Goal: Task Accomplishment & Management: Manage account settings

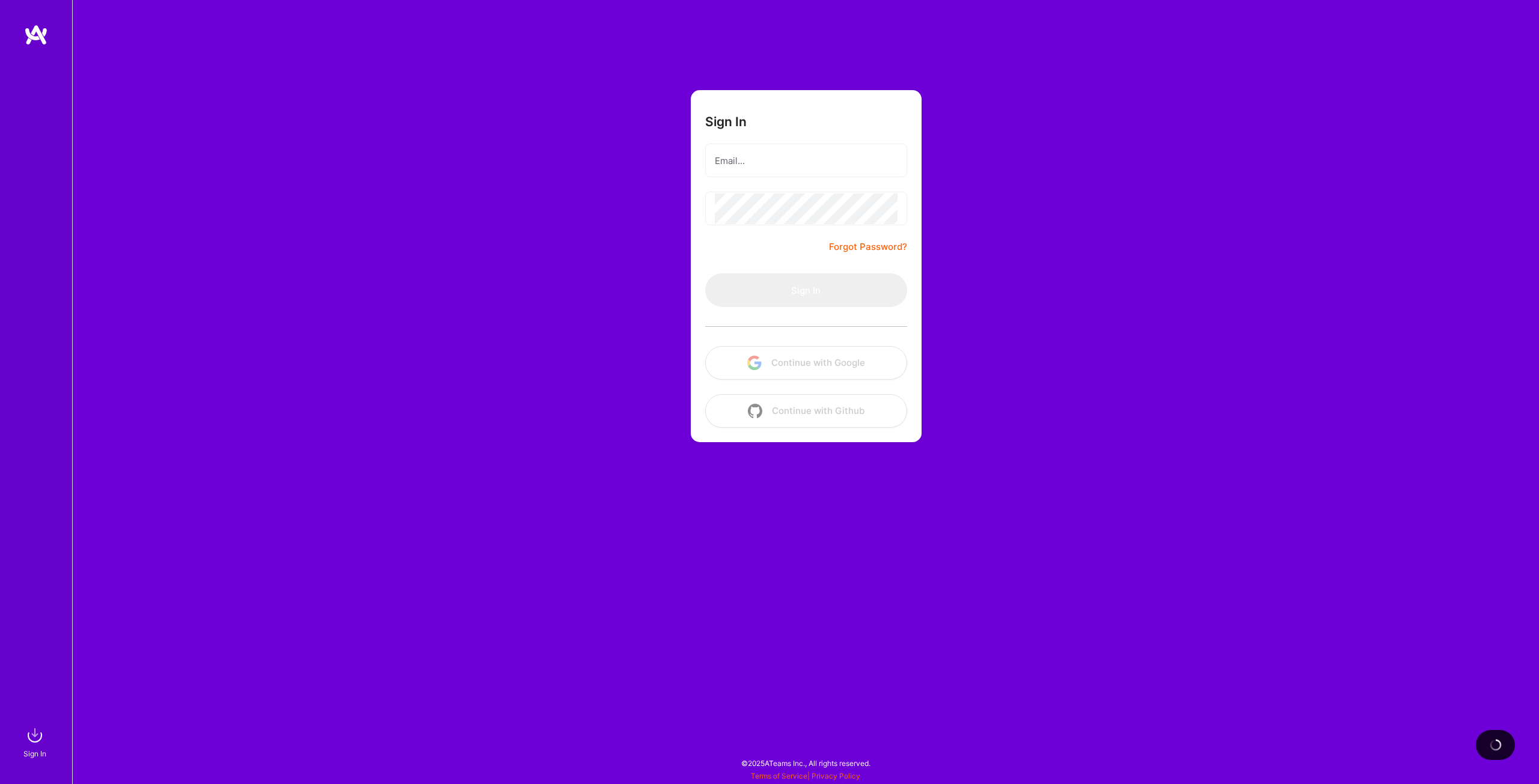
drag, startPoint x: 427, startPoint y: 335, endPoint x: 490, endPoint y: 293, distance: 75.7
click at [490, 293] on div "Sign In Forgot Password? Sign In Continue with Google Continue with Github" at bounding box center [806, 392] width 1467 height 784
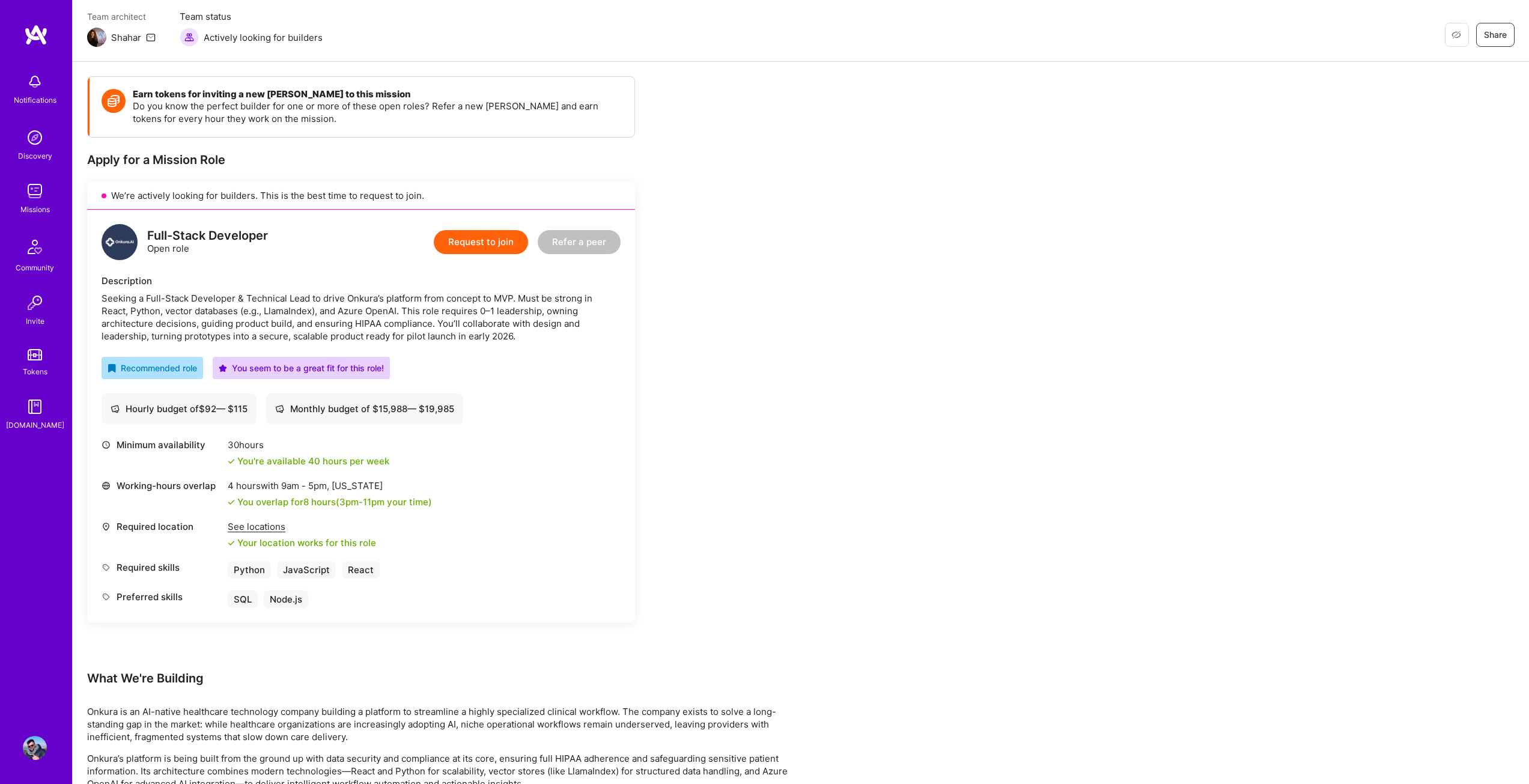
scroll to position [120, 0]
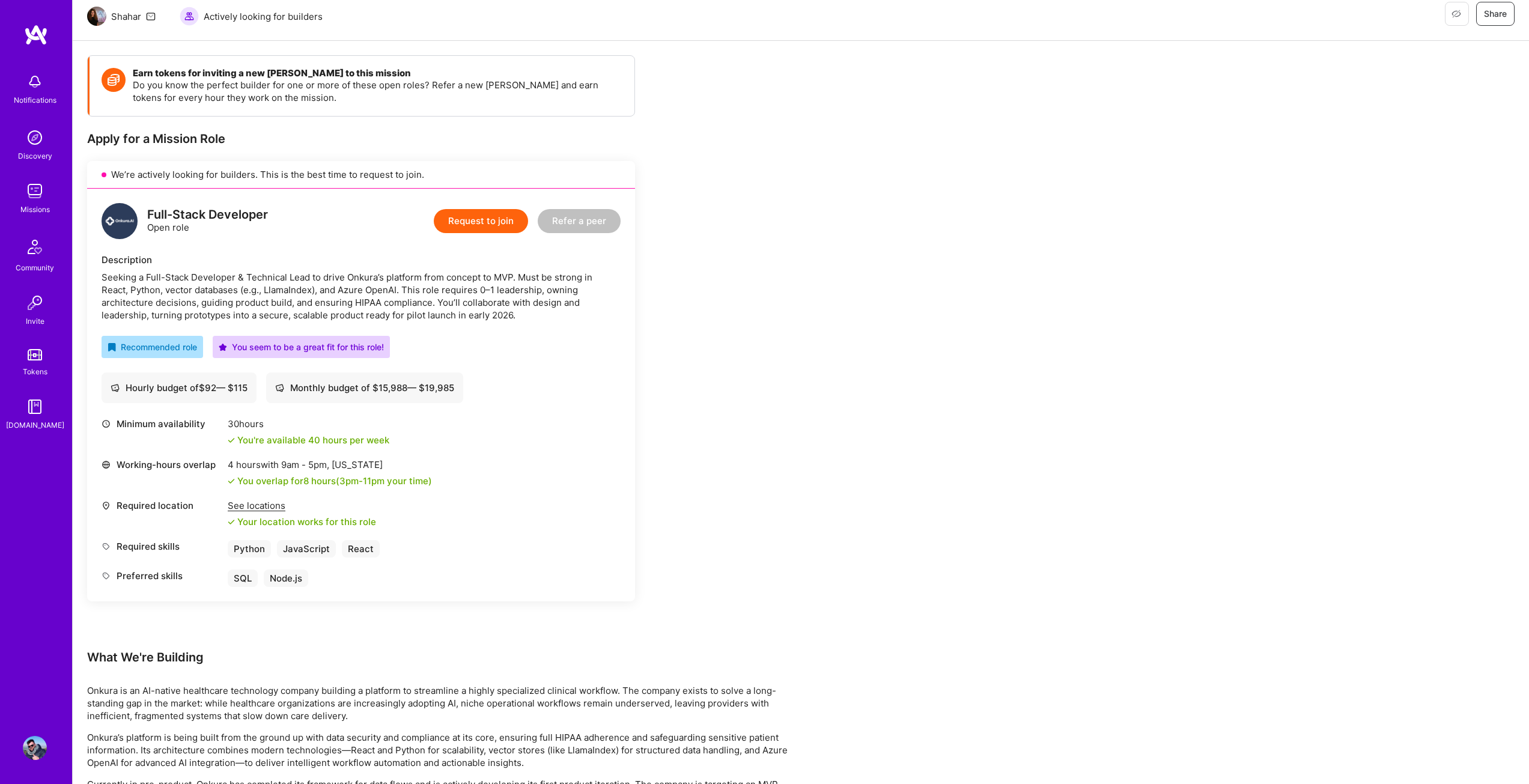
click at [366, 275] on div "Seeking a Full-Stack Developer & Technical Lead to drive Onkura’s platform from…" at bounding box center [361, 296] width 519 height 50
click at [367, 279] on div "Seeking a Full-Stack Developer & Technical Lead to drive Onkura’s platform from…" at bounding box center [361, 296] width 519 height 50
drag, startPoint x: 375, startPoint y: 279, endPoint x: 347, endPoint y: 276, distance: 28.2
click at [347, 276] on div "Seeking a Full-Stack Developer & Technical Lead to drive Onkura’s platform from…" at bounding box center [361, 296] width 519 height 50
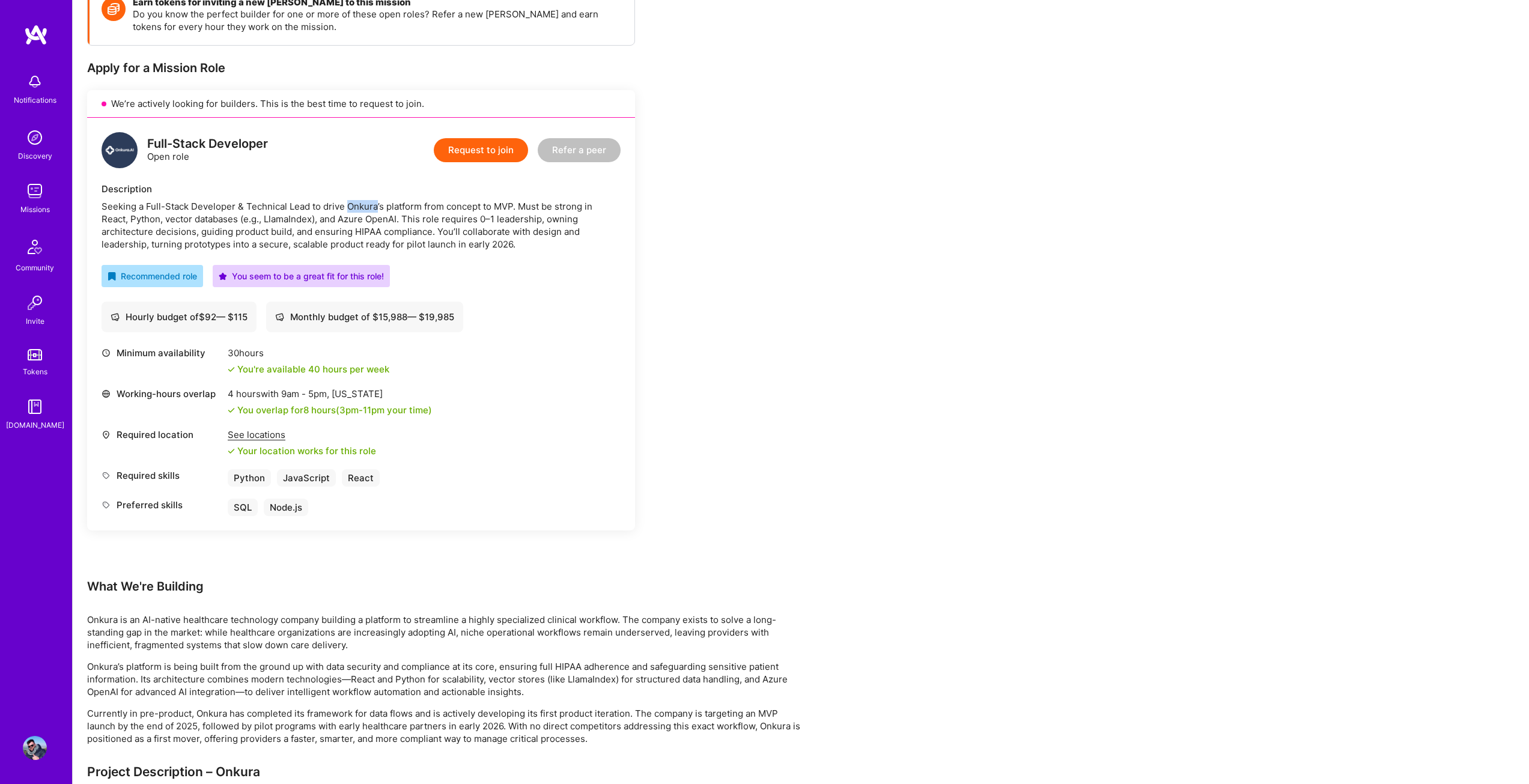
scroll to position [661, 0]
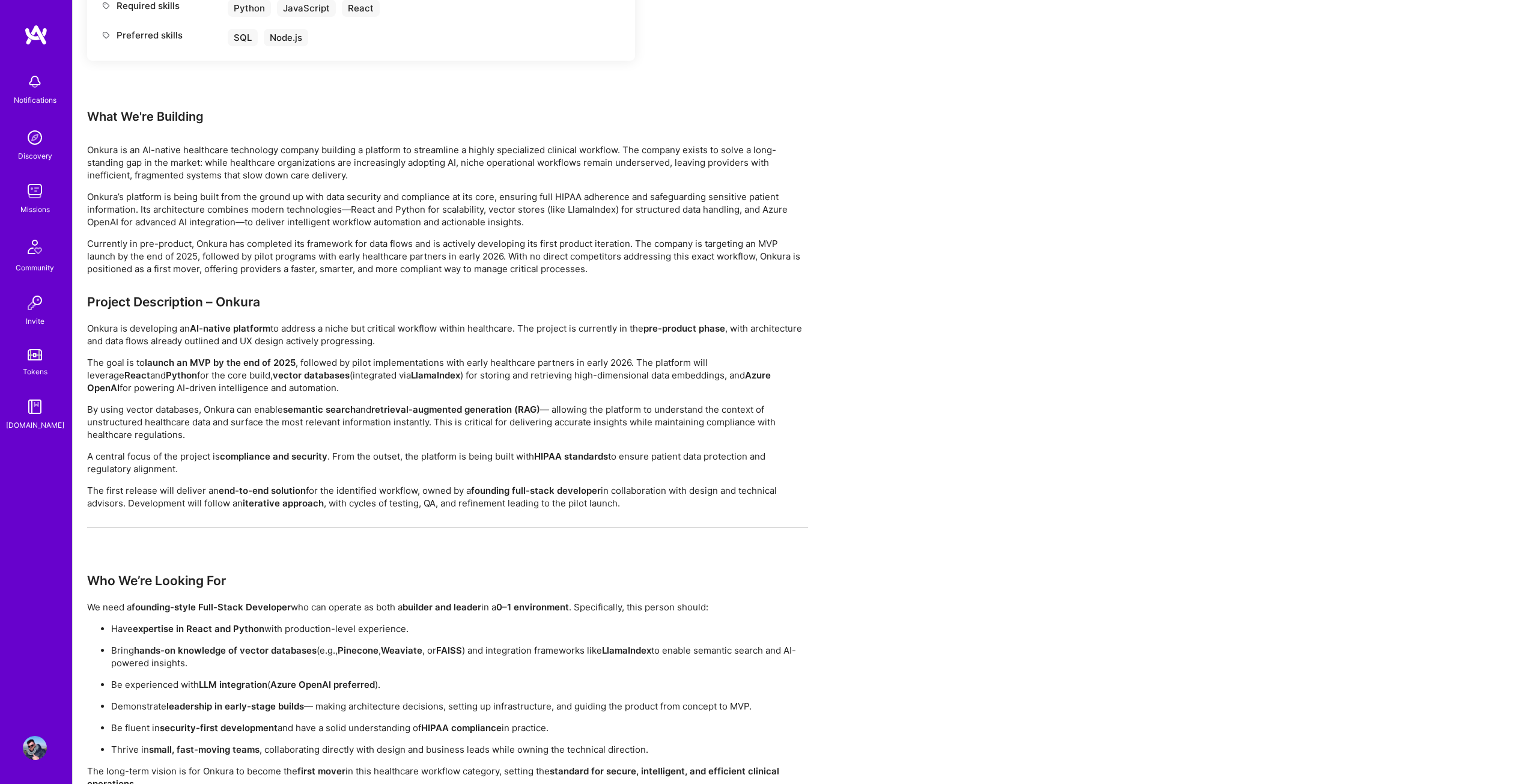
click at [326, 369] on p "The goal is to launch an MVP by the end of 2025 , followed by pilot implementat…" at bounding box center [448, 375] width 721 height 38
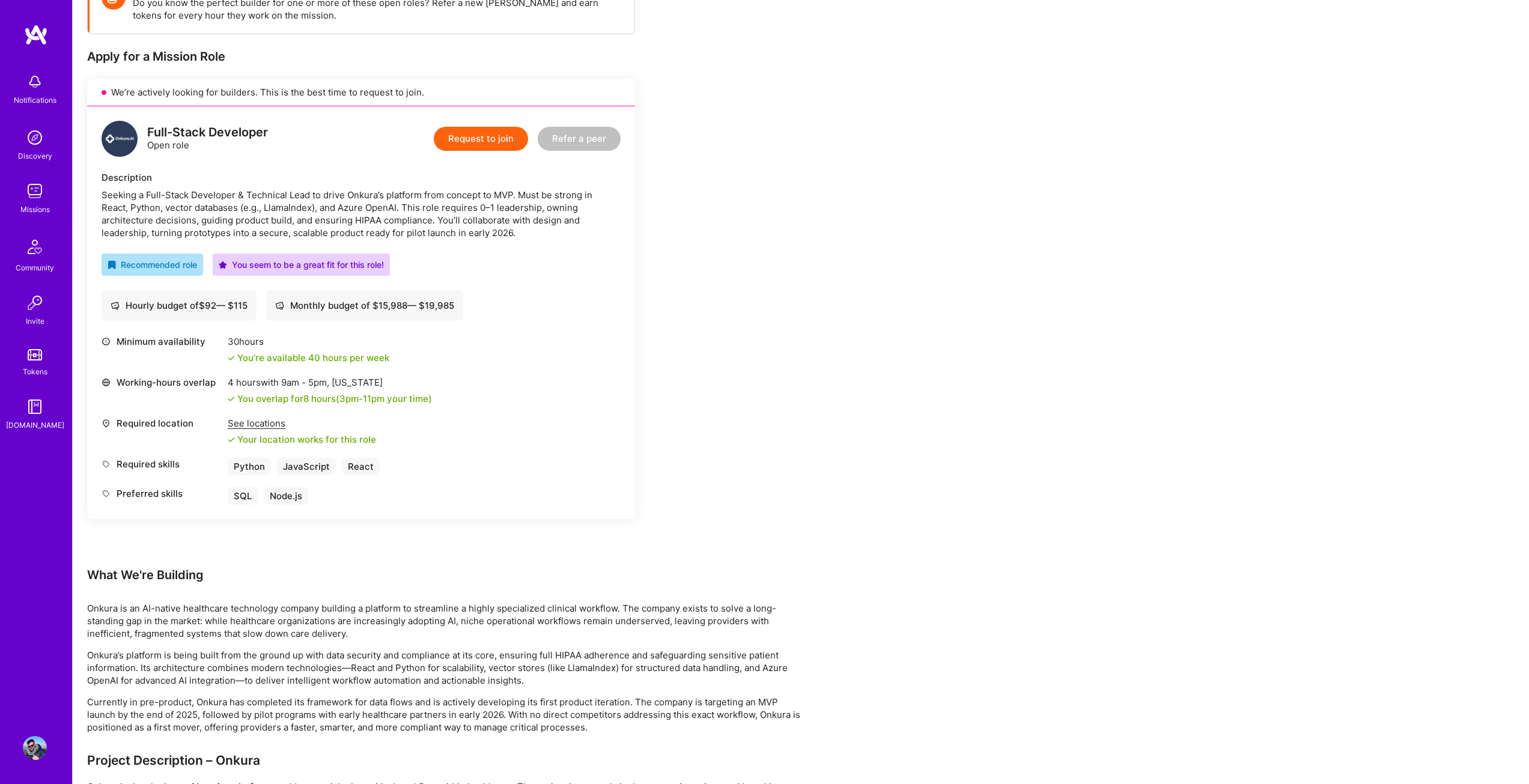
scroll to position [0, 0]
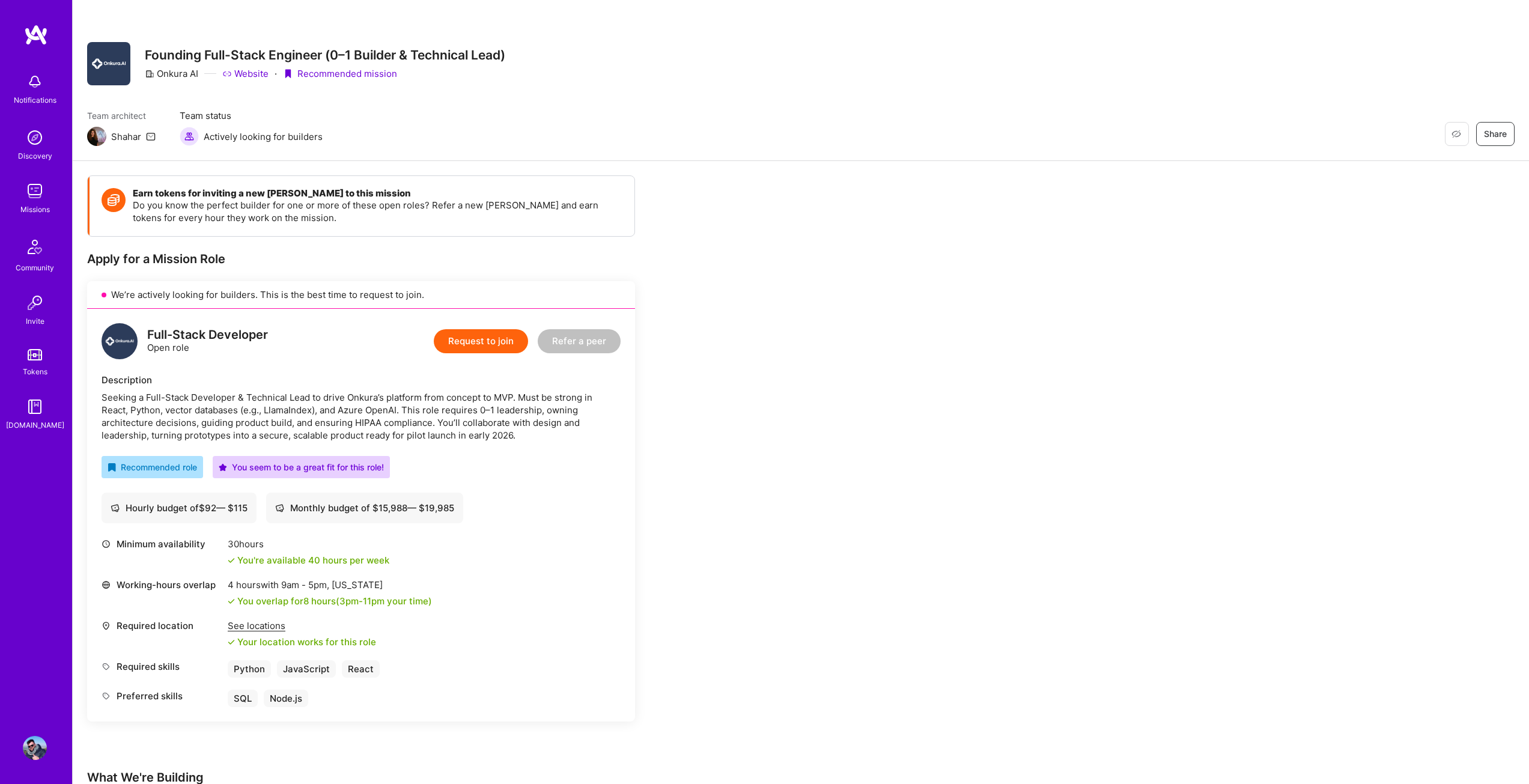
click at [42, 36] on img at bounding box center [36, 34] width 24 height 22
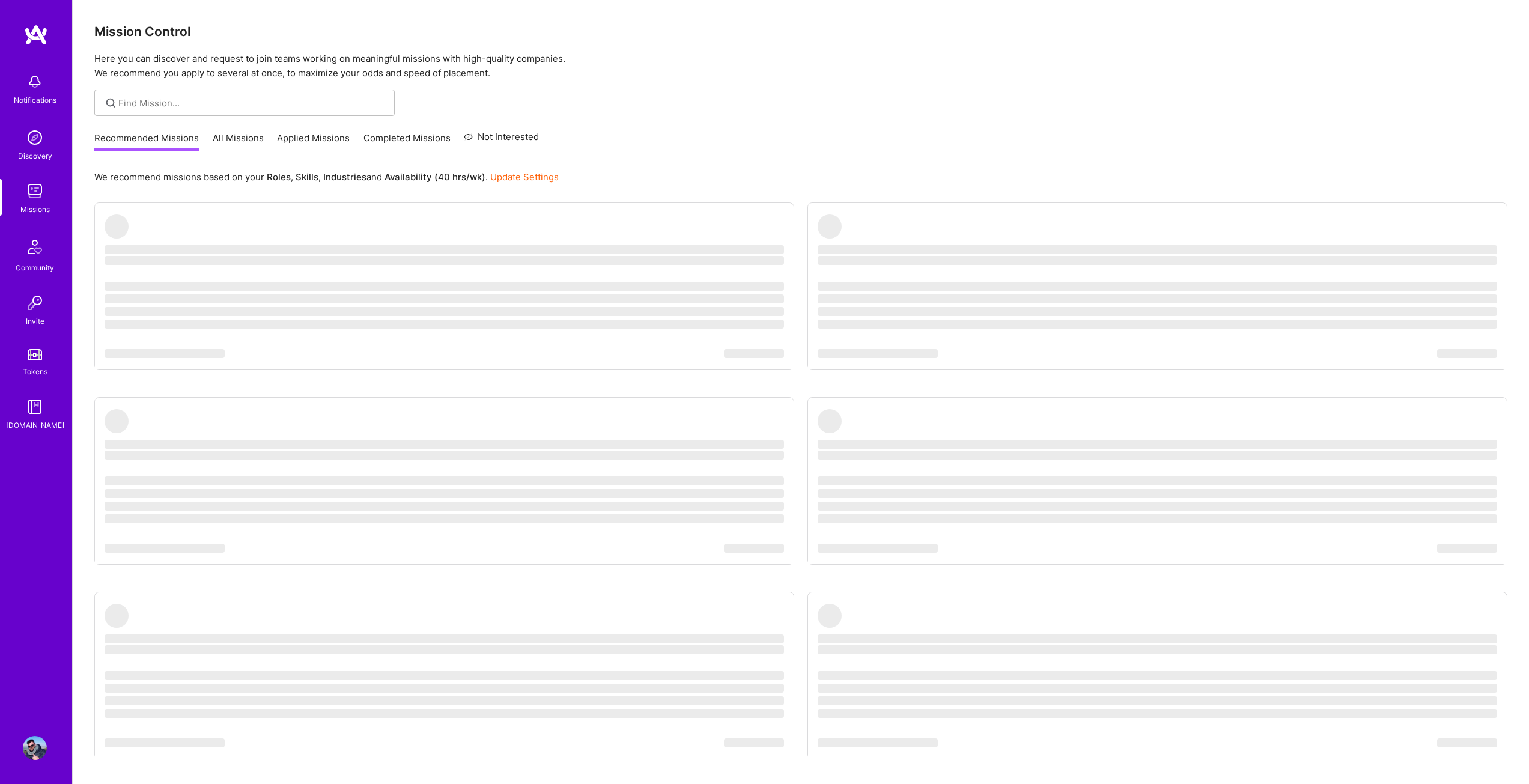
click at [38, 746] on img at bounding box center [34, 748] width 24 height 24
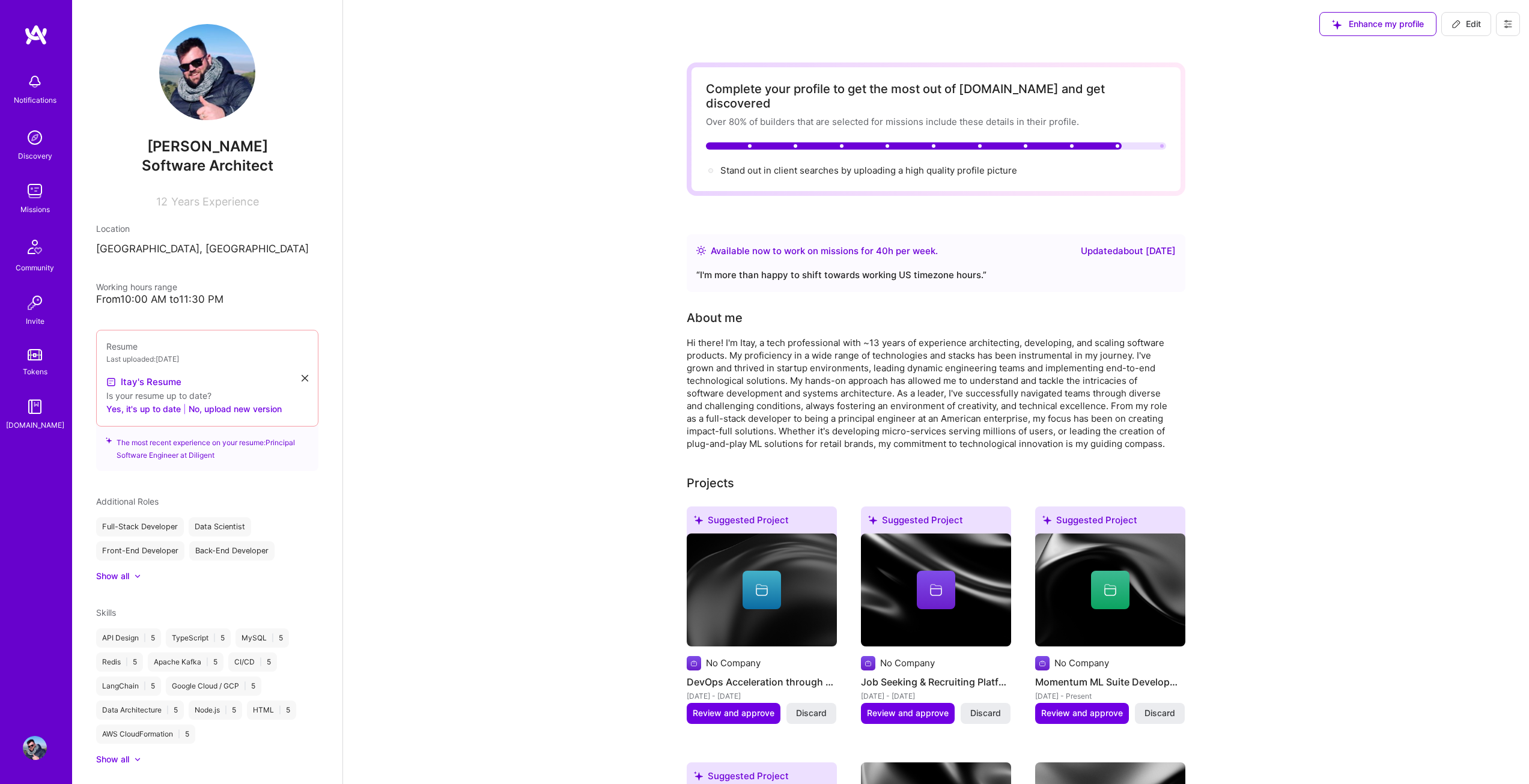
click at [1410, 21] on span "Enhance my profile" at bounding box center [1378, 24] width 92 height 12
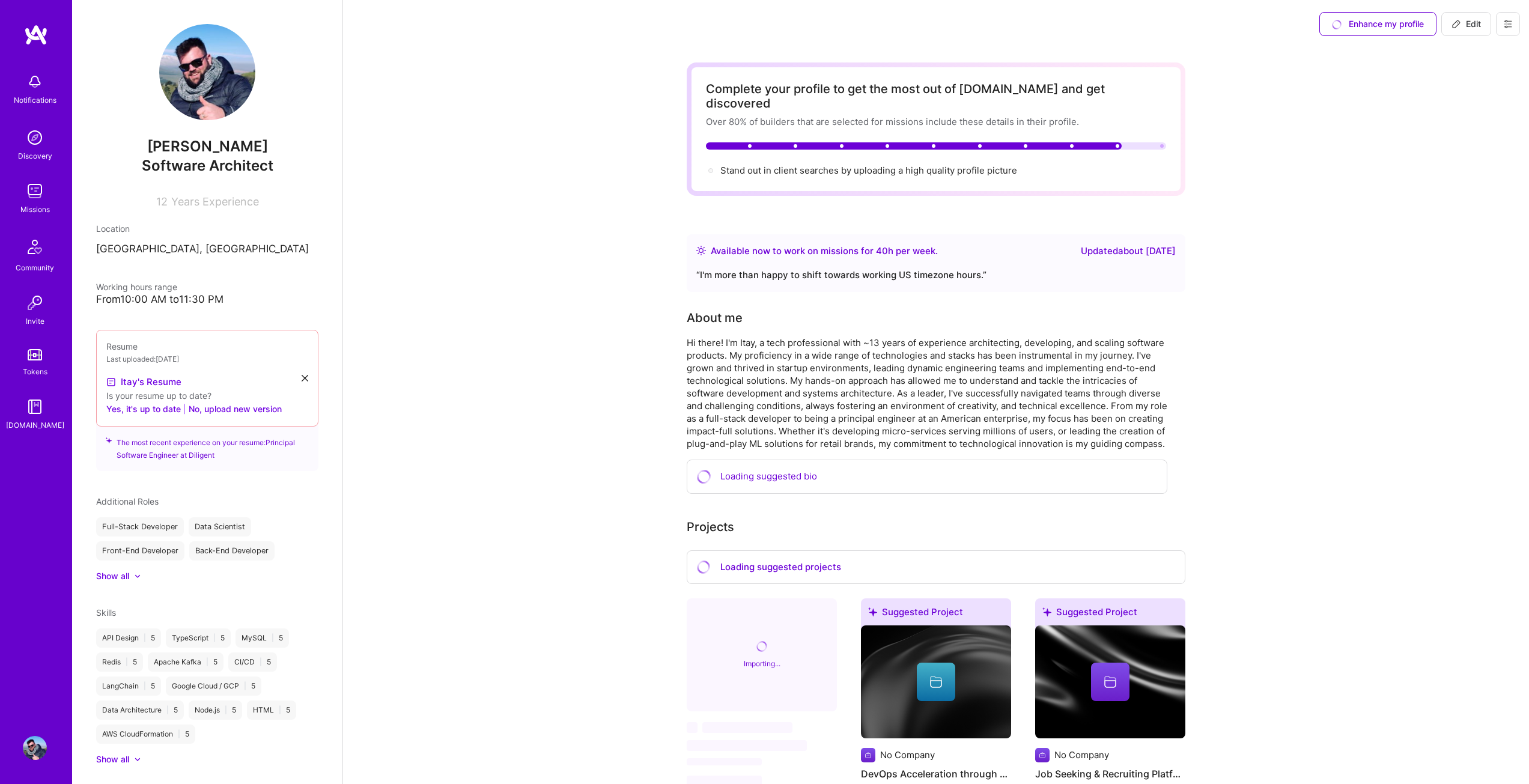
click at [1507, 25] on icon at bounding box center [1508, 24] width 10 height 10
click at [1501, 22] on button at bounding box center [1508, 24] width 24 height 24
click at [1452, 18] on span "Edit" at bounding box center [1466, 24] width 29 height 12
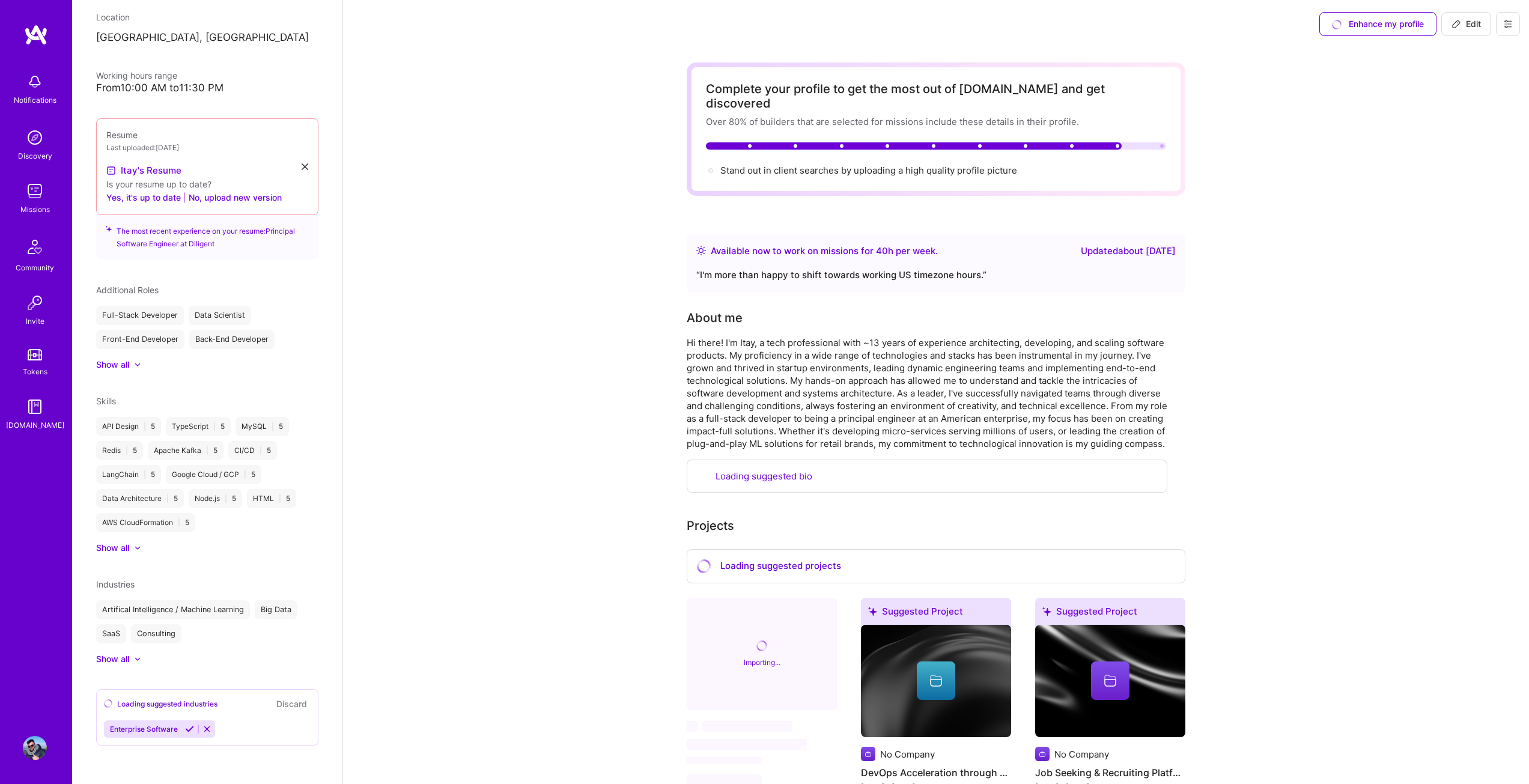
select select "US"
select select "Right Now"
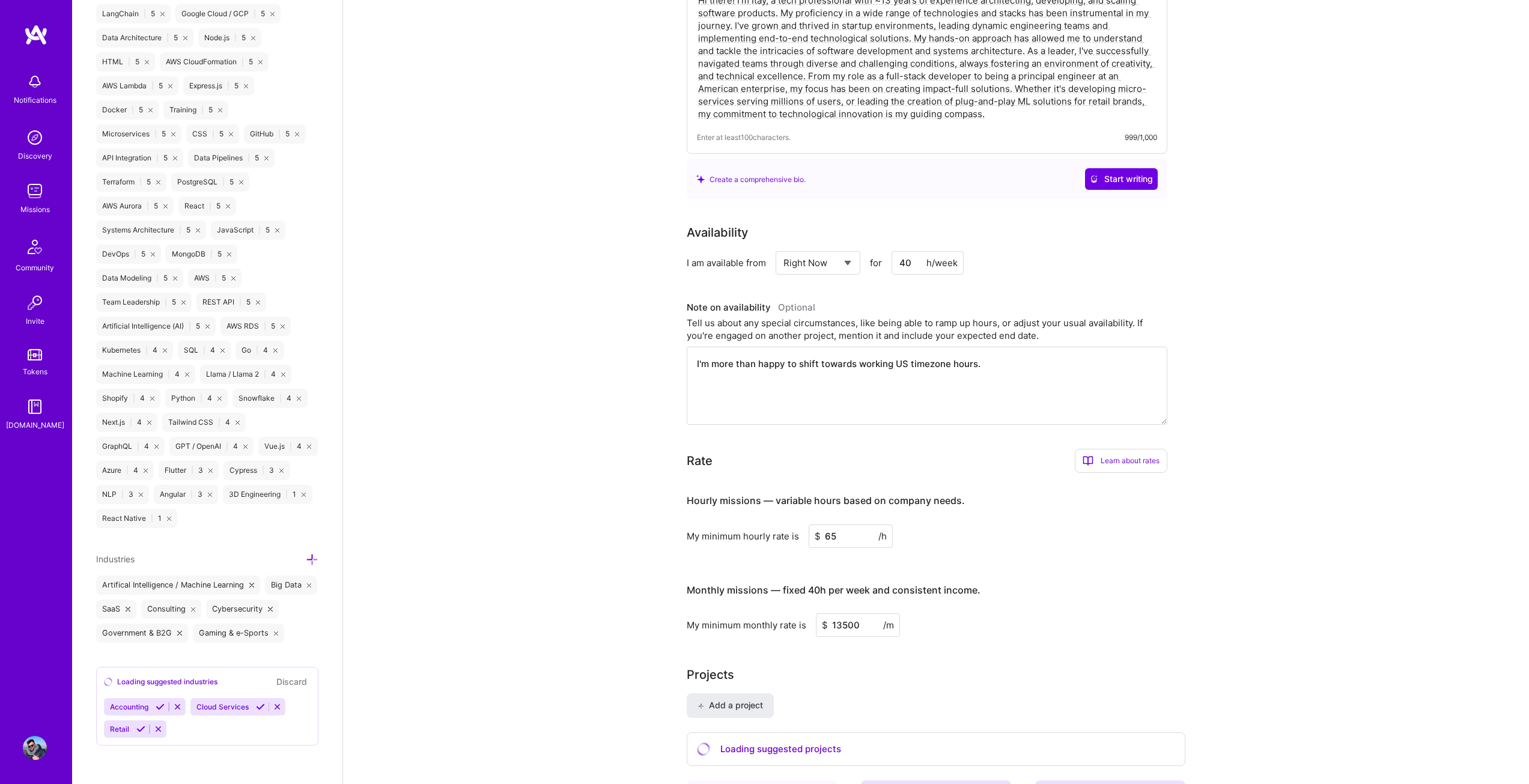
scroll to position [301, 0]
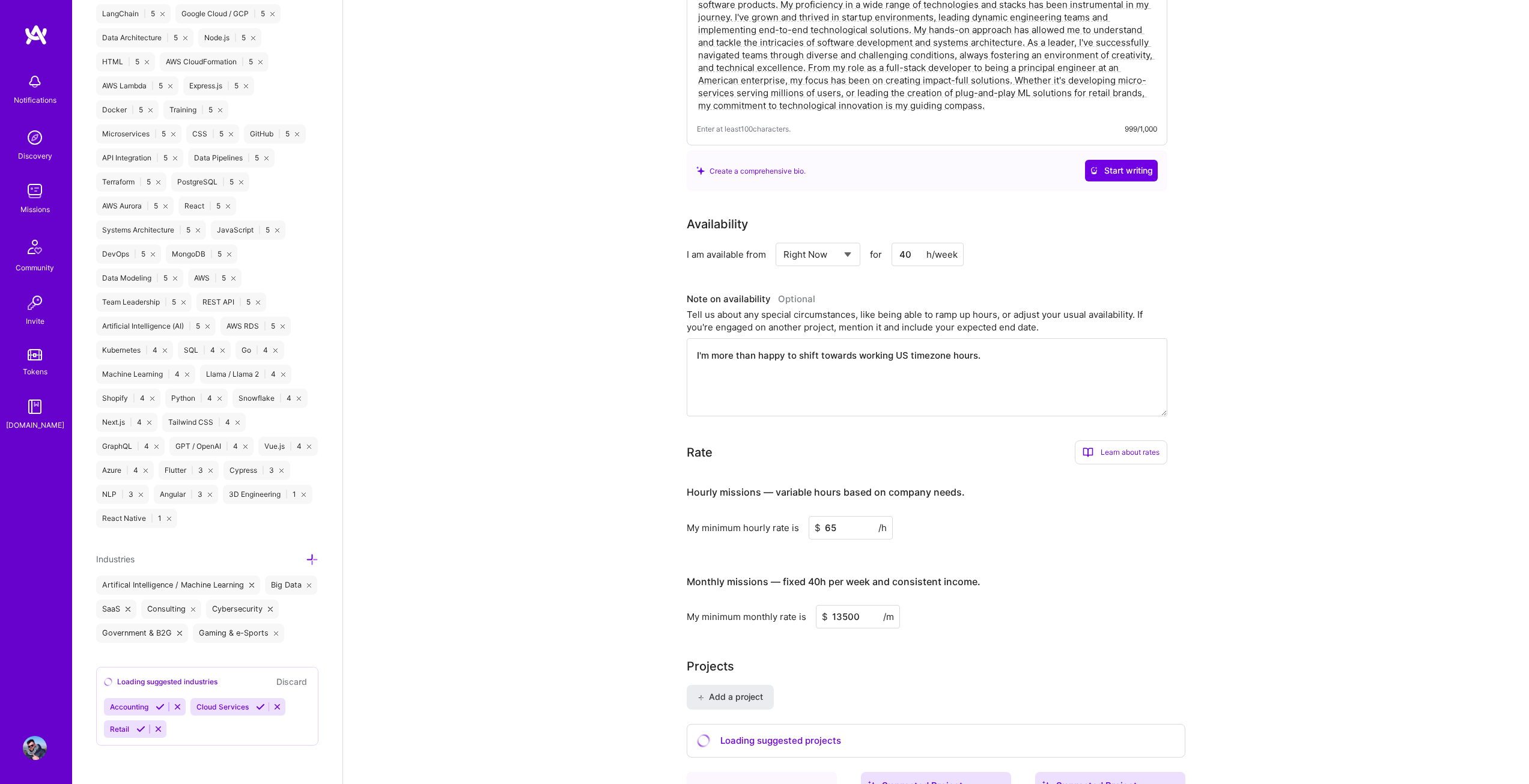
click at [260, 703] on icon at bounding box center [261, 707] width 9 height 9
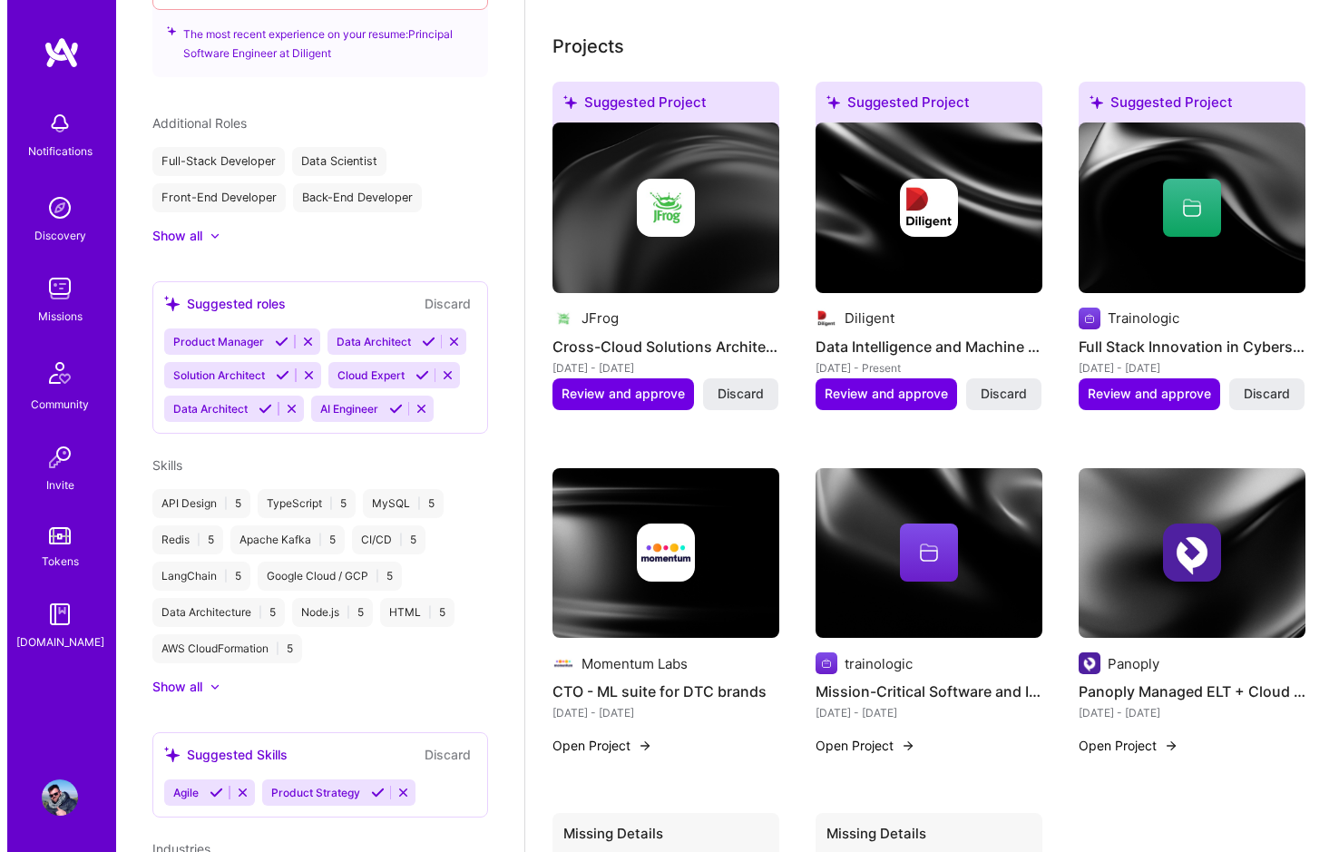
scroll to position [726, 0]
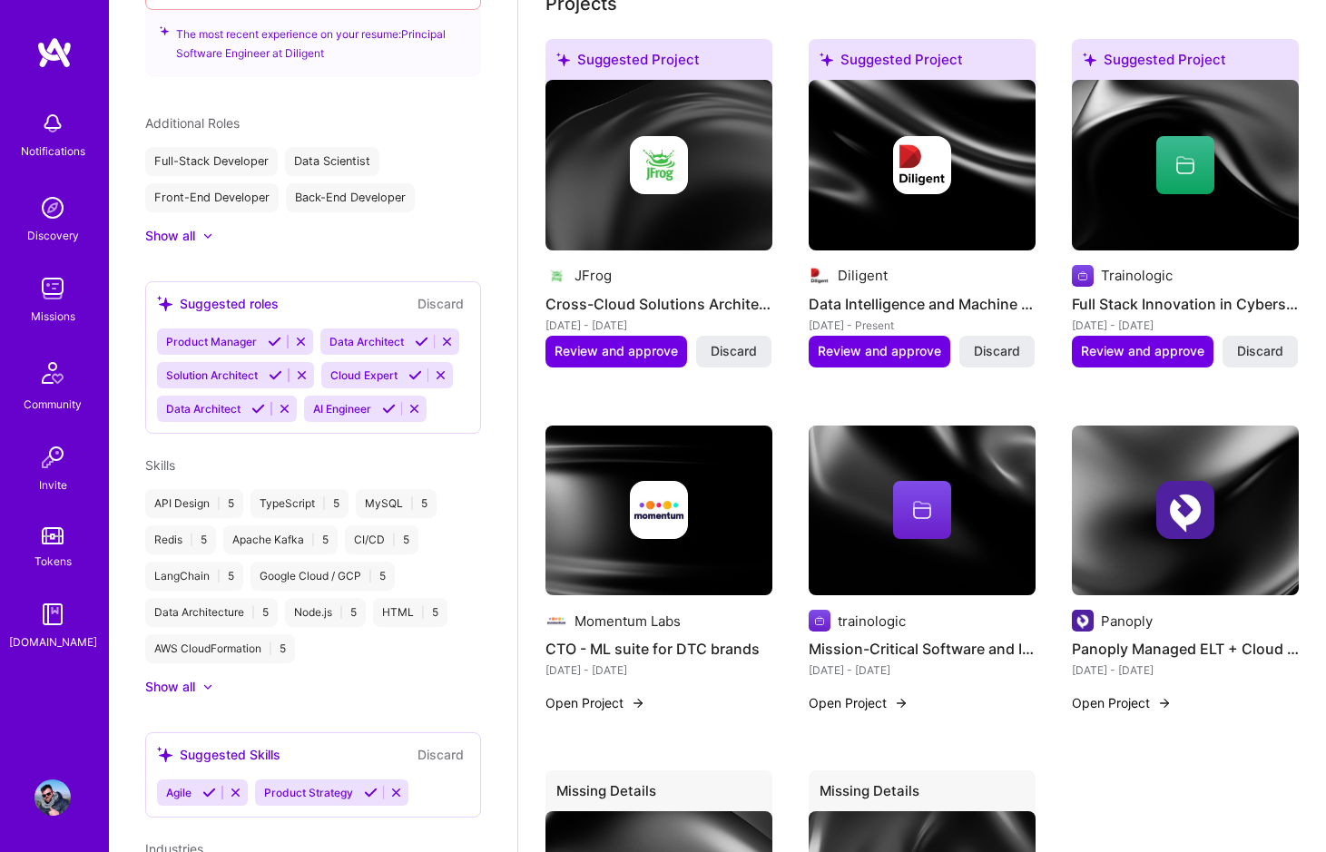
click at [873, 98] on img at bounding box center [922, 165] width 227 height 171
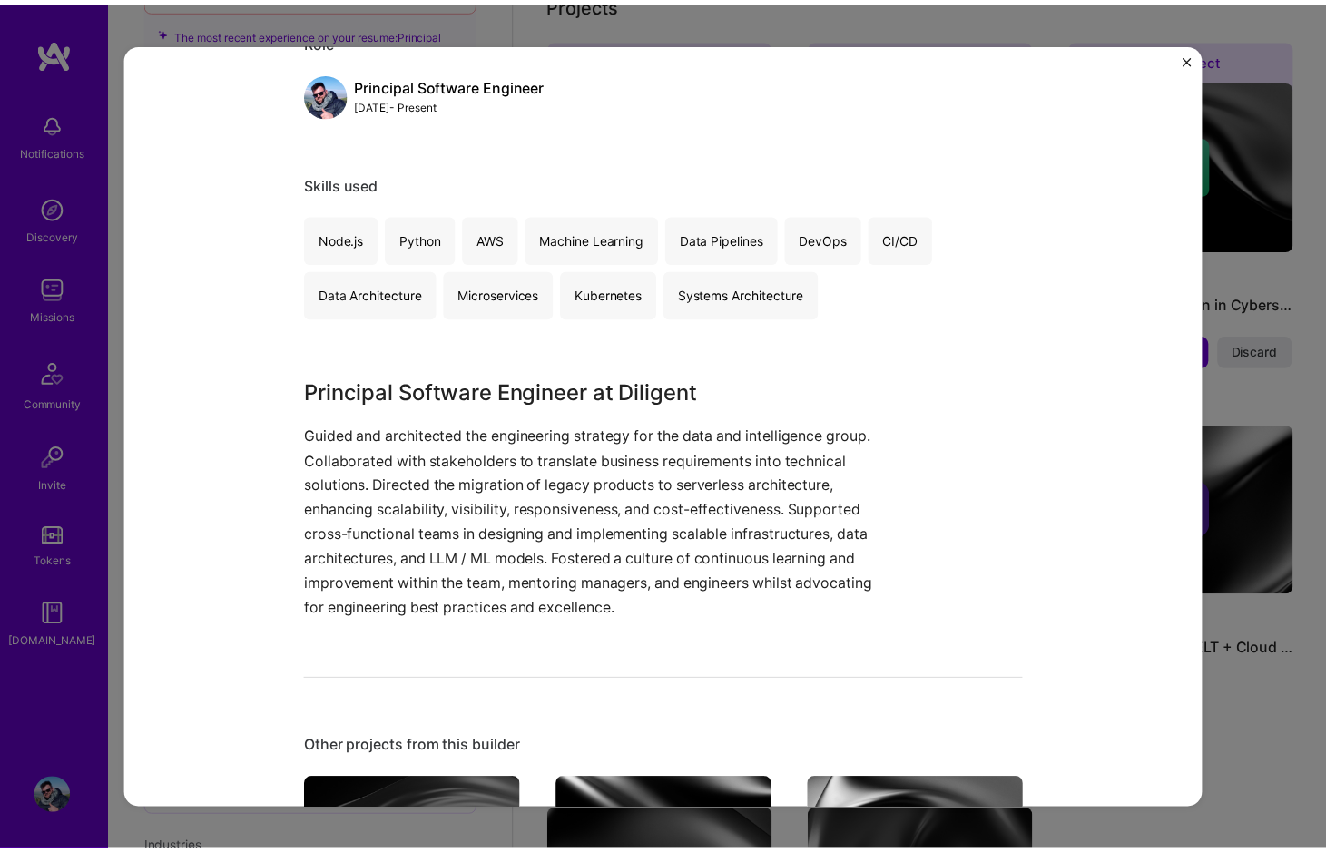
scroll to position [272, 0]
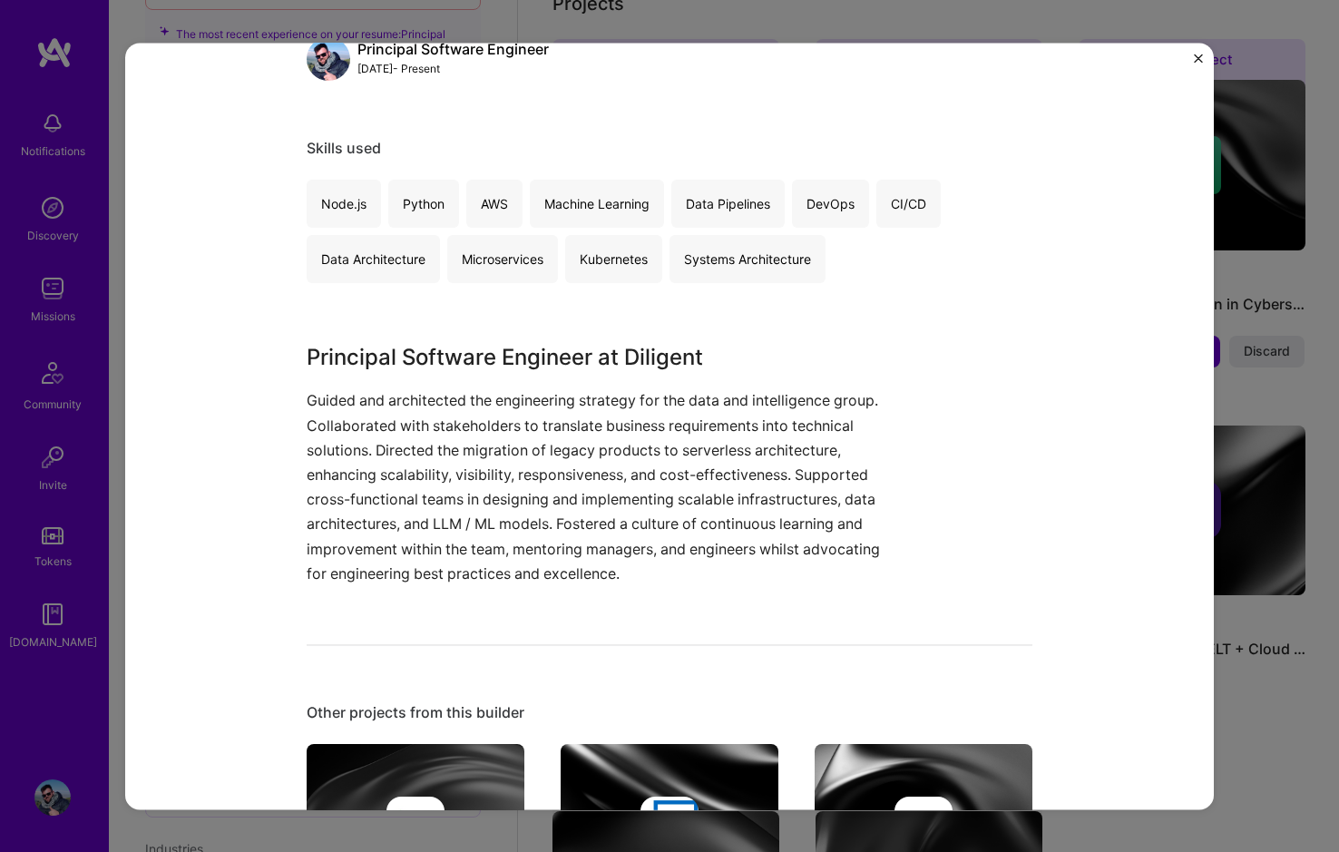
click at [1224, 466] on div "Data Intelligence and Machine Learning Advancement Diligent Enterprise Software…" at bounding box center [669, 426] width 1339 height 852
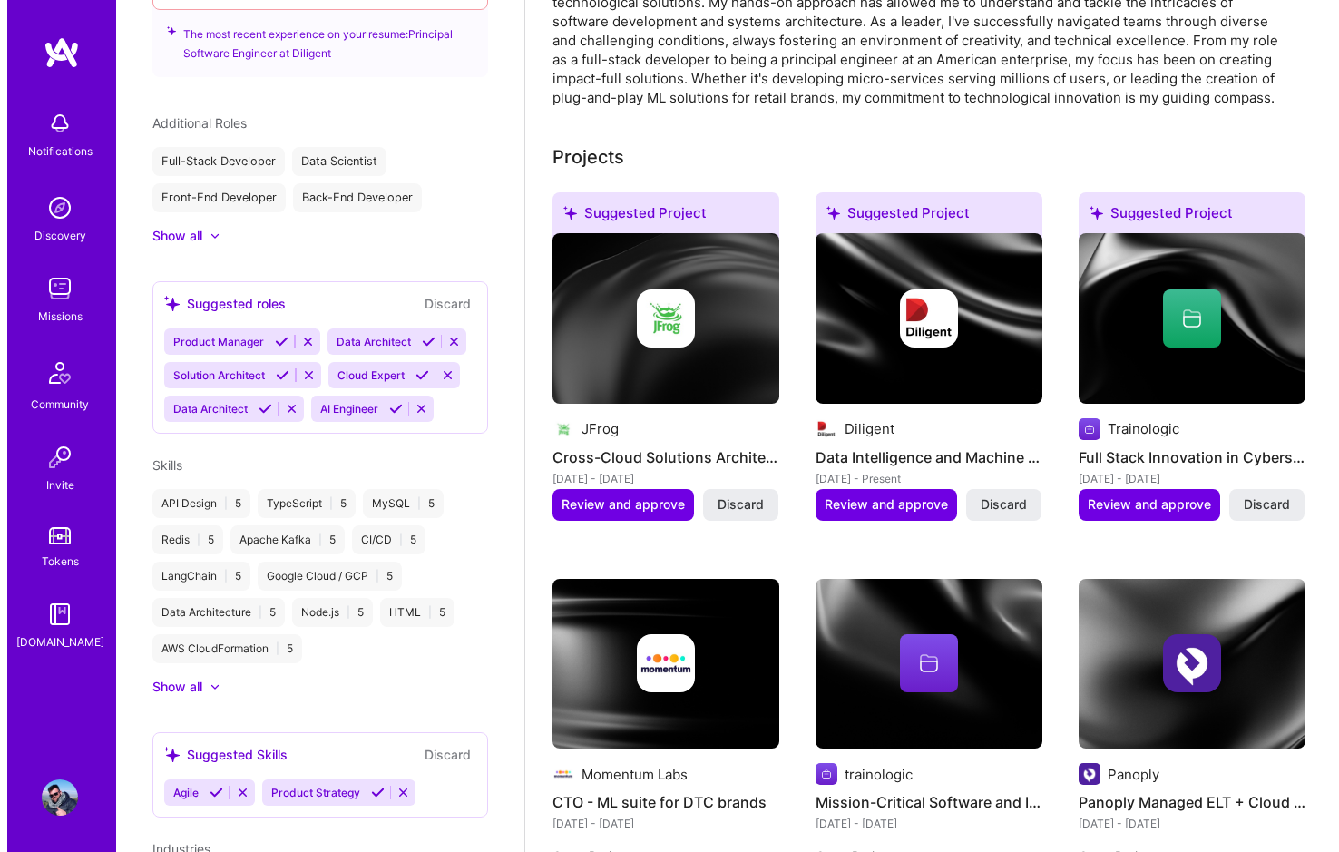
scroll to position [544, 0]
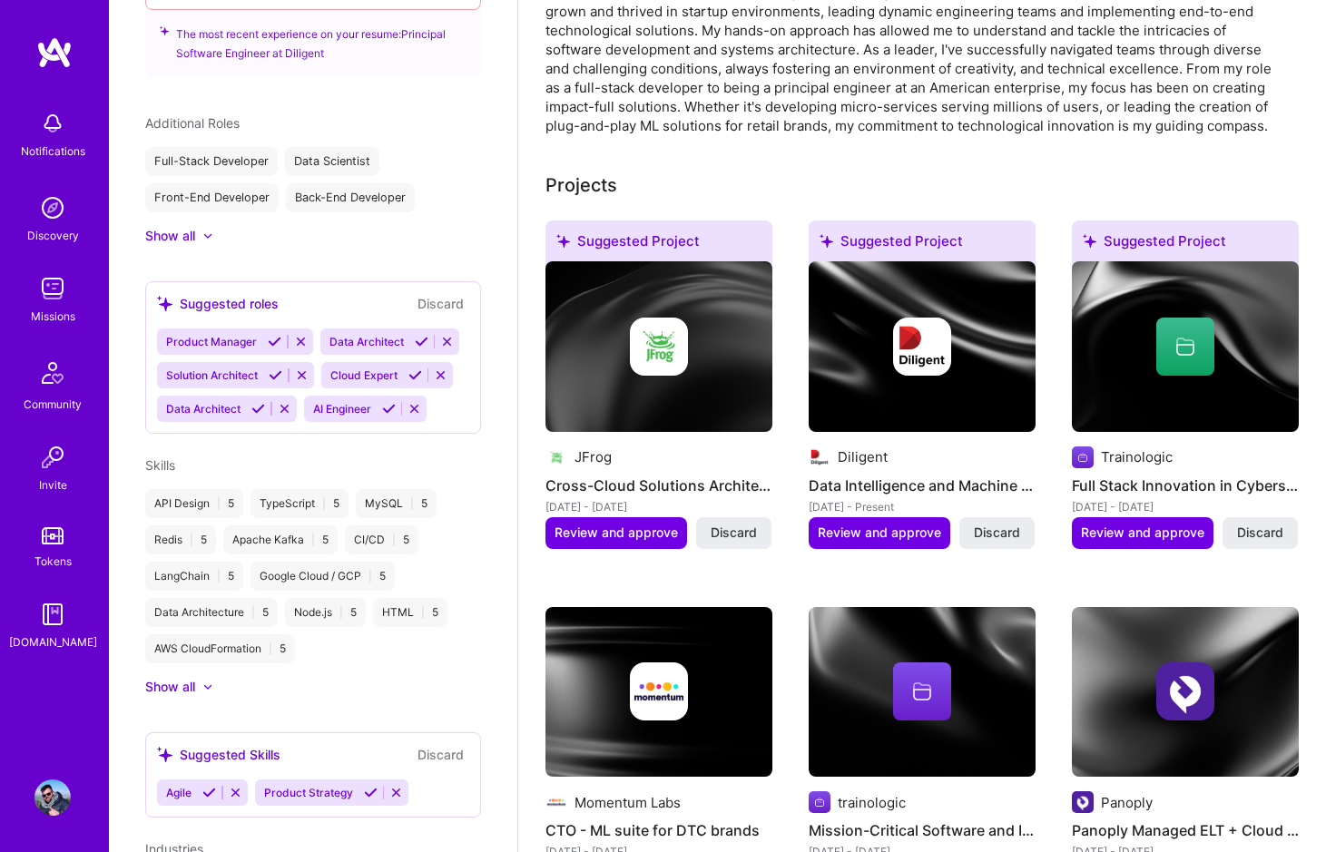
click at [1136, 341] on div at bounding box center [1185, 347] width 227 height 58
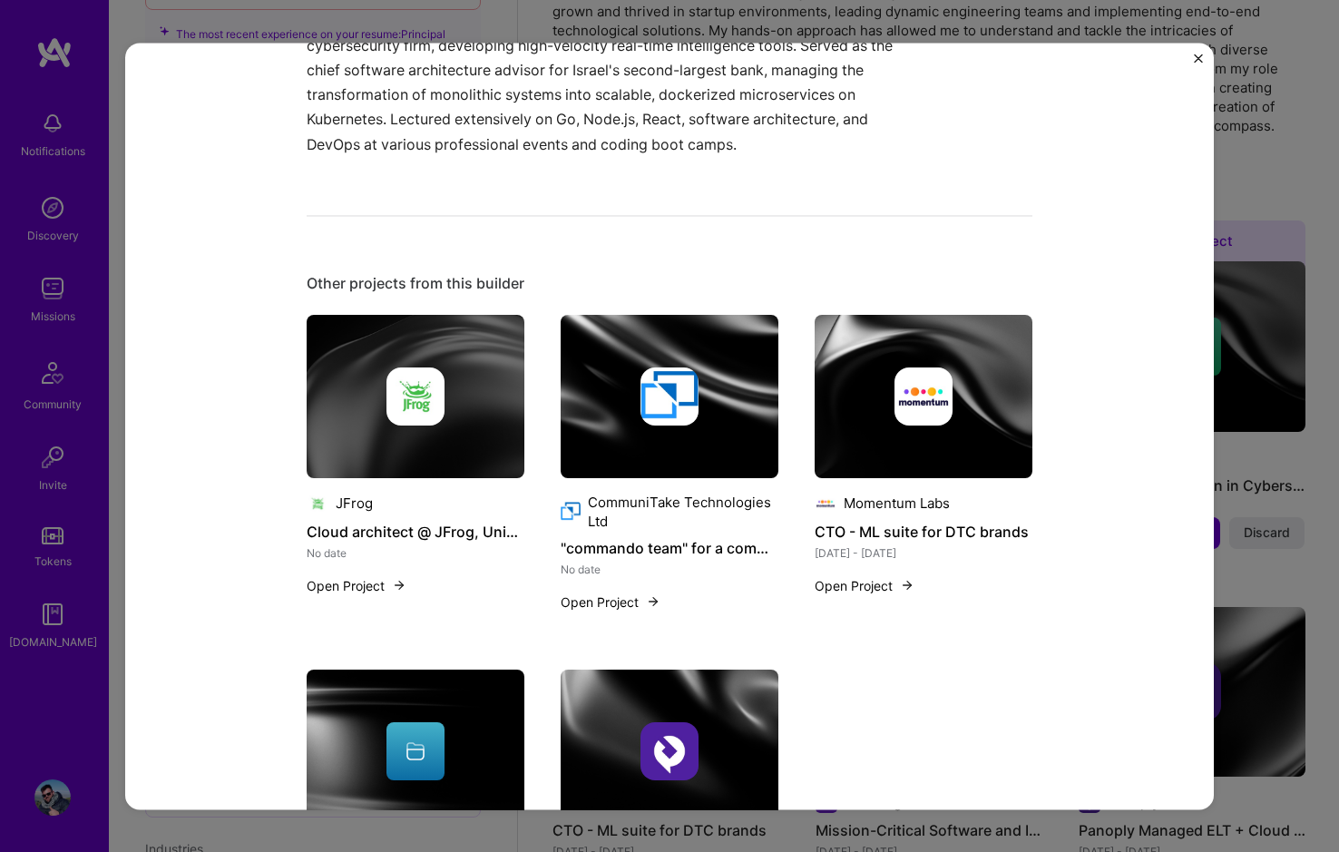
scroll to position [726, 0]
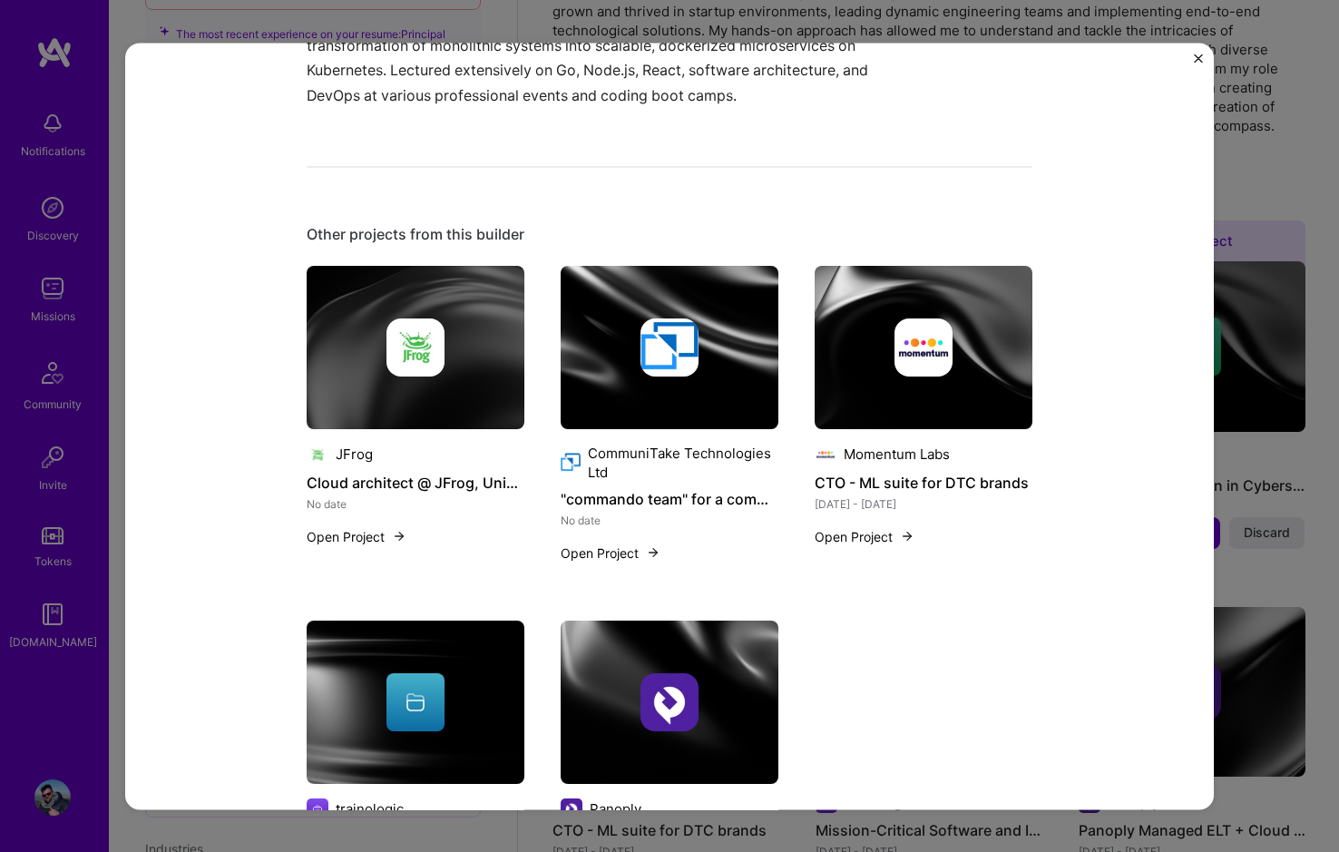
click at [658, 397] on img at bounding box center [670, 347] width 218 height 163
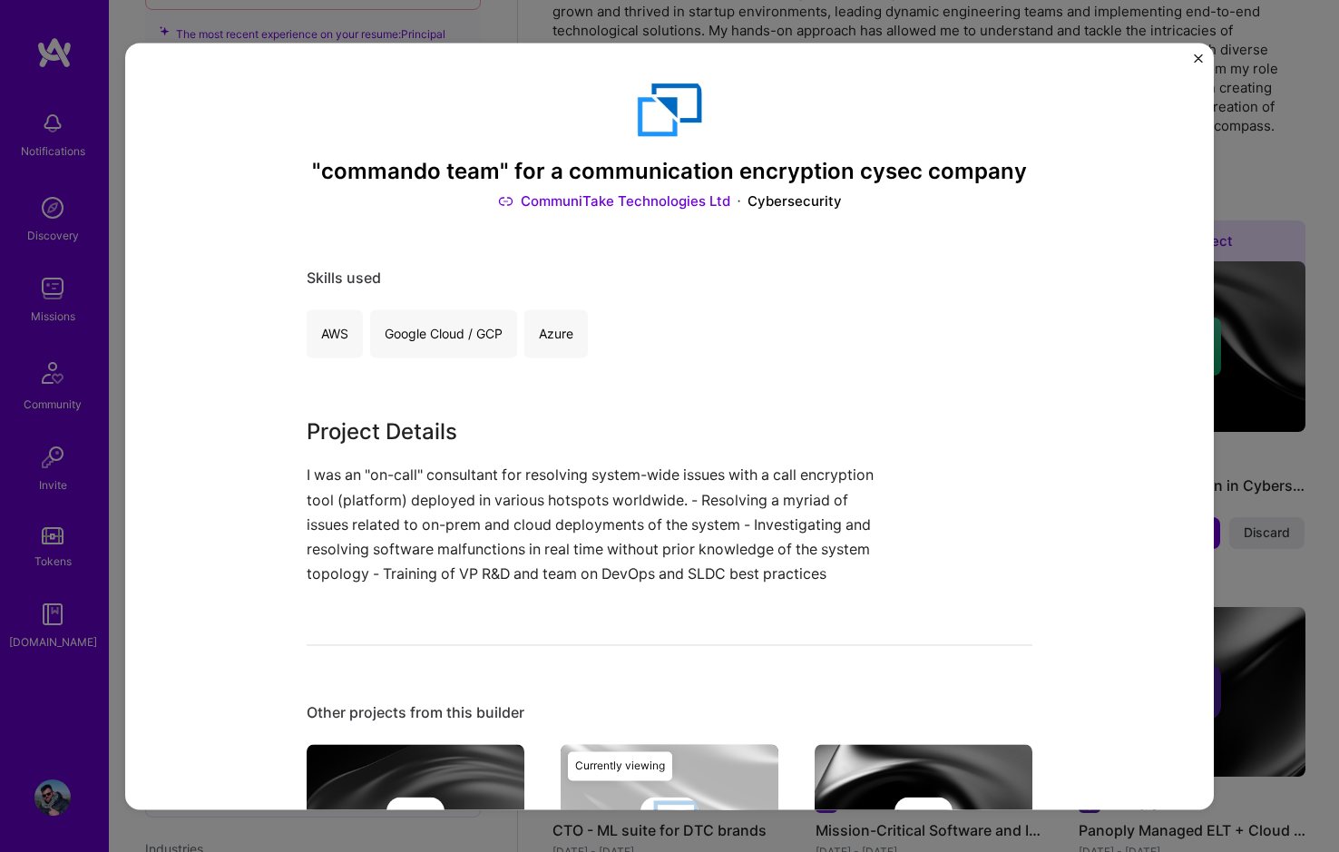
click at [1202, 55] on img "Close" at bounding box center [1198, 58] width 9 height 9
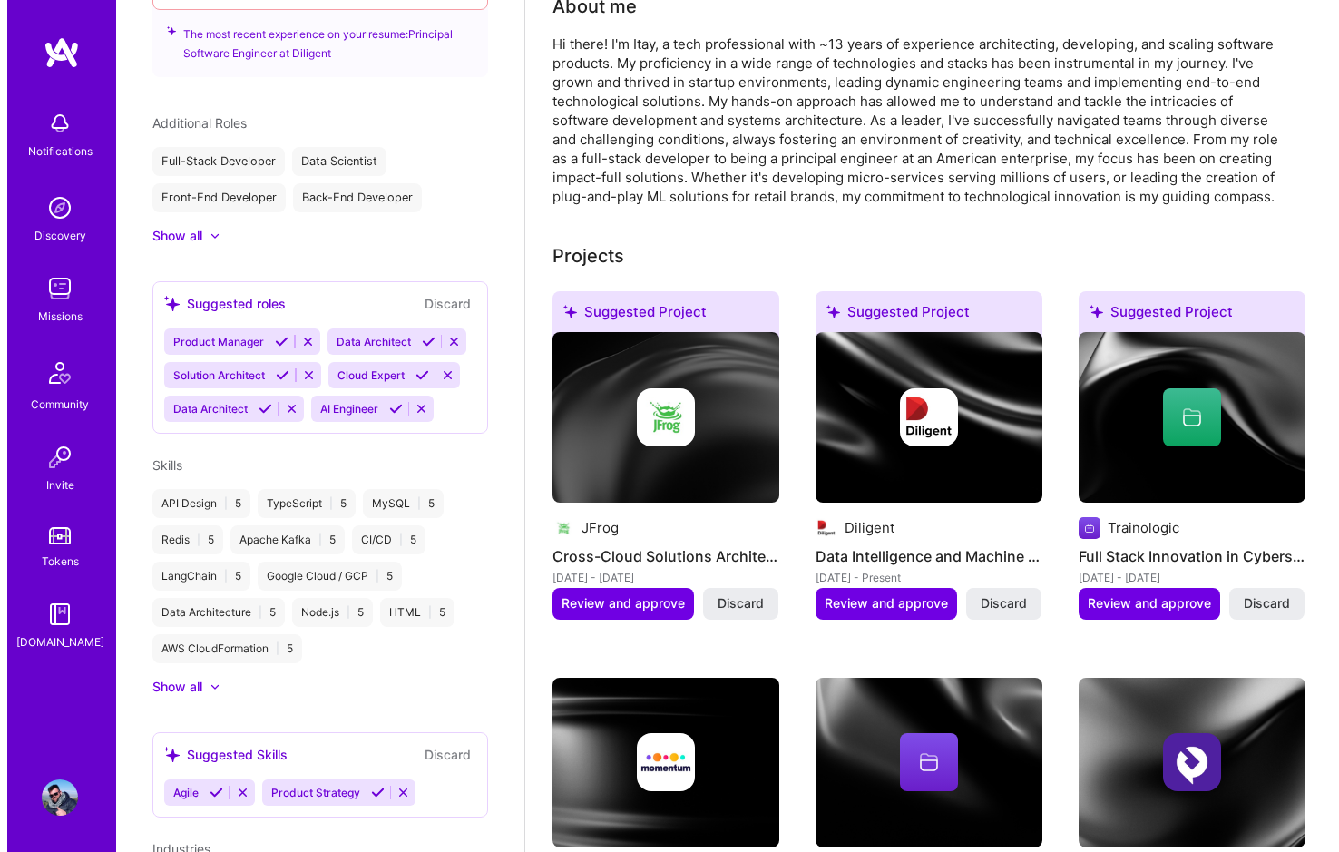
scroll to position [363, 0]
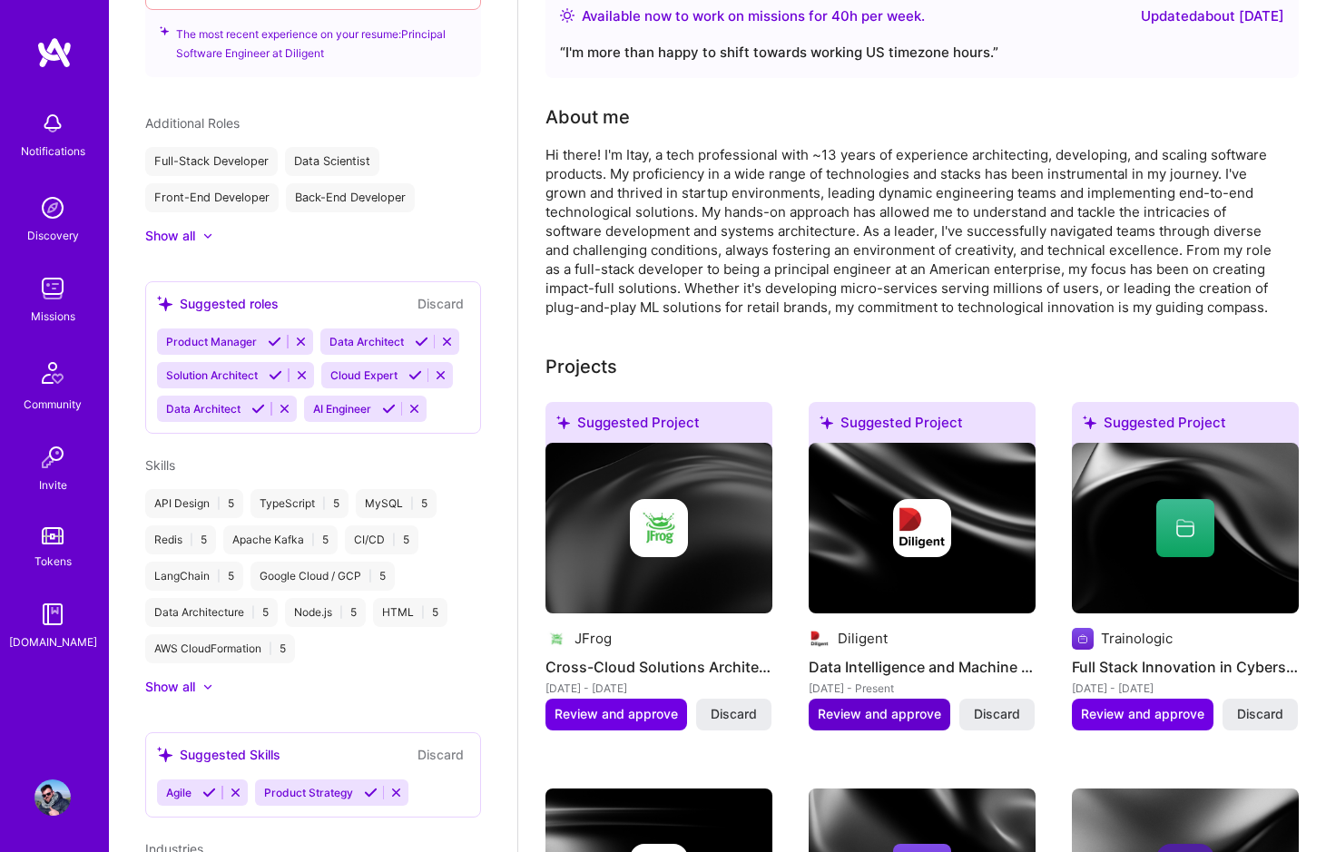
click at [841, 705] on span "Review and approve" at bounding box center [879, 714] width 123 height 18
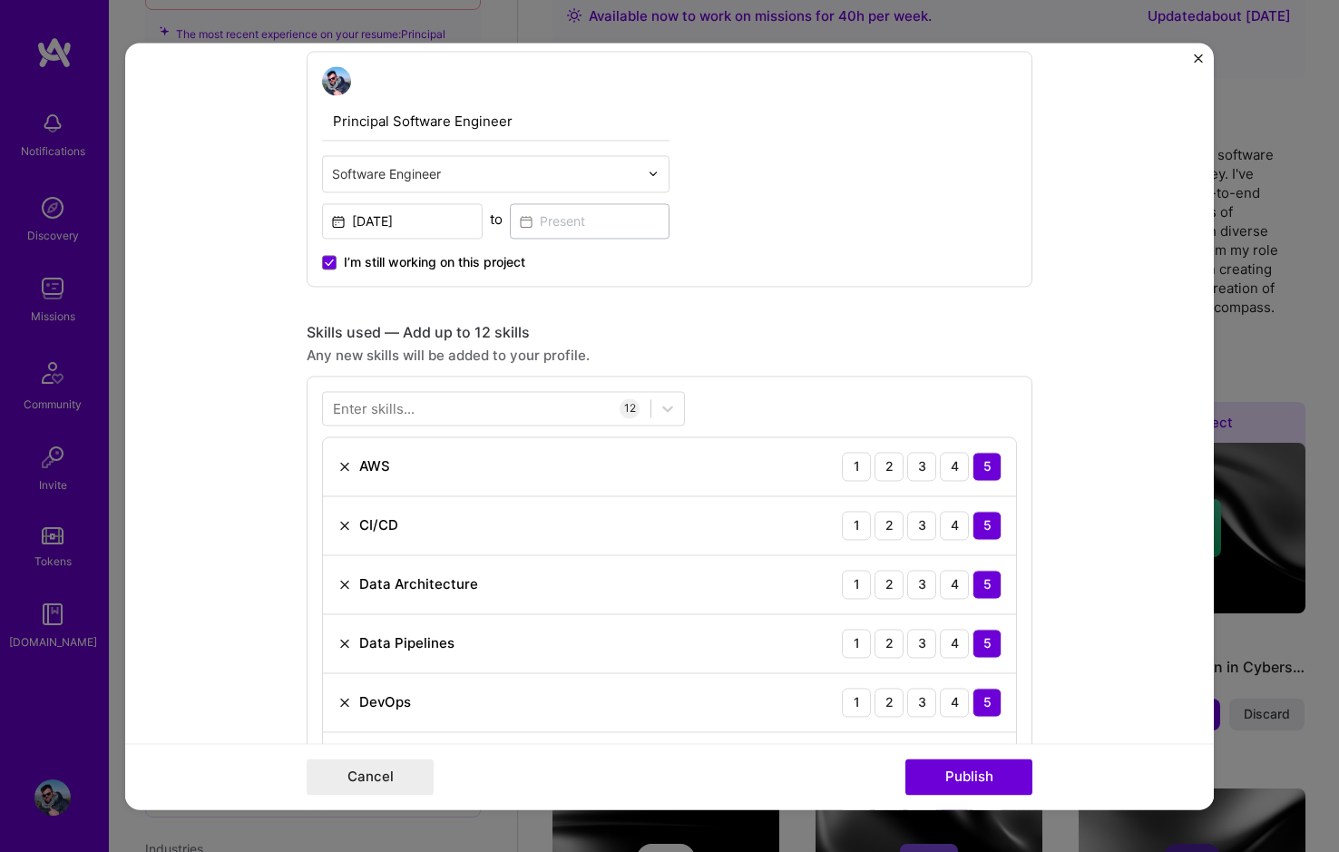
scroll to position [635, 0]
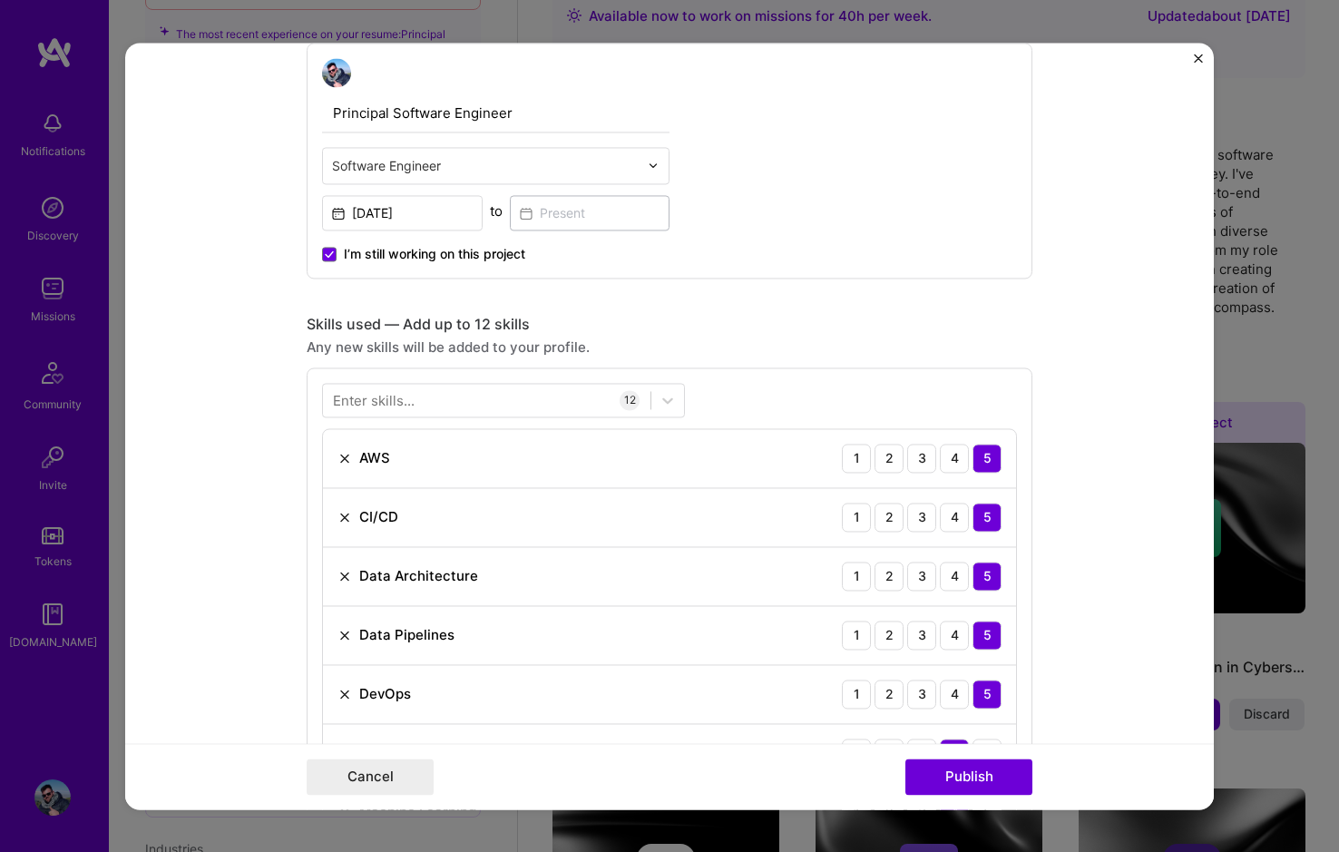
click at [393, 254] on span "I’m still working on this project" at bounding box center [434, 254] width 181 height 18
click at [0, 0] on input "I’m still working on this project" at bounding box center [0, 0] width 0 height 0
click at [561, 221] on input at bounding box center [590, 212] width 161 height 35
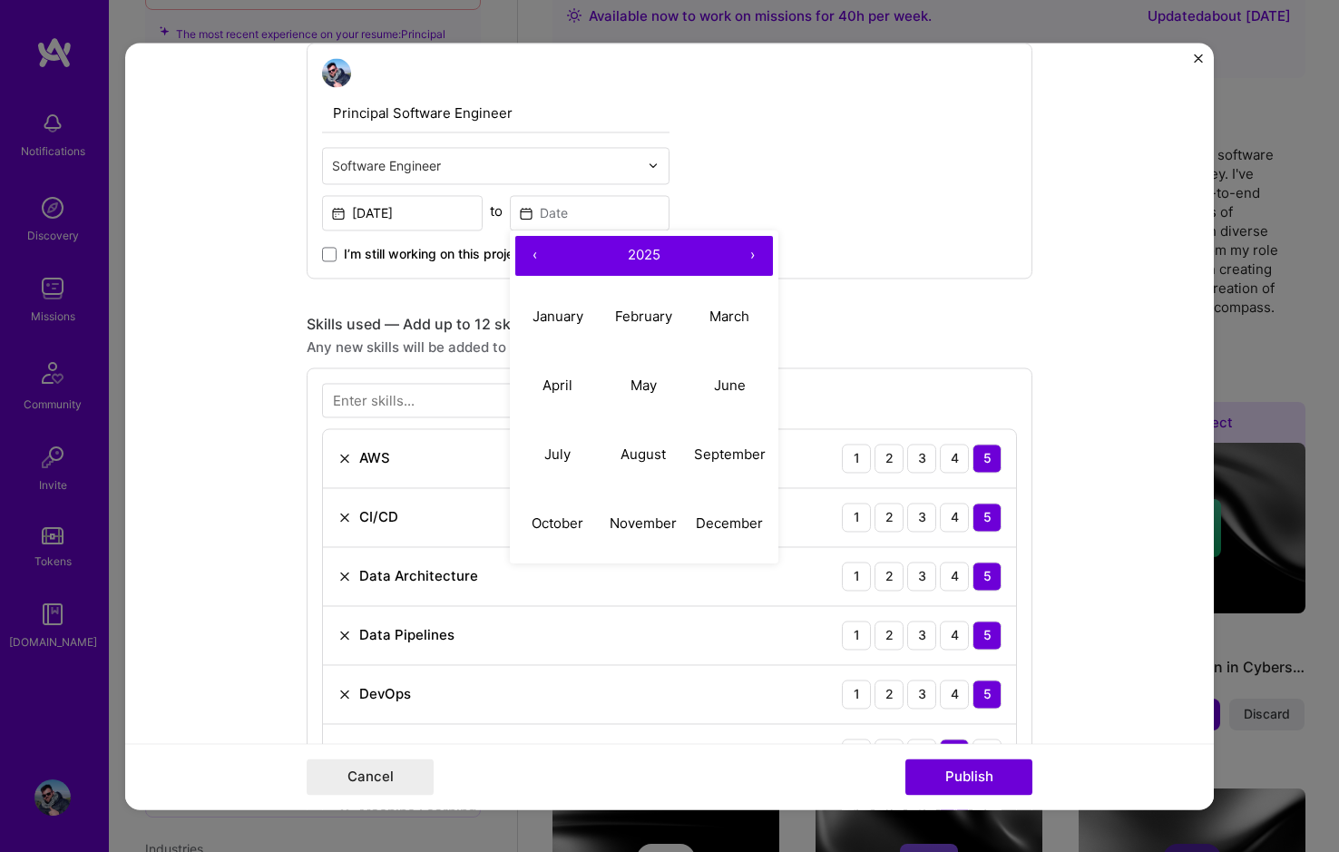
click at [524, 259] on button "‹" at bounding box center [535, 256] width 40 height 40
click at [710, 521] on abbr "December" at bounding box center [729, 523] width 67 height 17
type input "[DATE]"
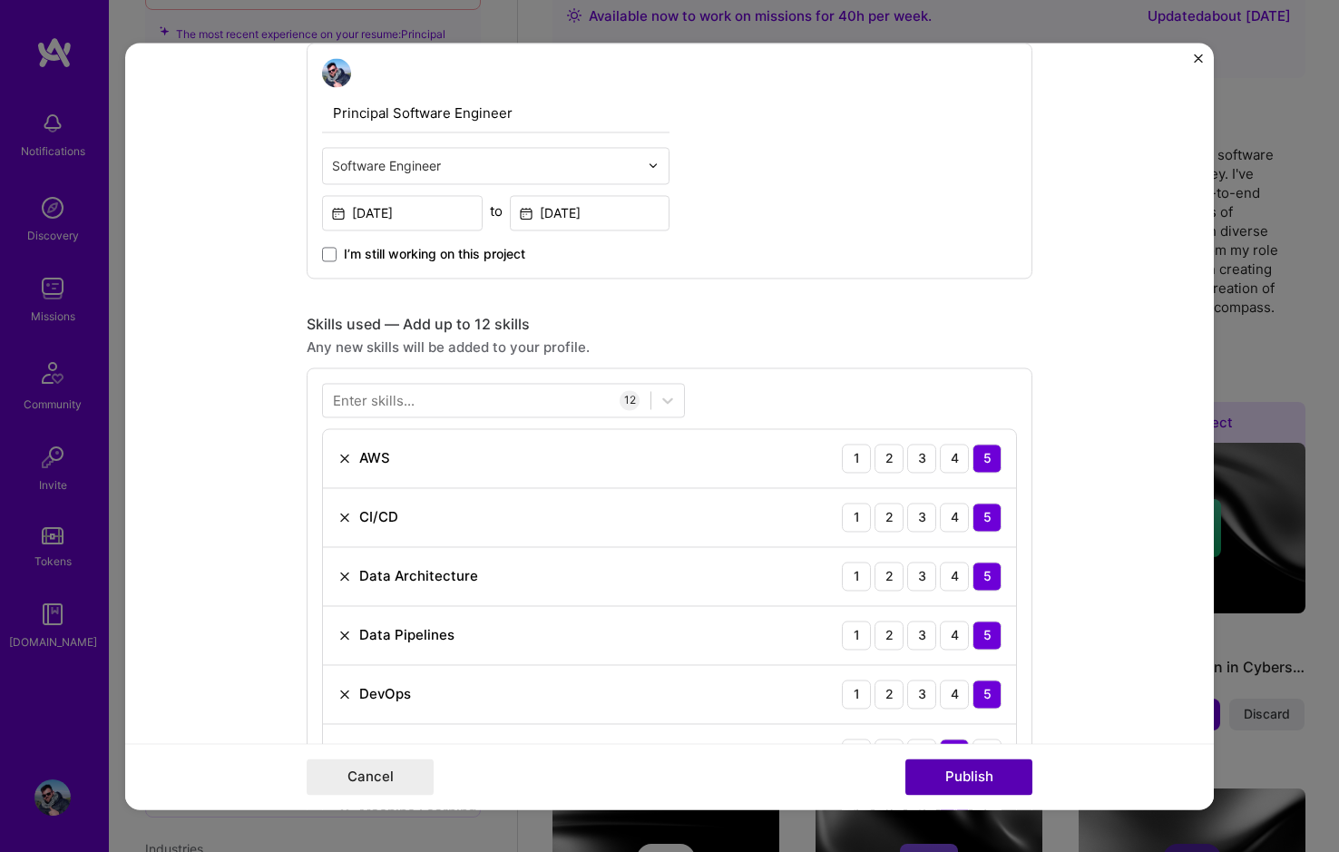
click at [944, 777] on button "Publish" at bounding box center [969, 777] width 127 height 36
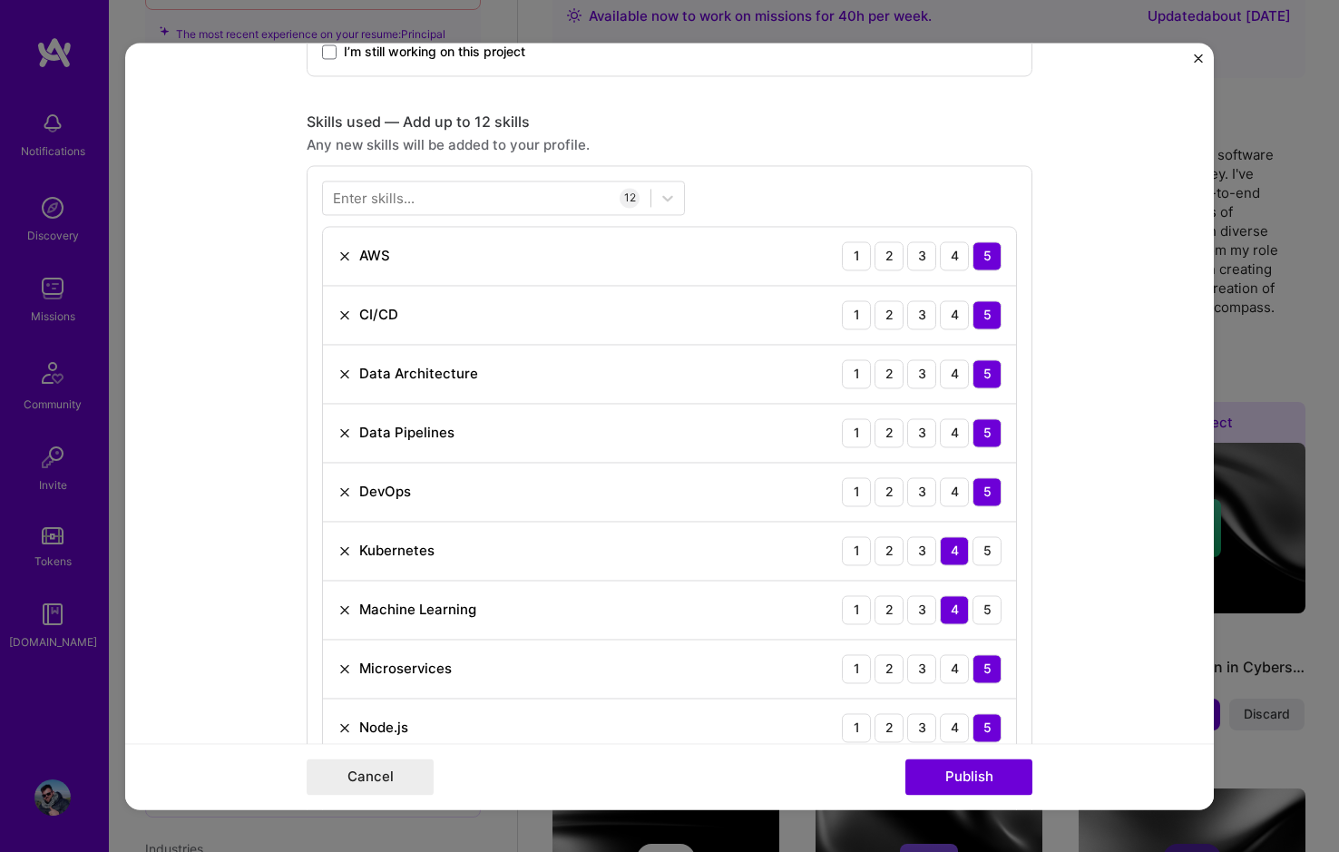
scroll to position [726, 0]
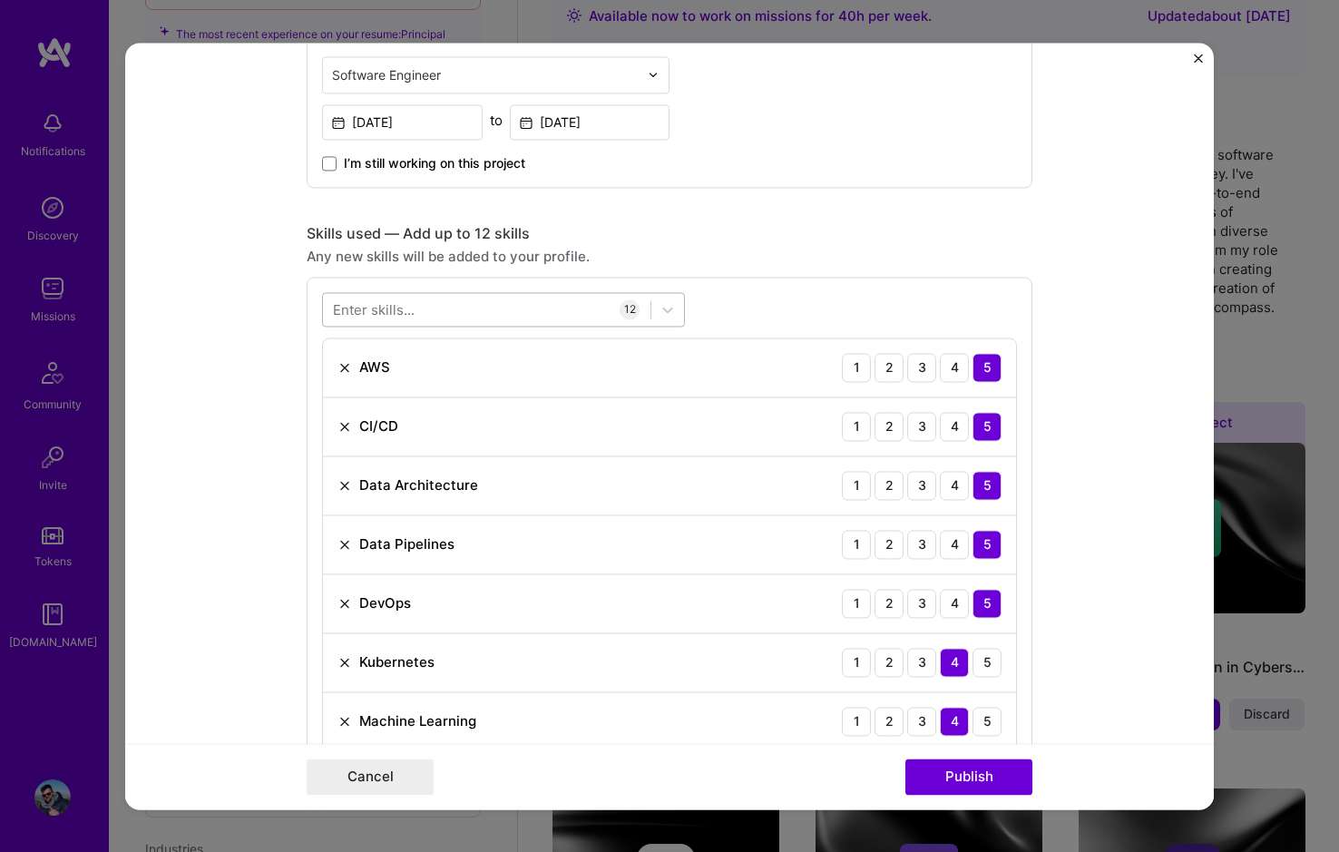
click at [429, 305] on div at bounding box center [487, 309] width 328 height 30
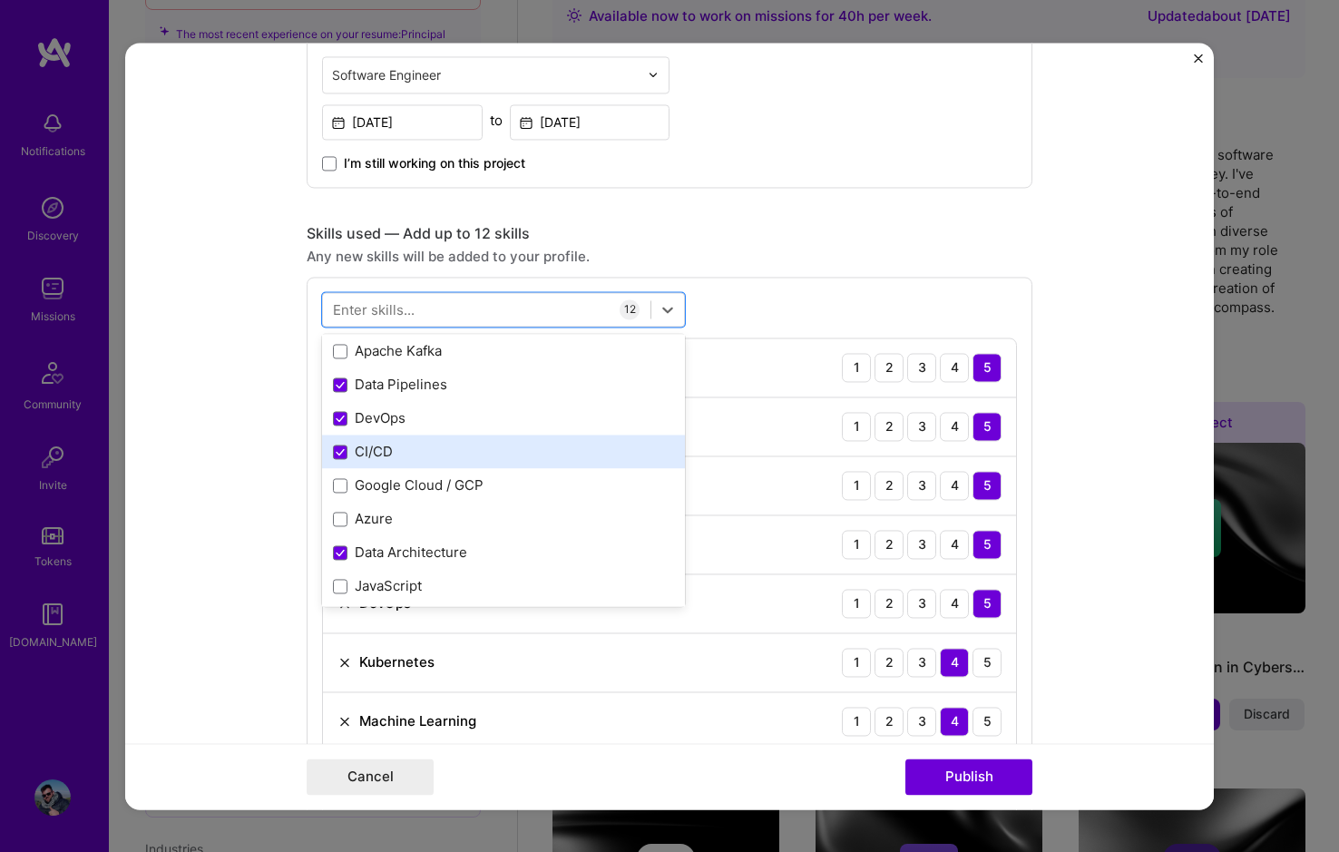
scroll to position [272, 0]
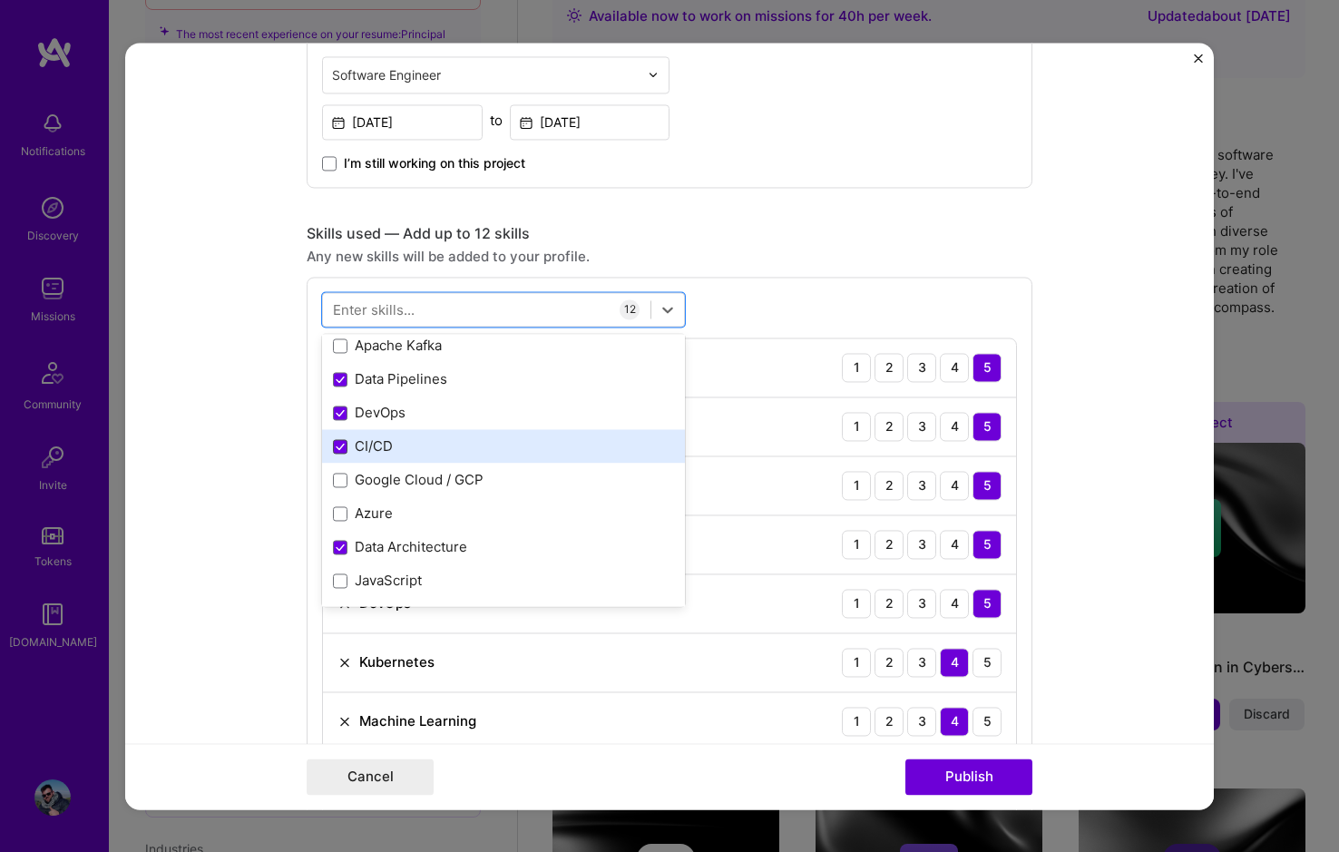
click at [334, 442] on span at bounding box center [340, 446] width 15 height 15
click at [0, 0] on input "checkbox" at bounding box center [0, 0] width 0 height 0
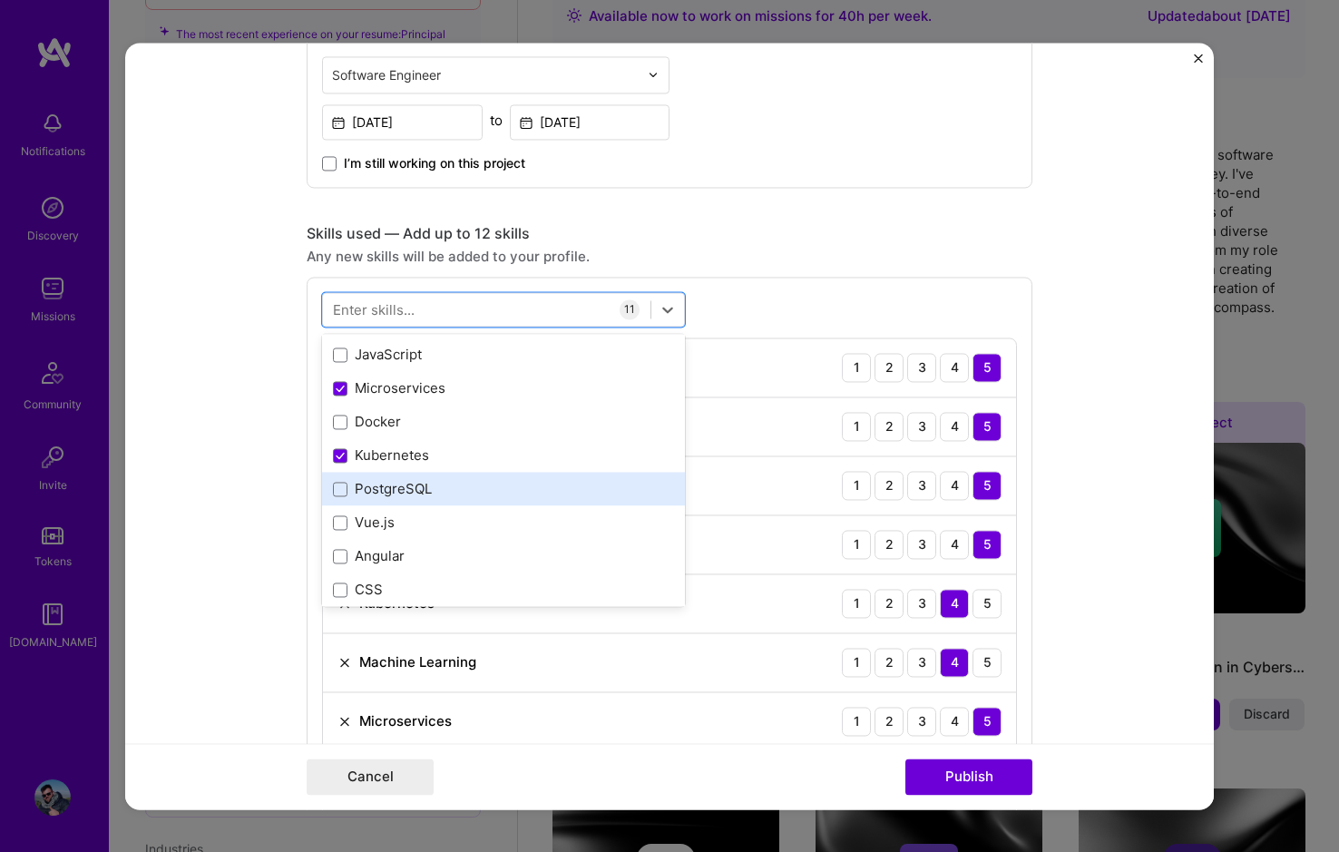
scroll to position [544, 0]
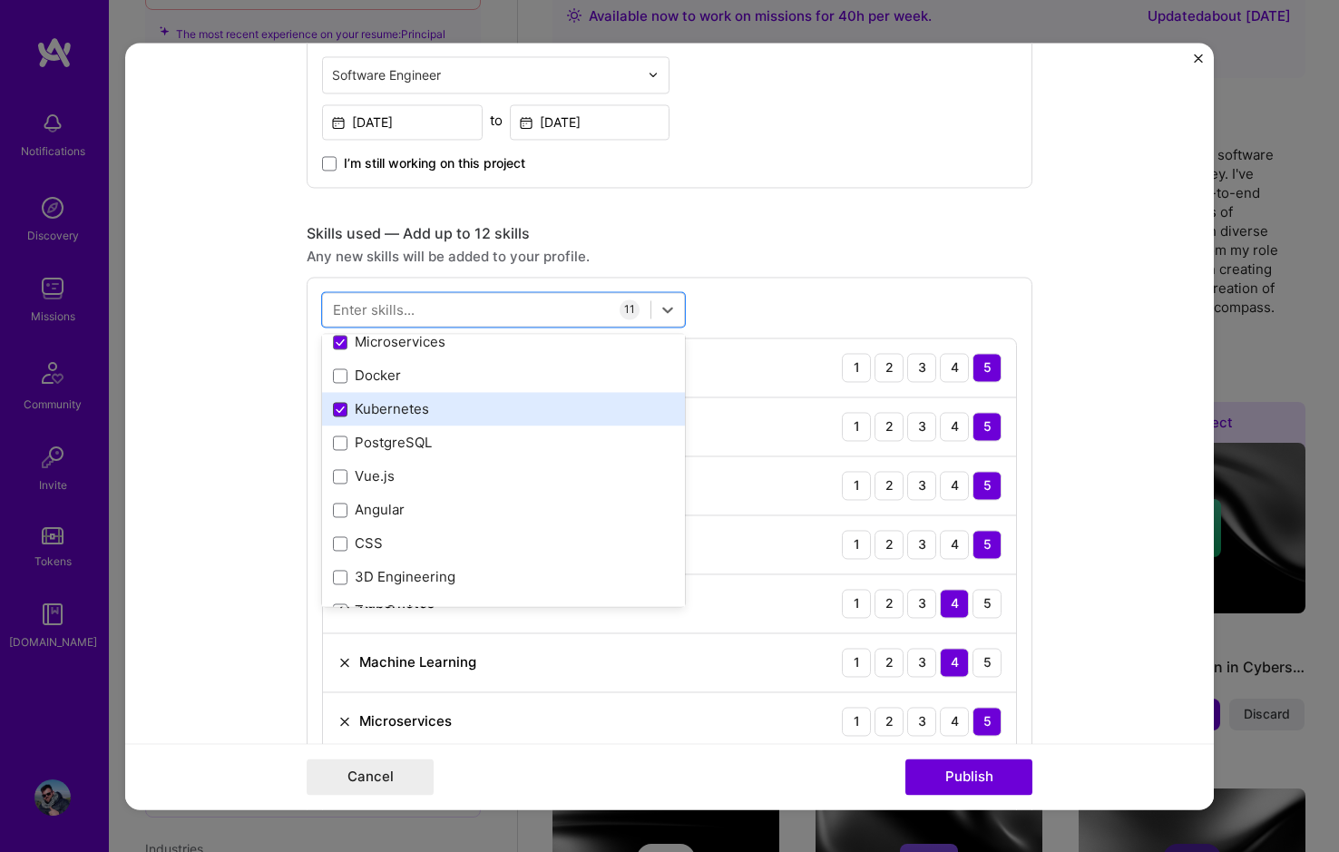
click at [337, 412] on icon at bounding box center [340, 409] width 7 height 5
click at [0, 0] on input "checkbox" at bounding box center [0, 0] width 0 height 0
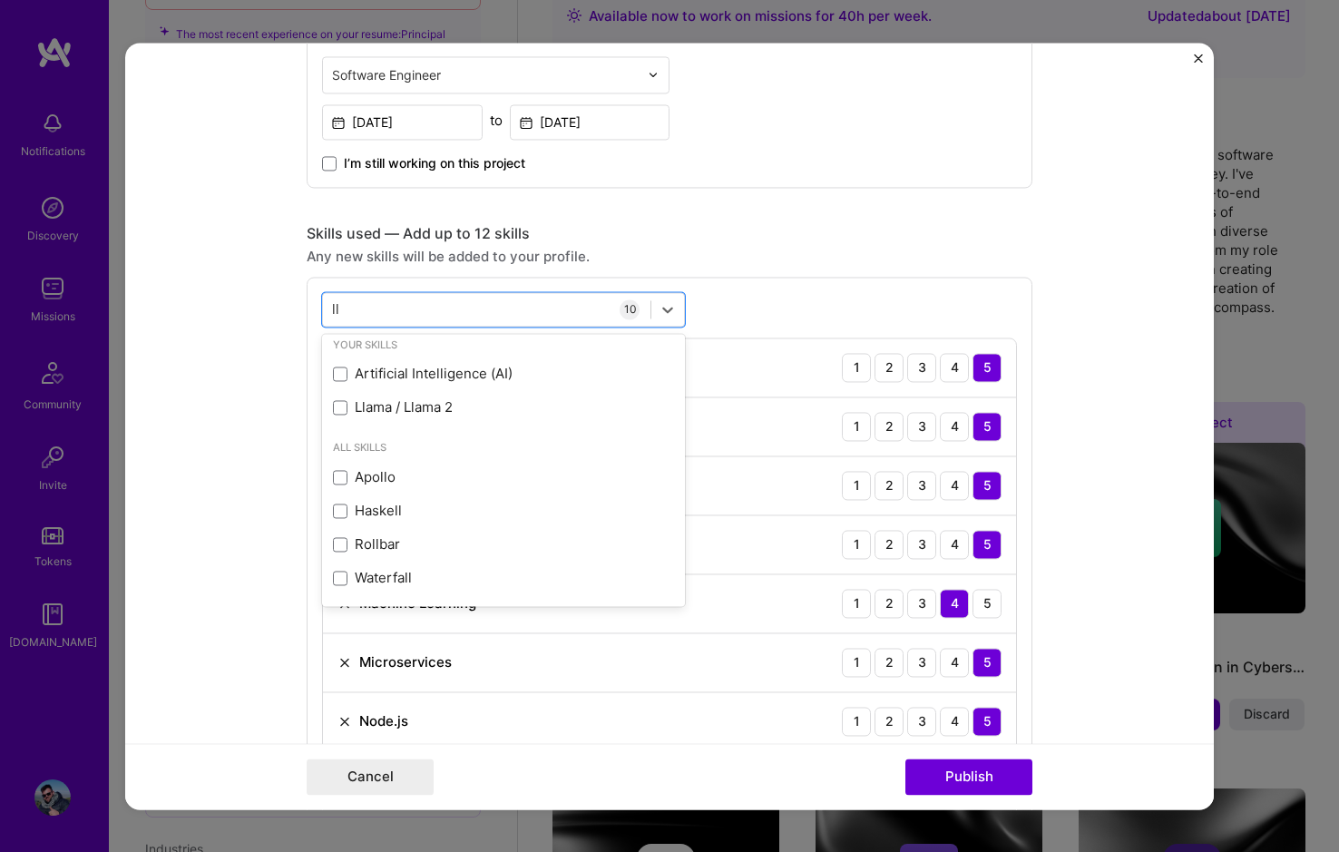
scroll to position [0, 0]
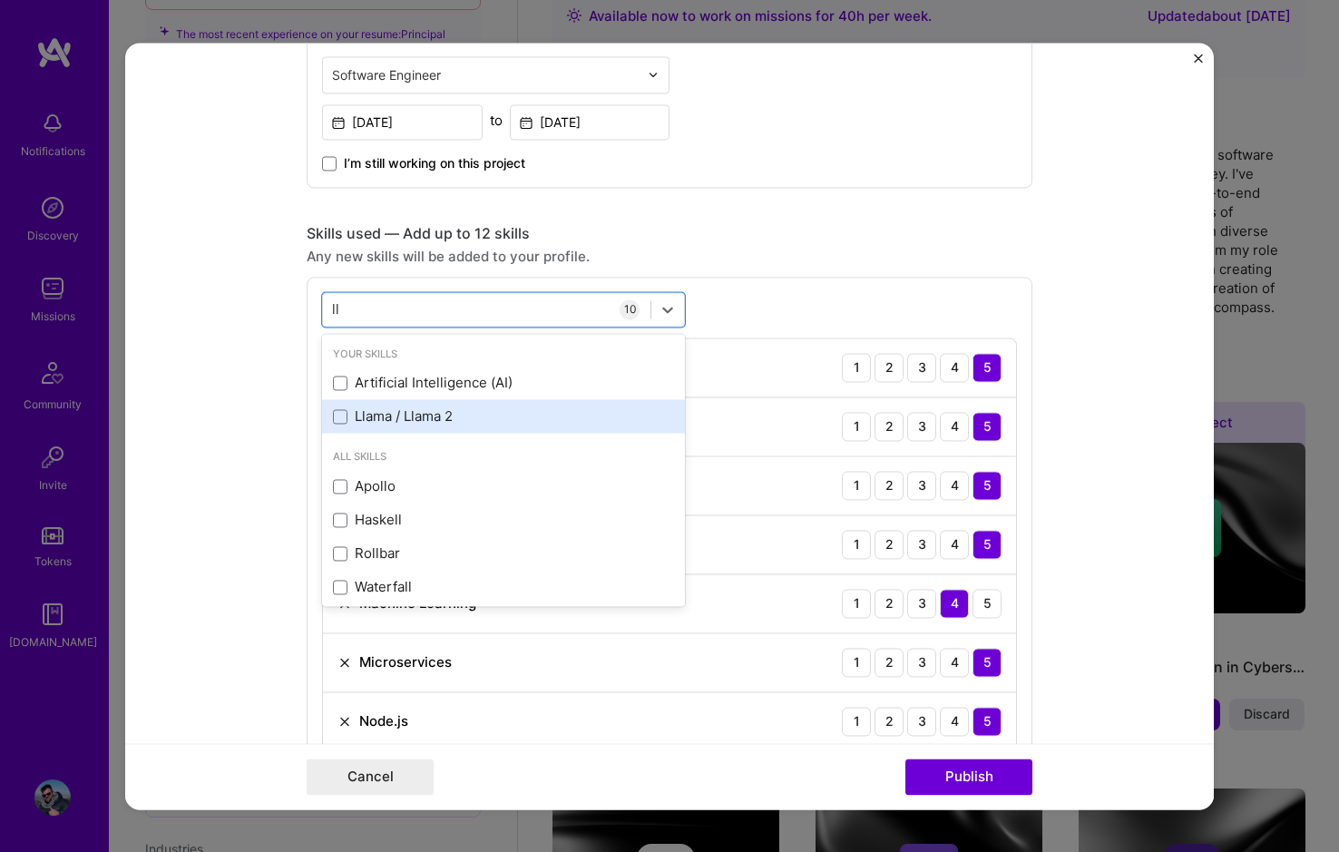
type input "l"
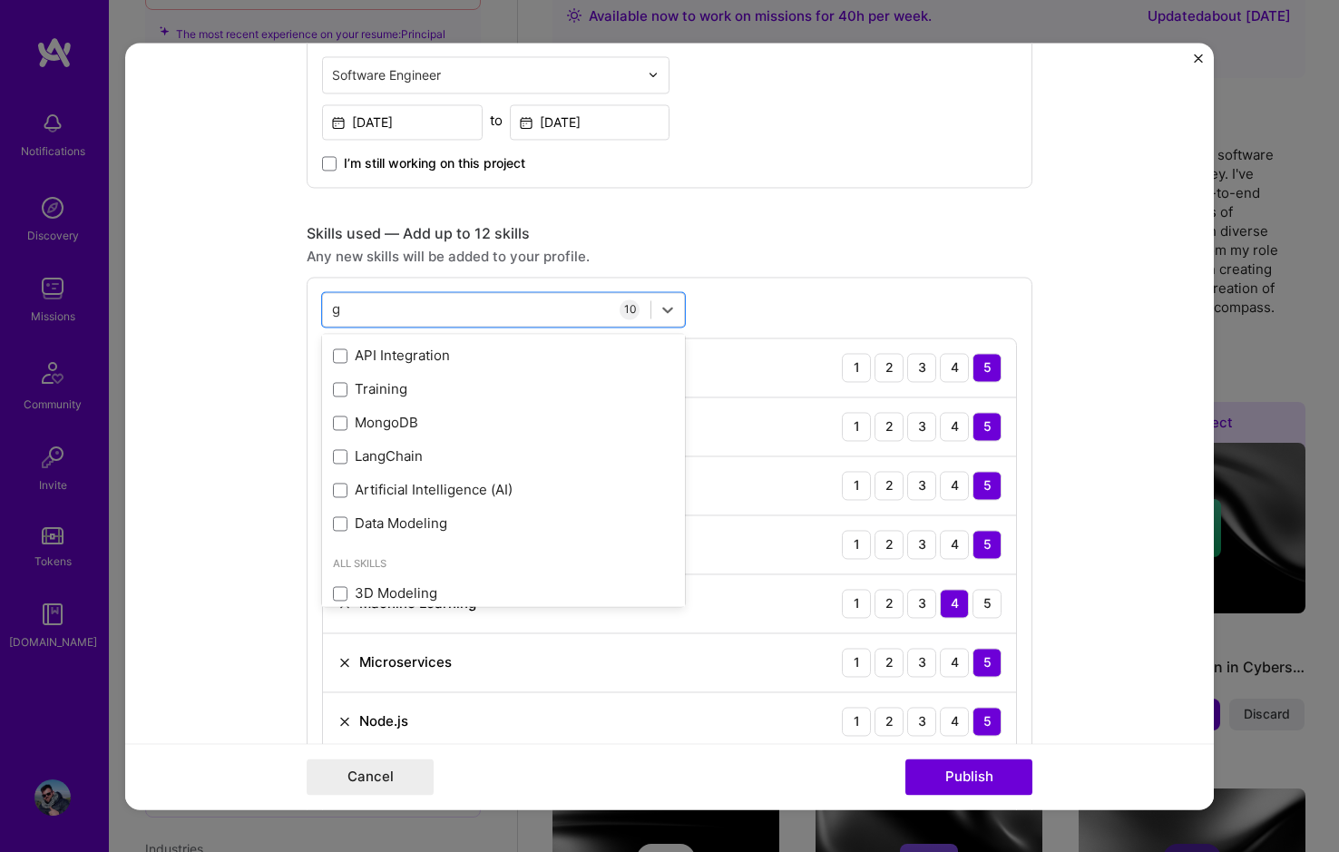
scroll to position [94, 0]
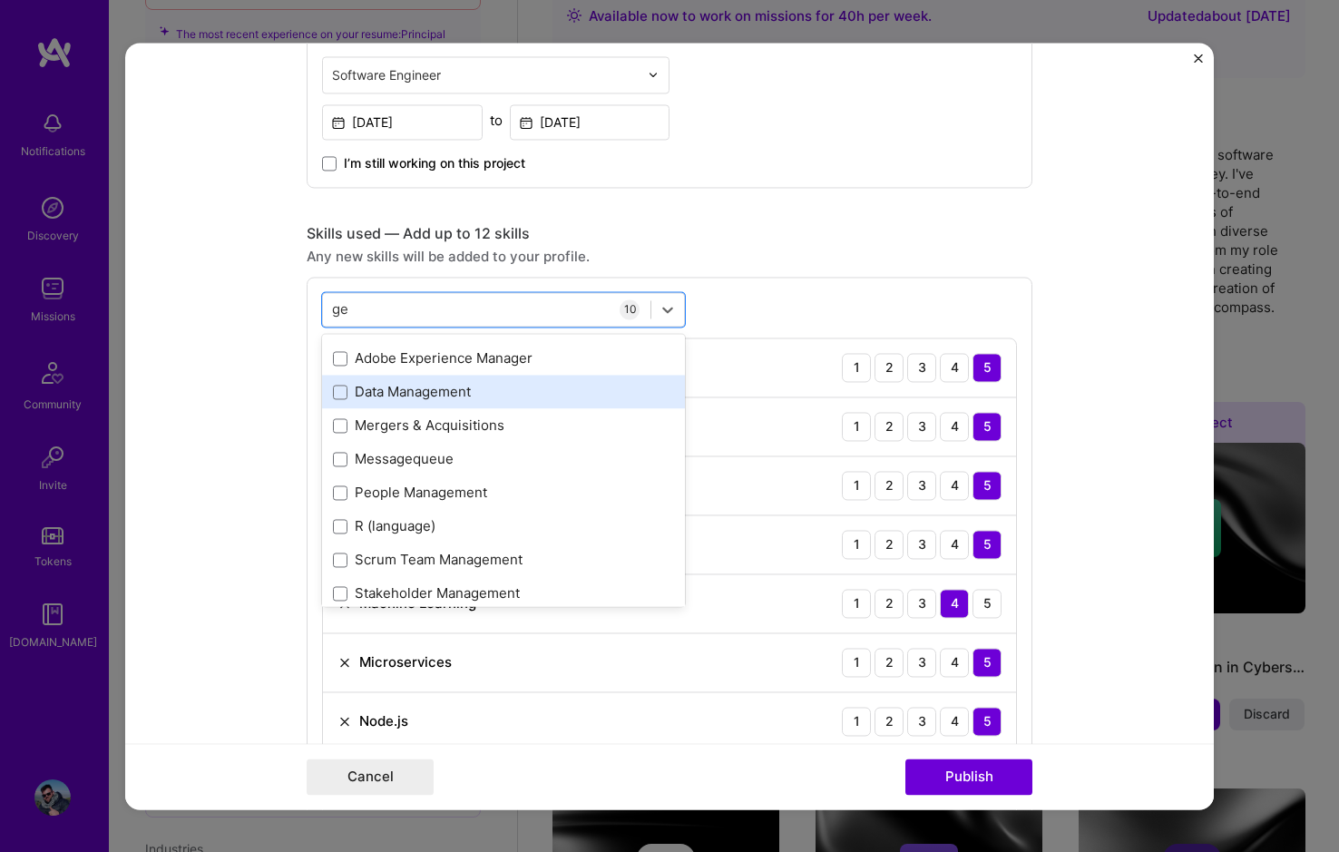
type input "g"
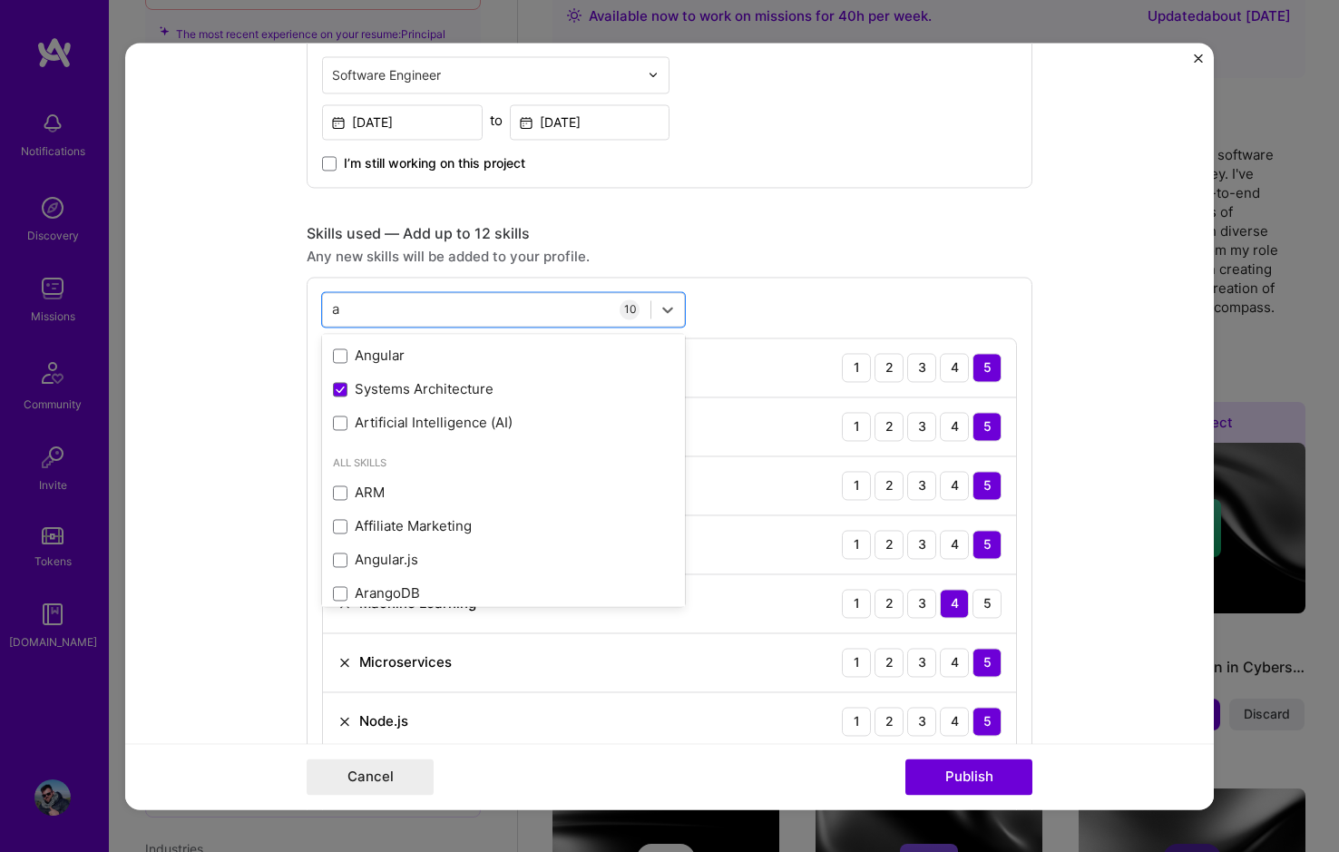
type input "ar"
click at [466, 414] on div "Artificial Intelligence (AI)" at bounding box center [503, 423] width 341 height 19
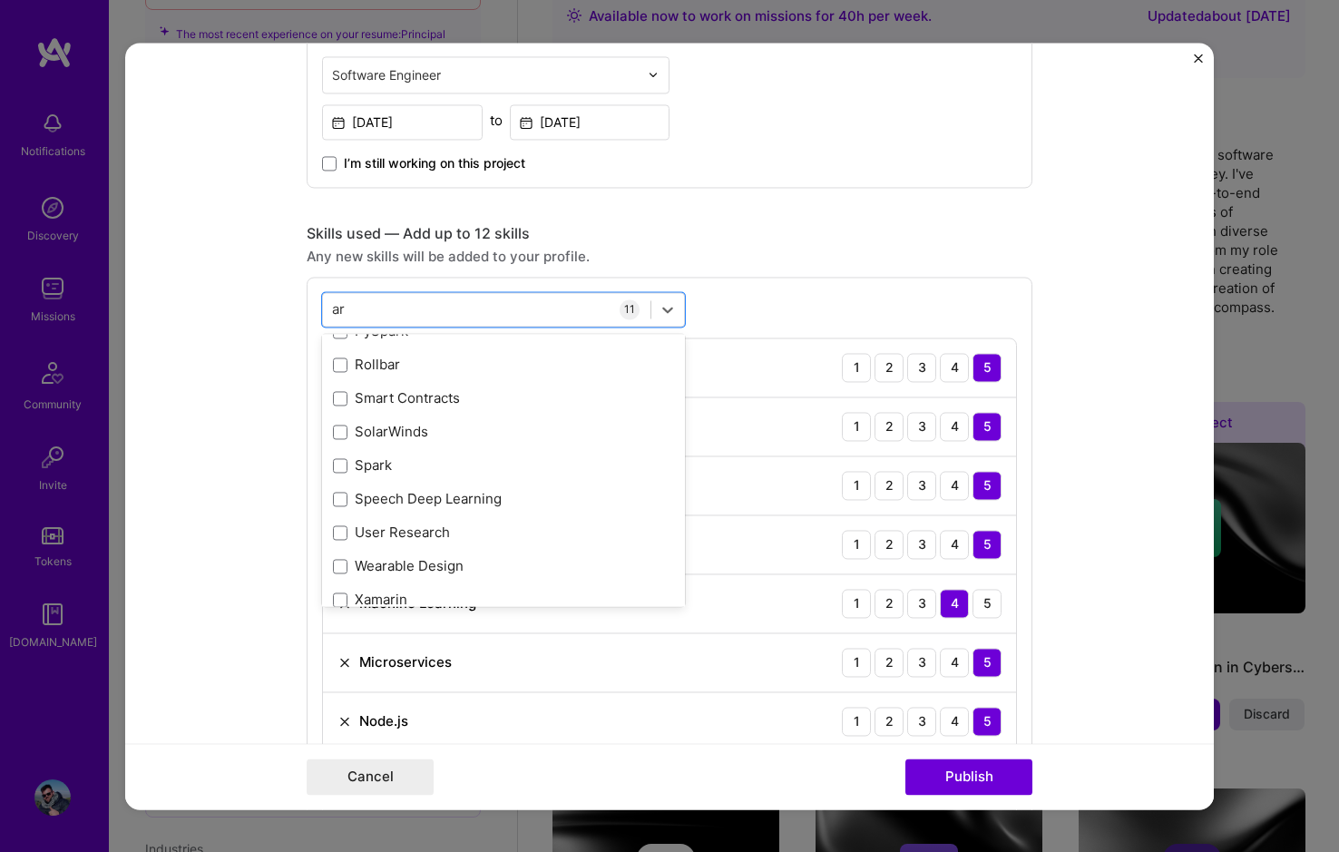
scroll to position [780, 0]
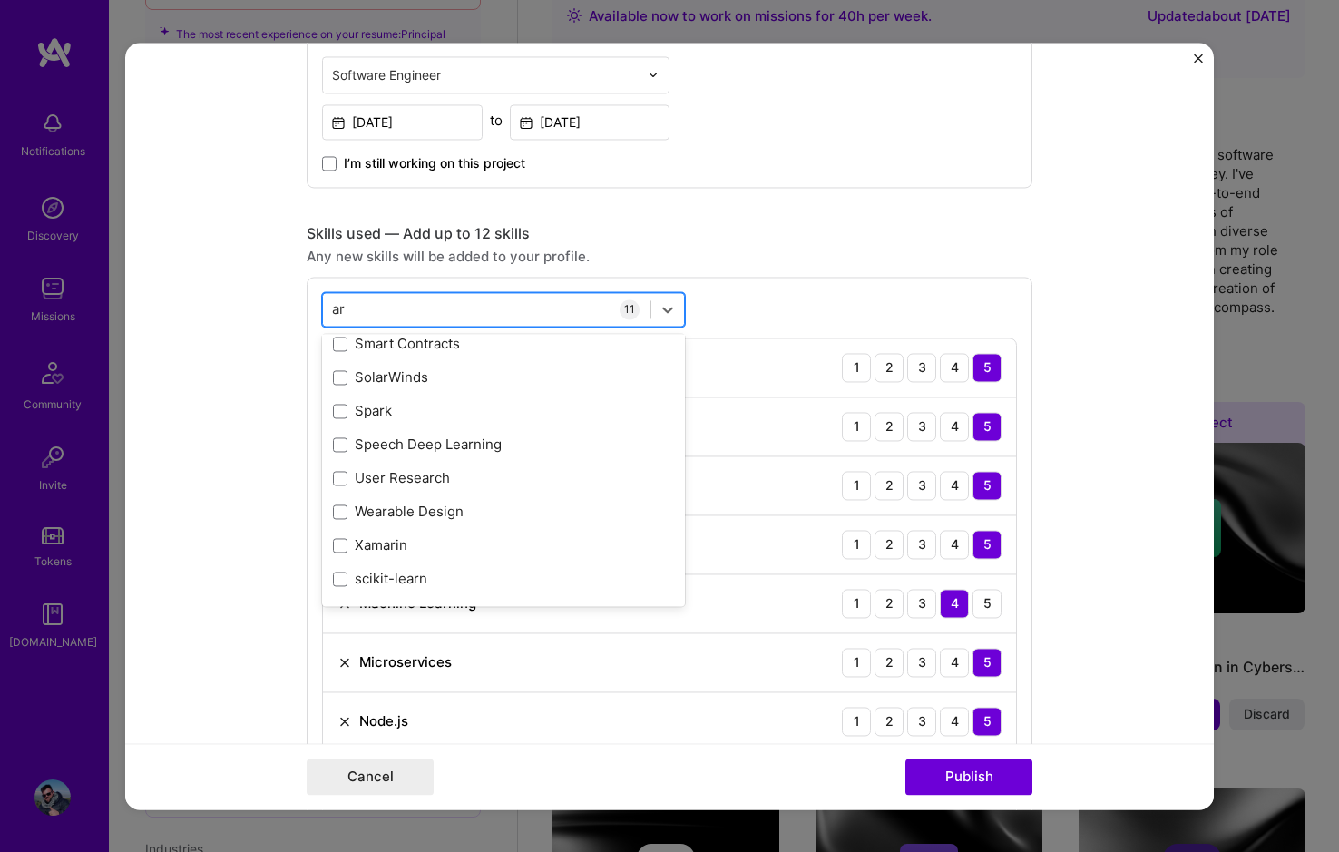
click at [443, 313] on div "ar ar" at bounding box center [487, 309] width 328 height 30
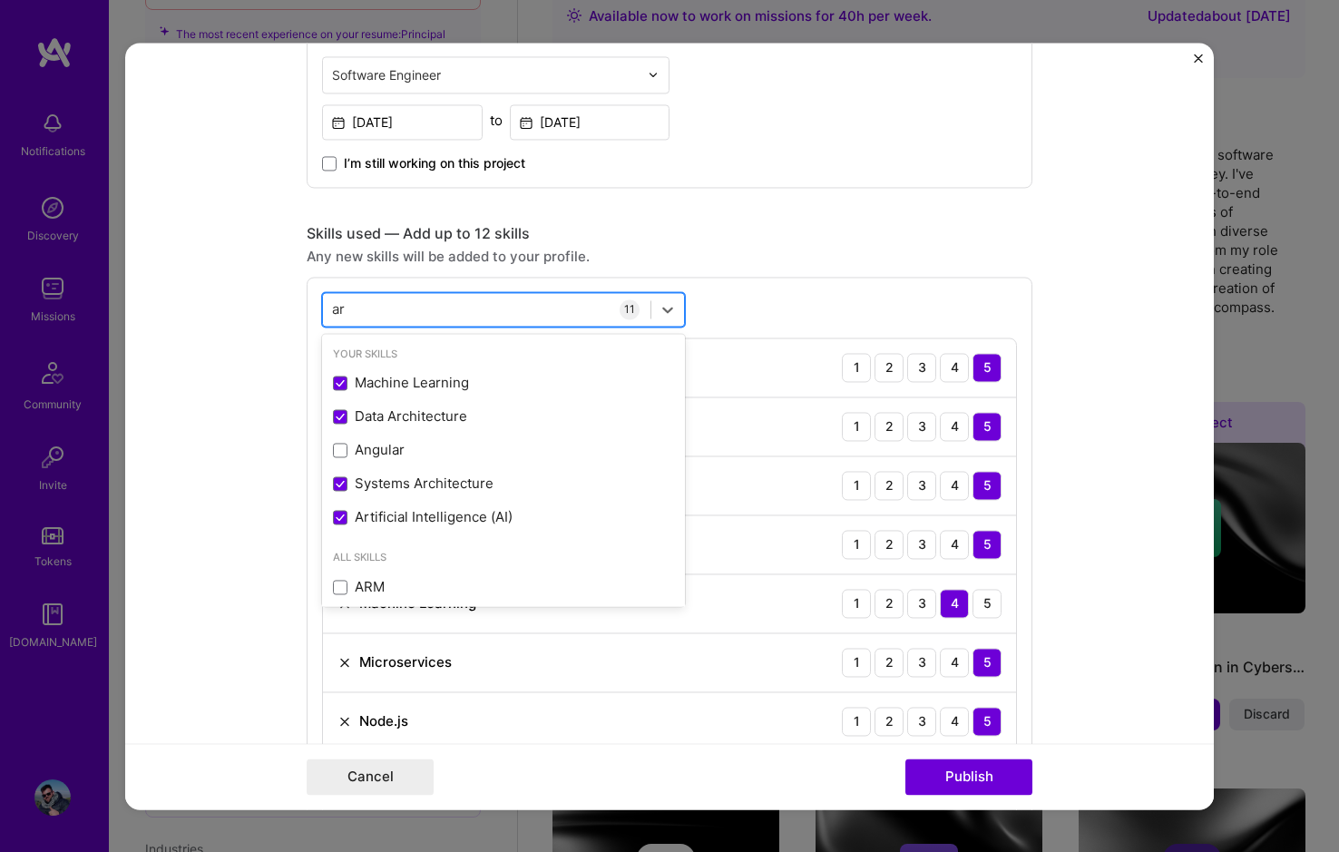
click at [443, 313] on div "ar ar" at bounding box center [487, 309] width 328 height 30
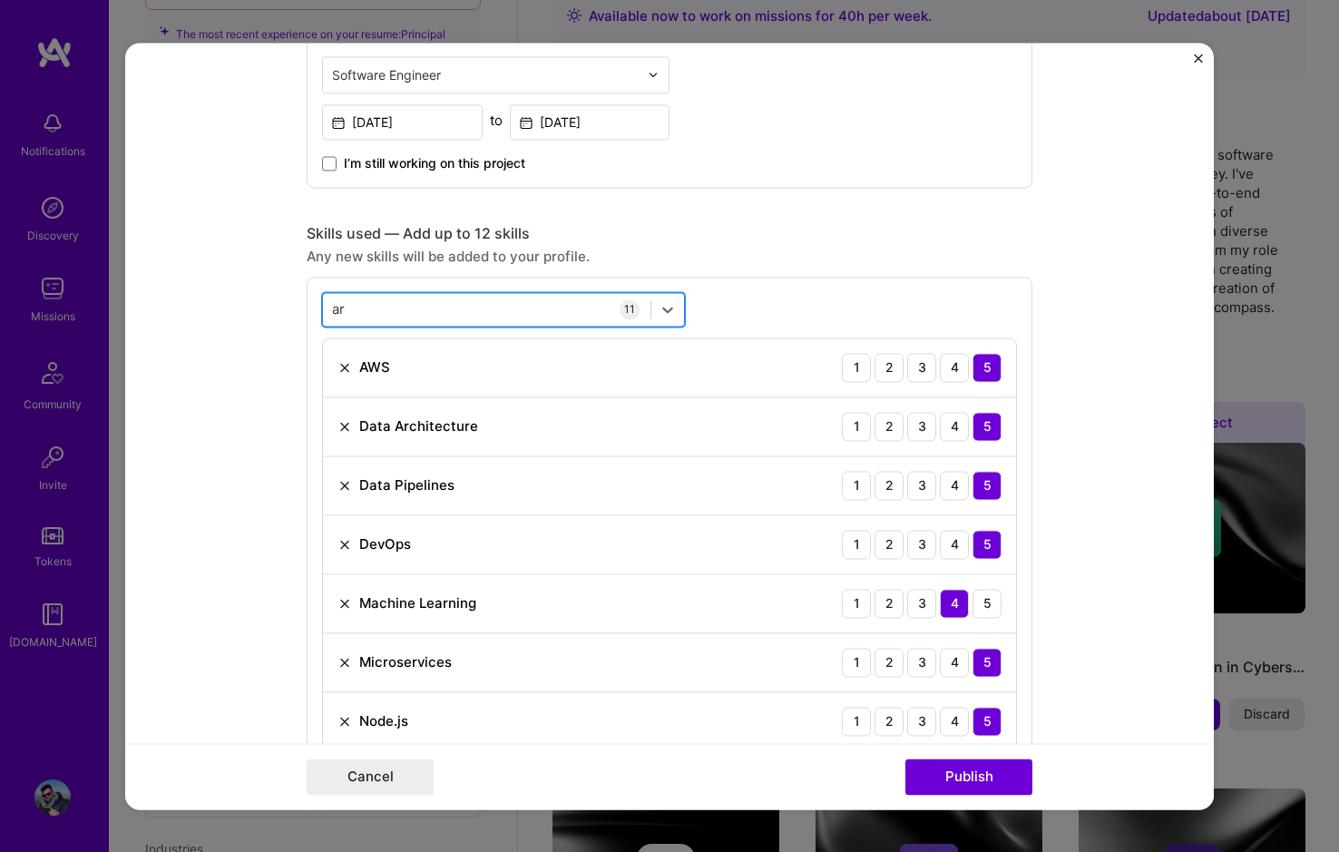
drag, startPoint x: 422, startPoint y: 305, endPoint x: 317, endPoint y: 310, distance: 105.4
click at [323, 310] on div "ar ar" at bounding box center [487, 309] width 328 height 30
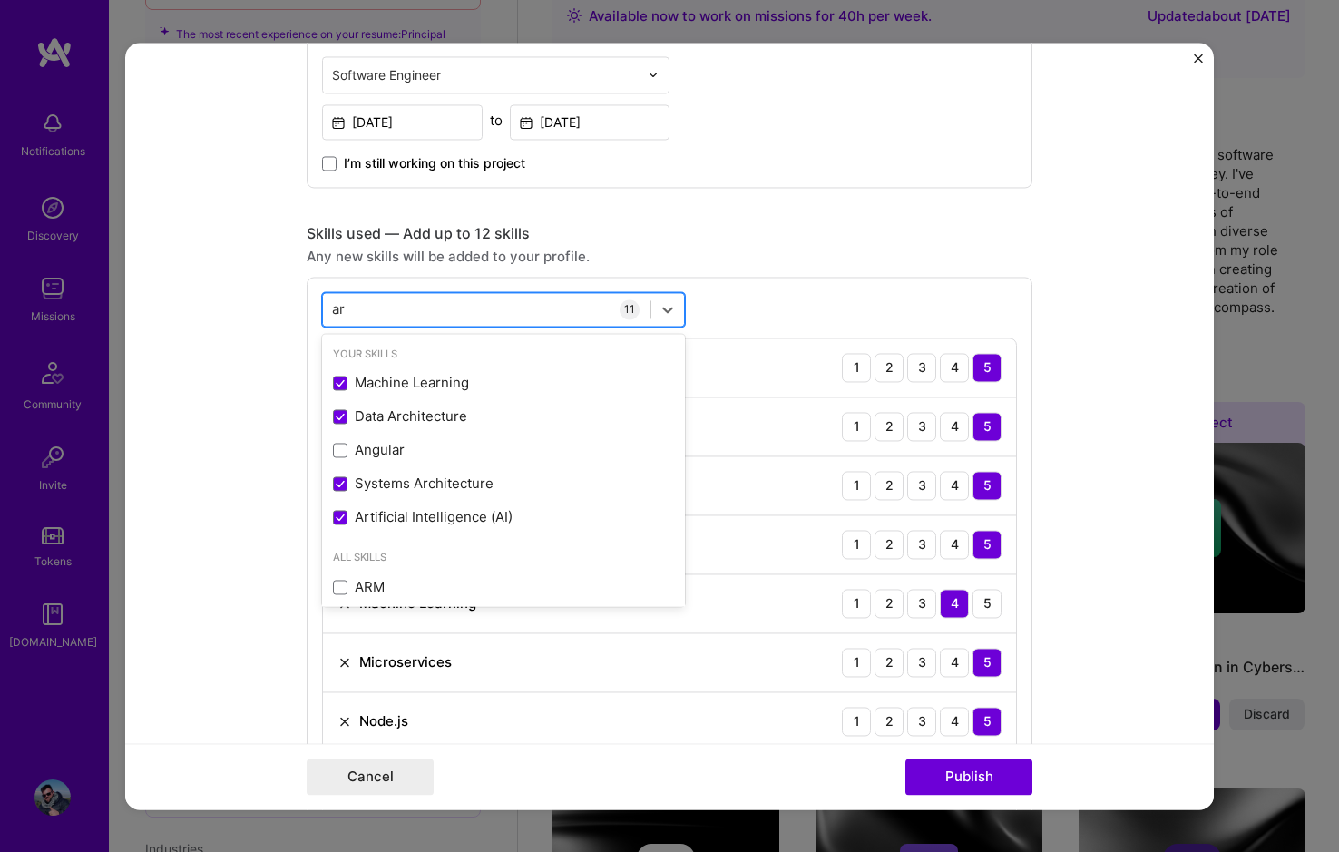
click at [332, 312] on input "ar" at bounding box center [339, 308] width 15 height 19
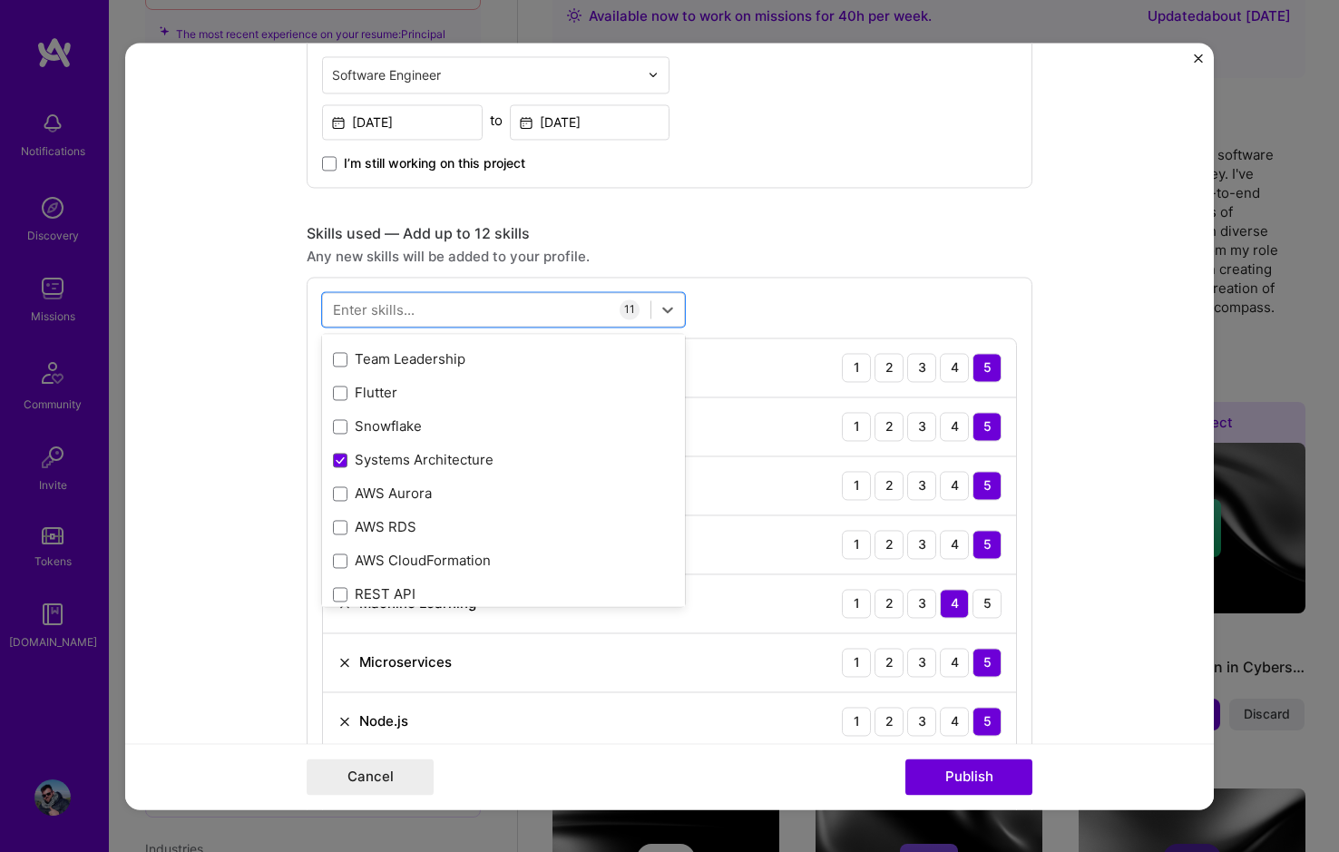
scroll to position [1720, 0]
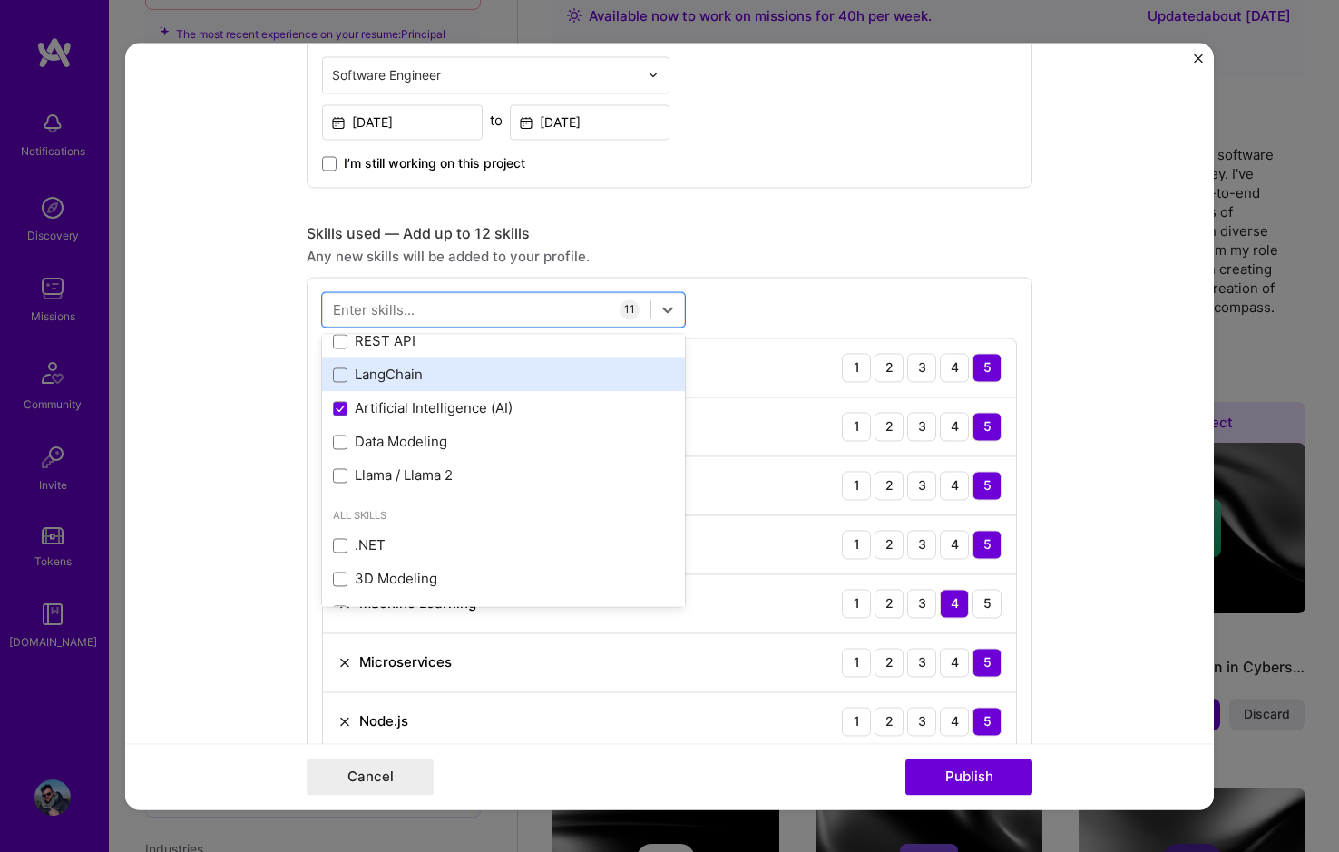
click at [466, 374] on div "LangChain" at bounding box center [503, 375] width 341 height 19
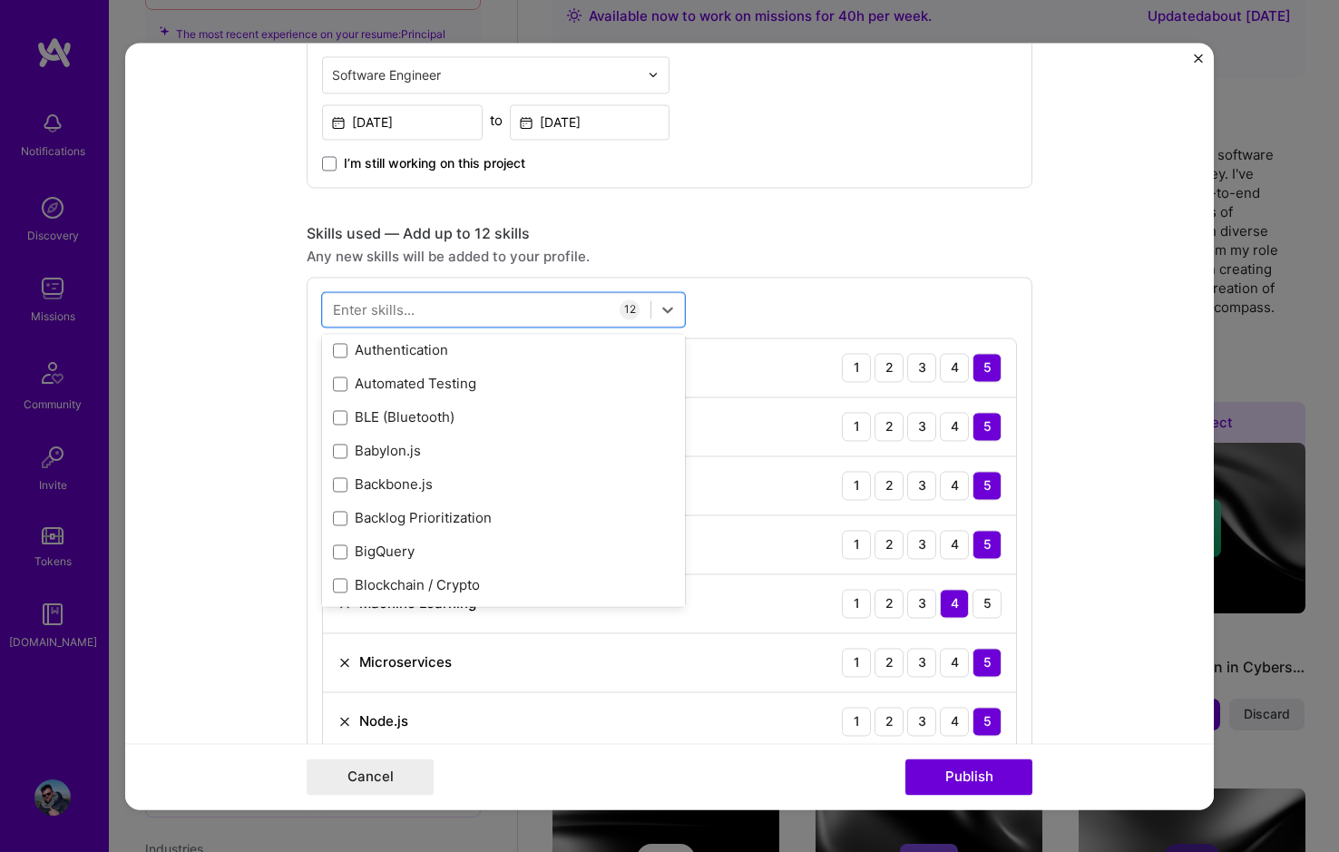
scroll to position [2991, 0]
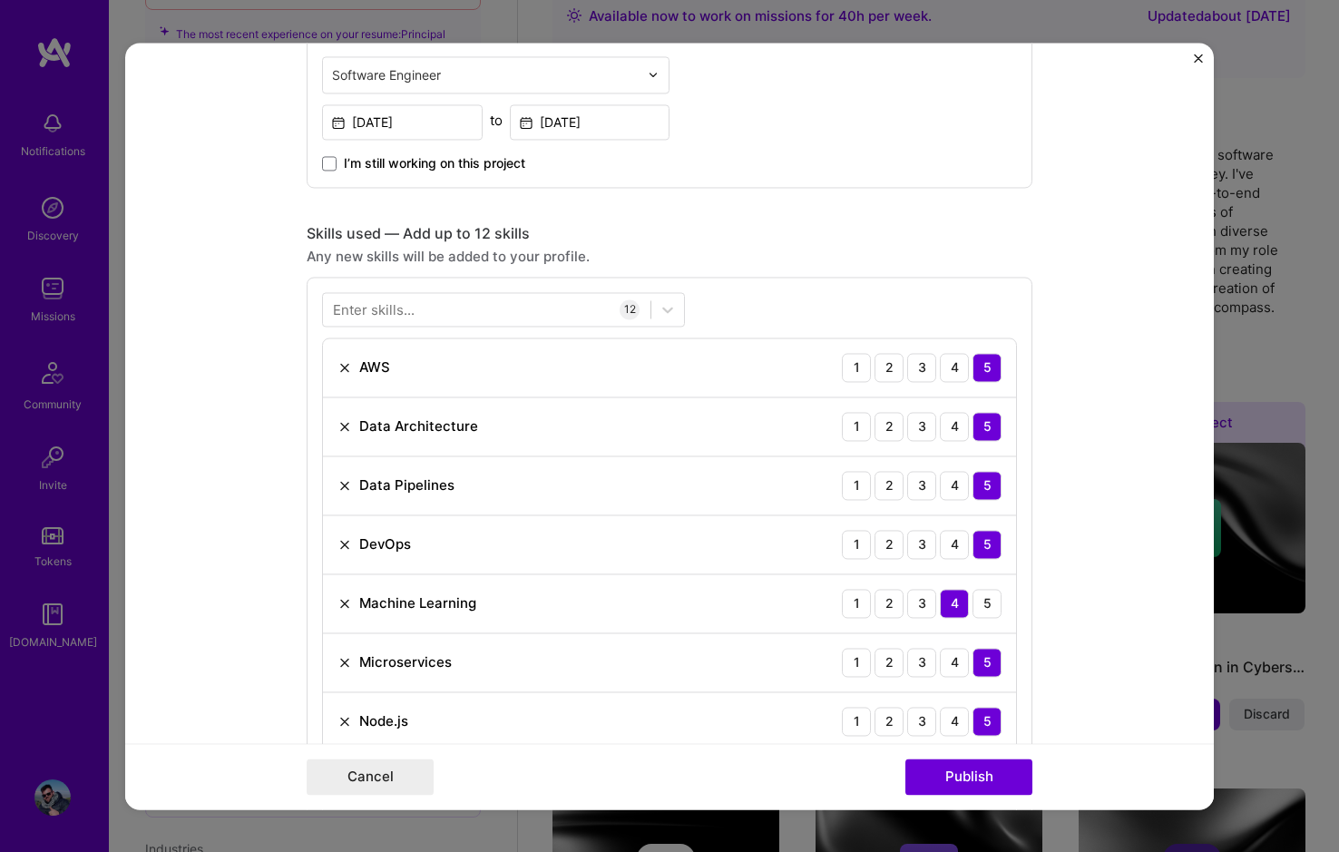
click at [238, 148] on form "Editing suggested project This project is suggested based on your LinkedIn, res…" at bounding box center [669, 426] width 1089 height 767
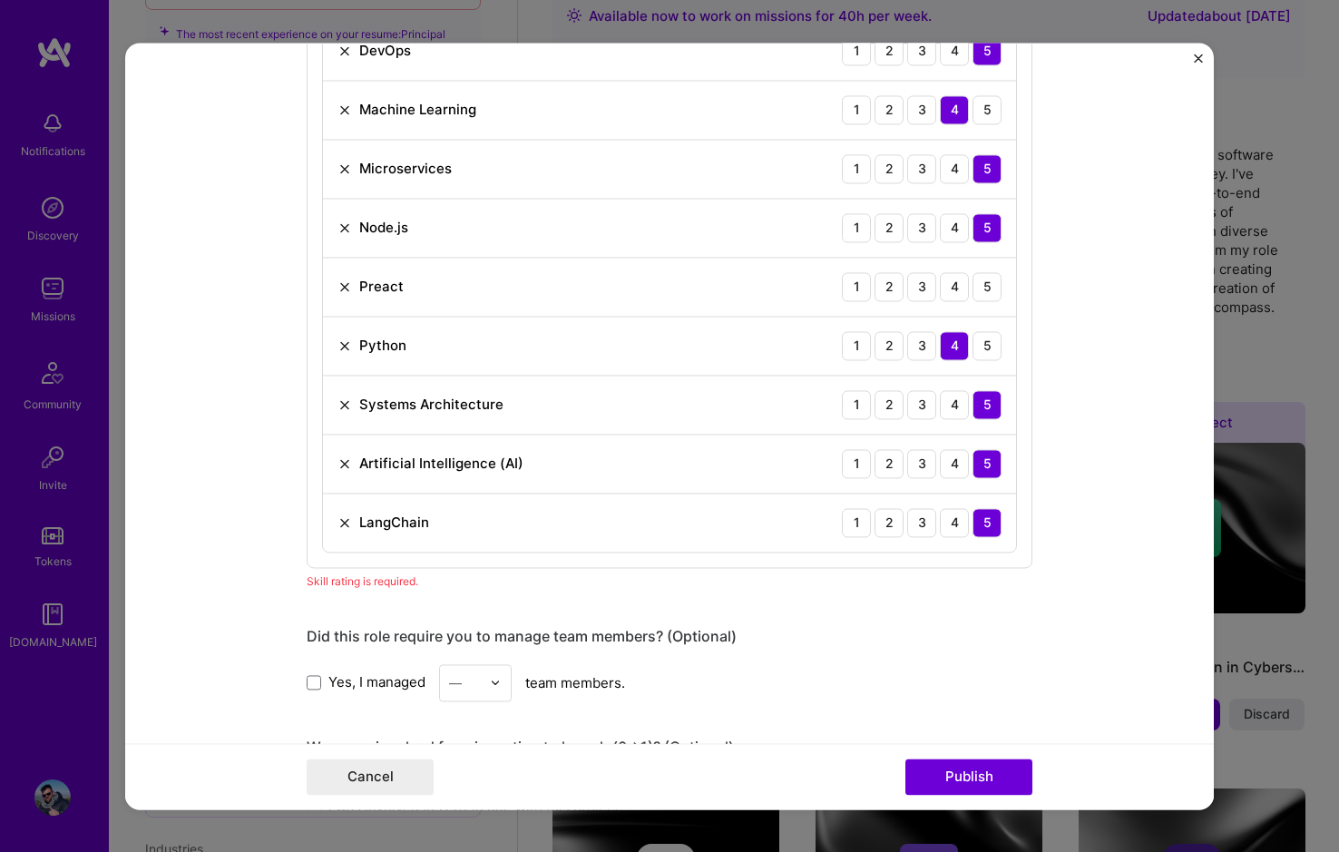
scroll to position [1361, 0]
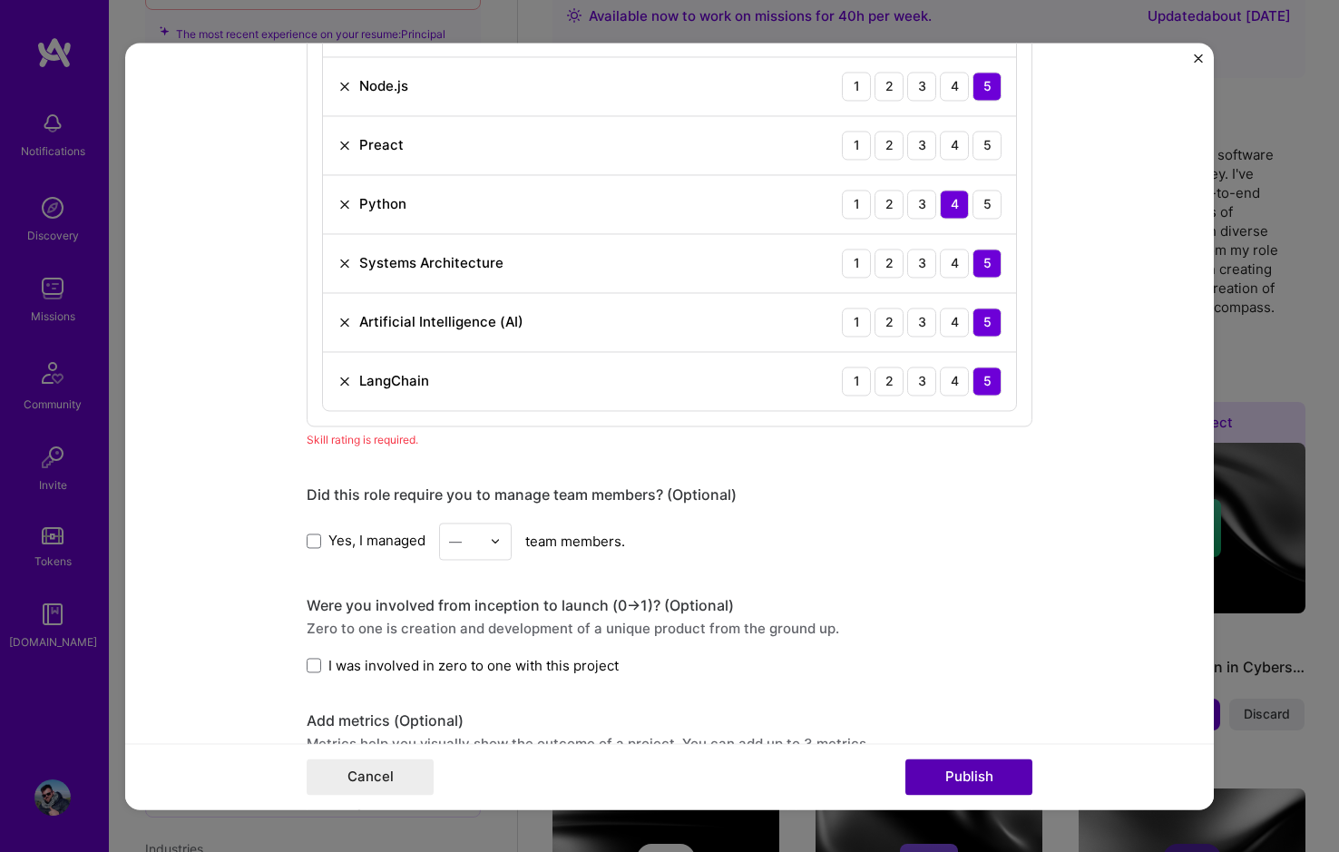
click at [959, 770] on button "Publish" at bounding box center [969, 777] width 127 height 36
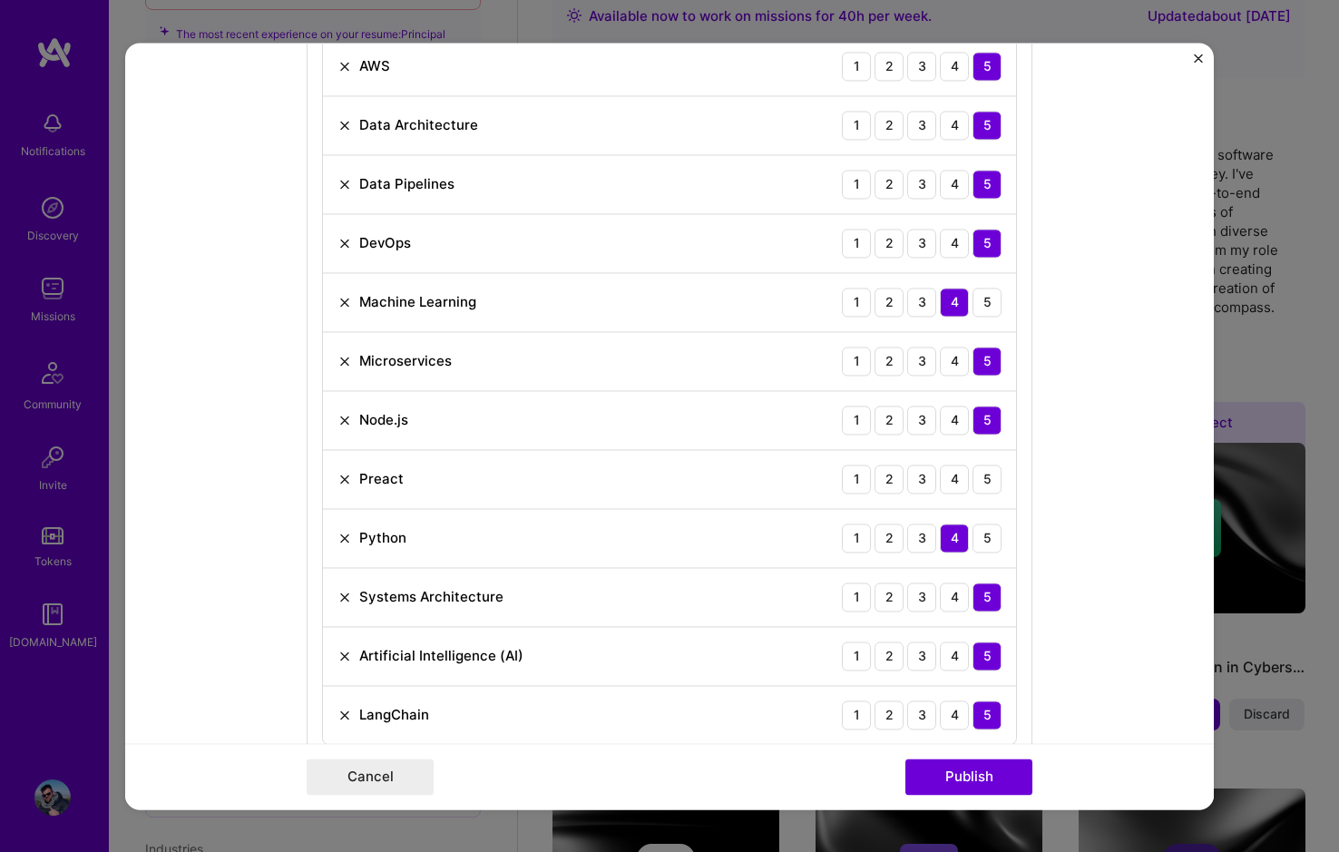
scroll to position [998, 0]
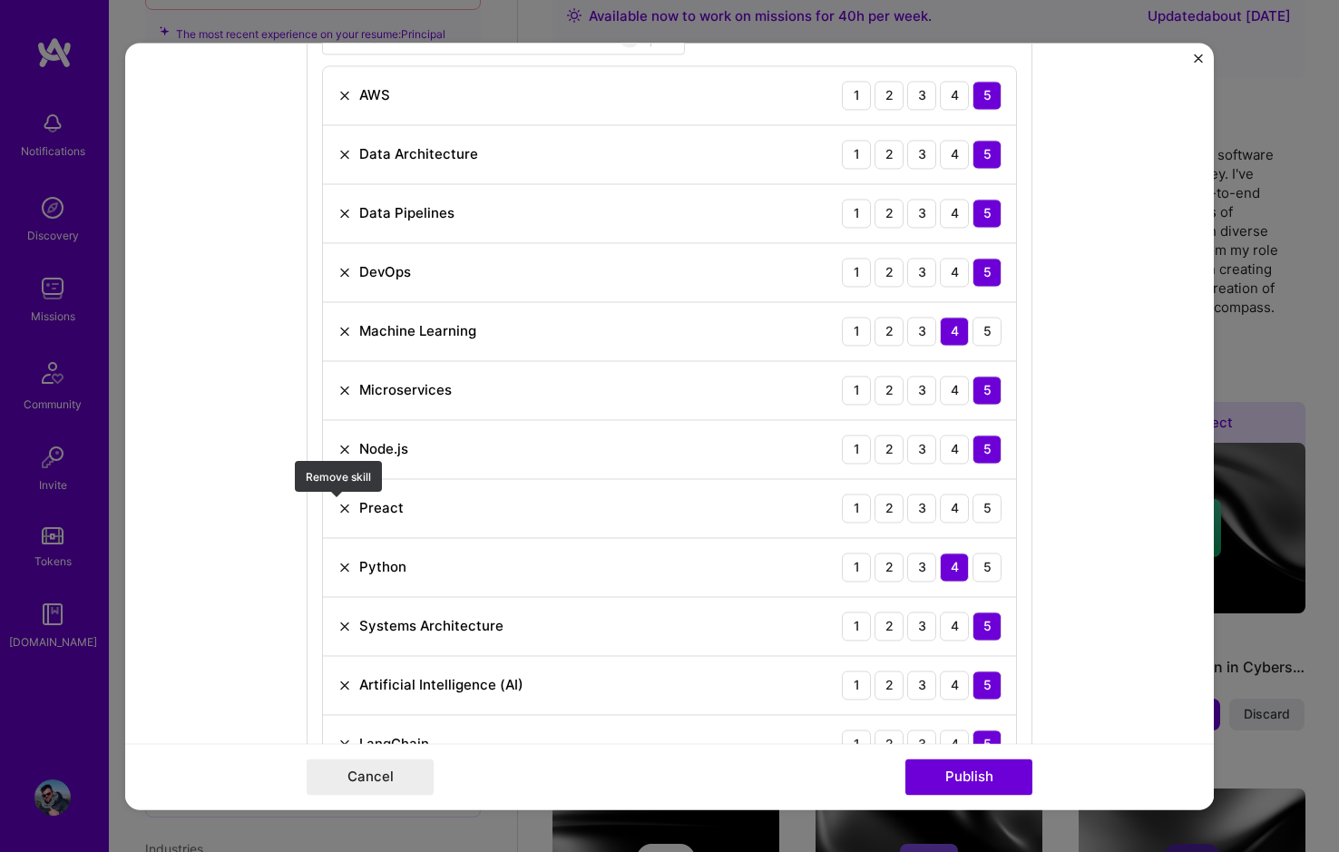
click at [338, 505] on img at bounding box center [345, 508] width 15 height 15
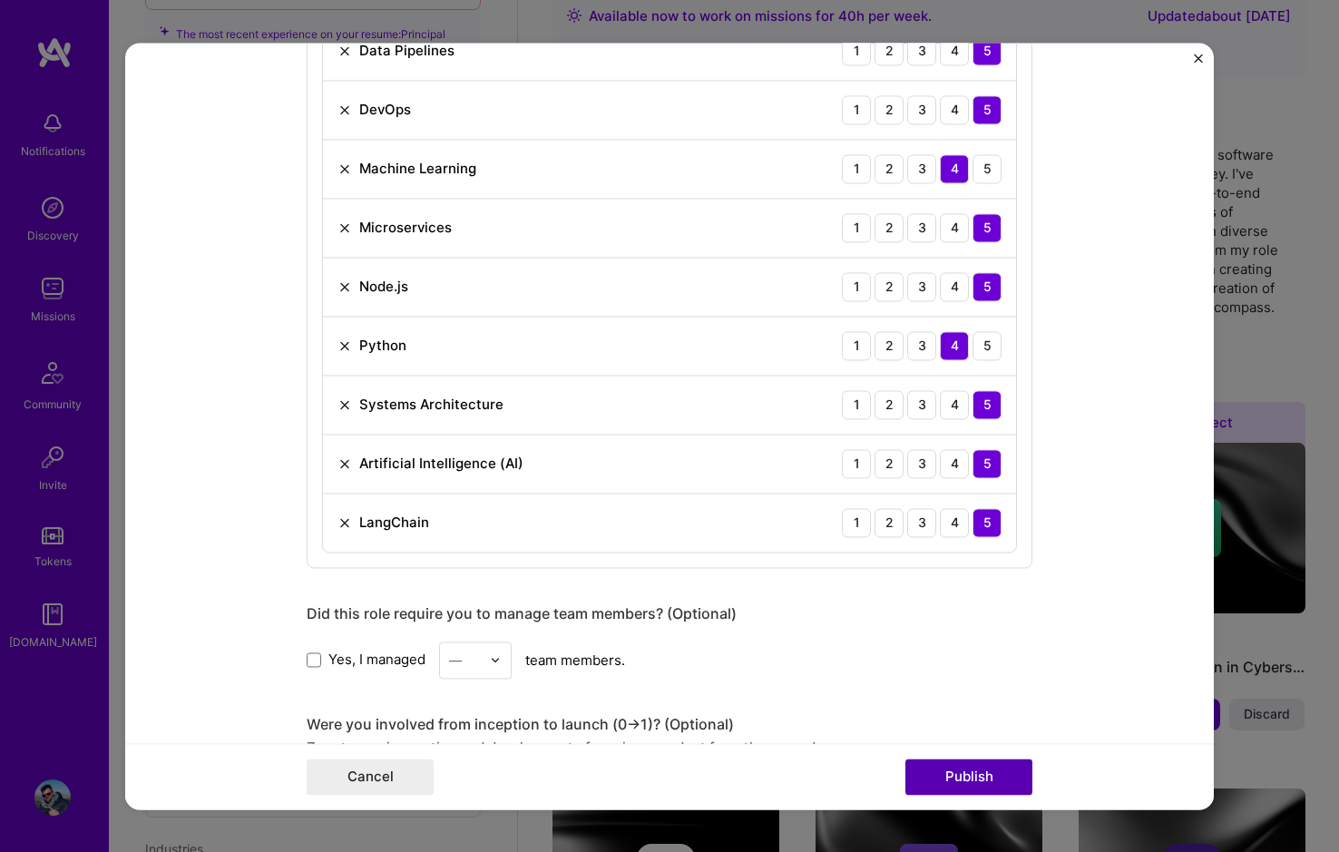
scroll to position [1180, 0]
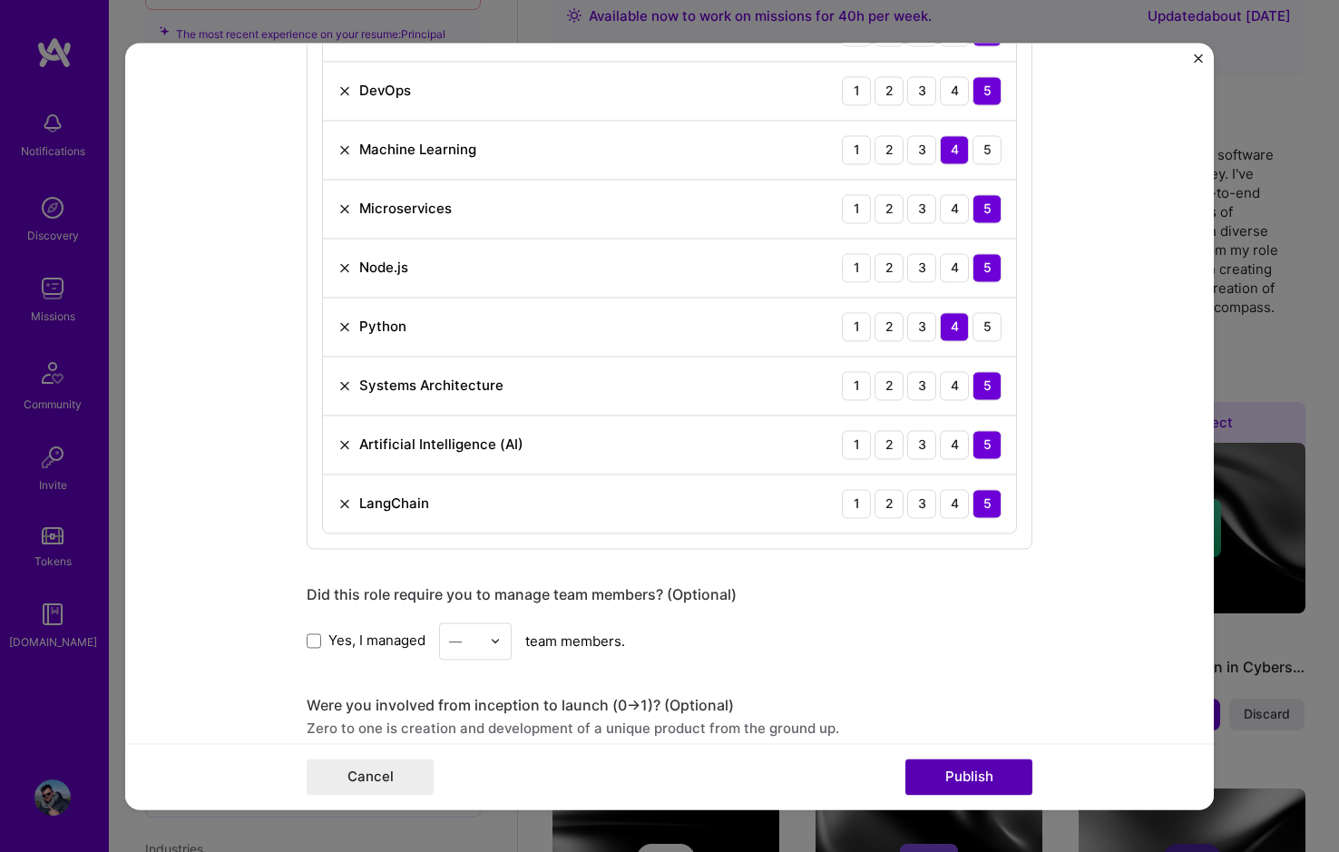
click at [952, 771] on button "Publish" at bounding box center [969, 777] width 127 height 36
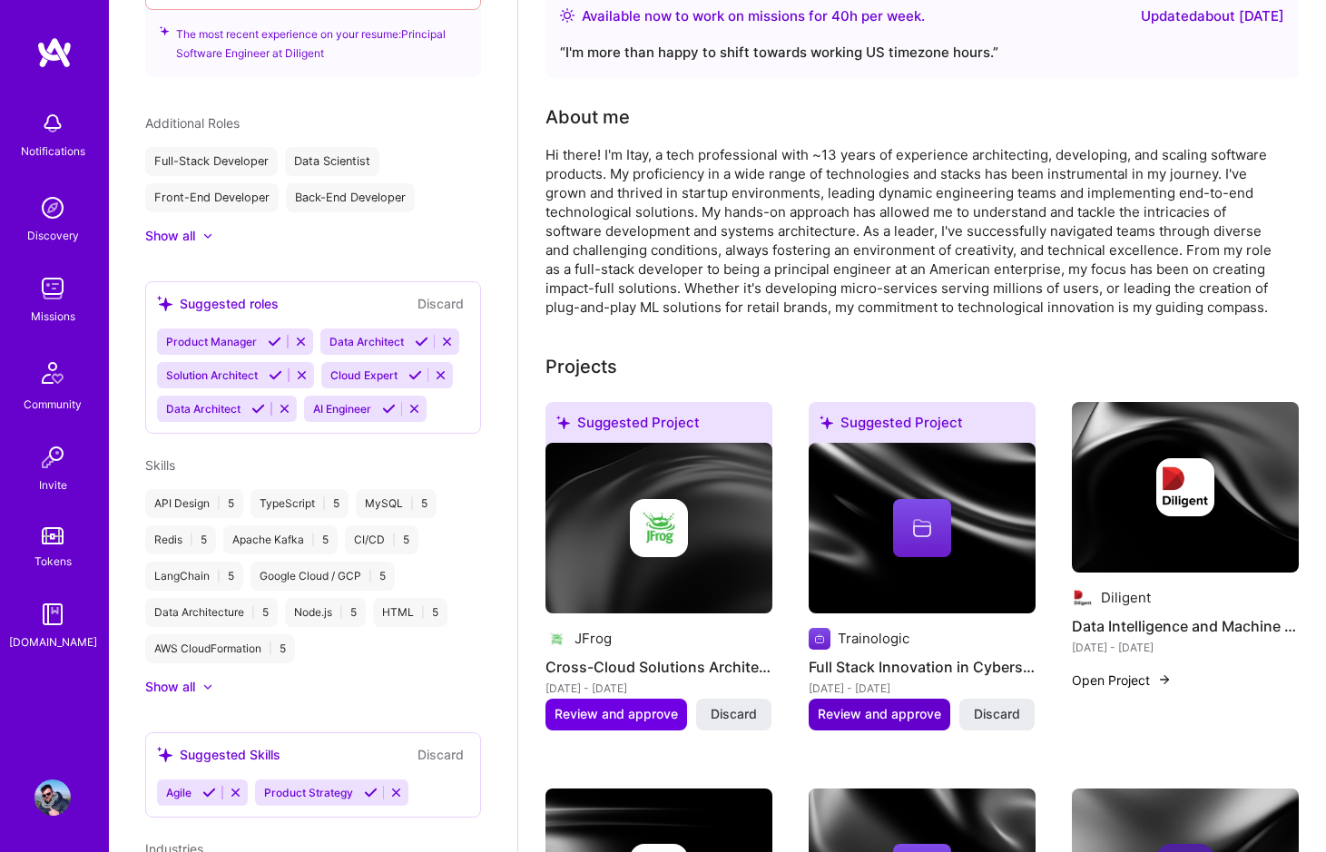
click at [861, 705] on span "Review and approve" at bounding box center [879, 714] width 123 height 18
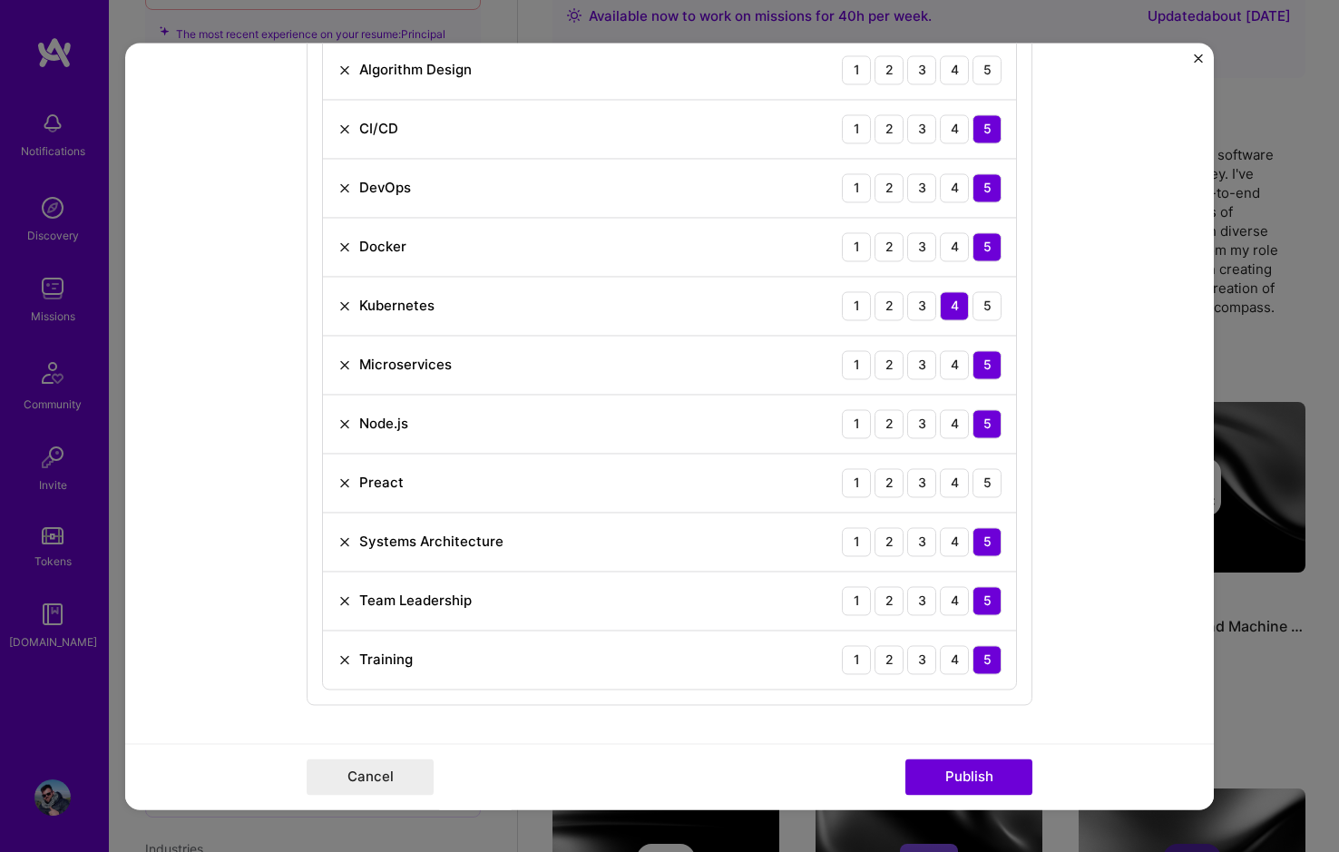
scroll to position [998, 0]
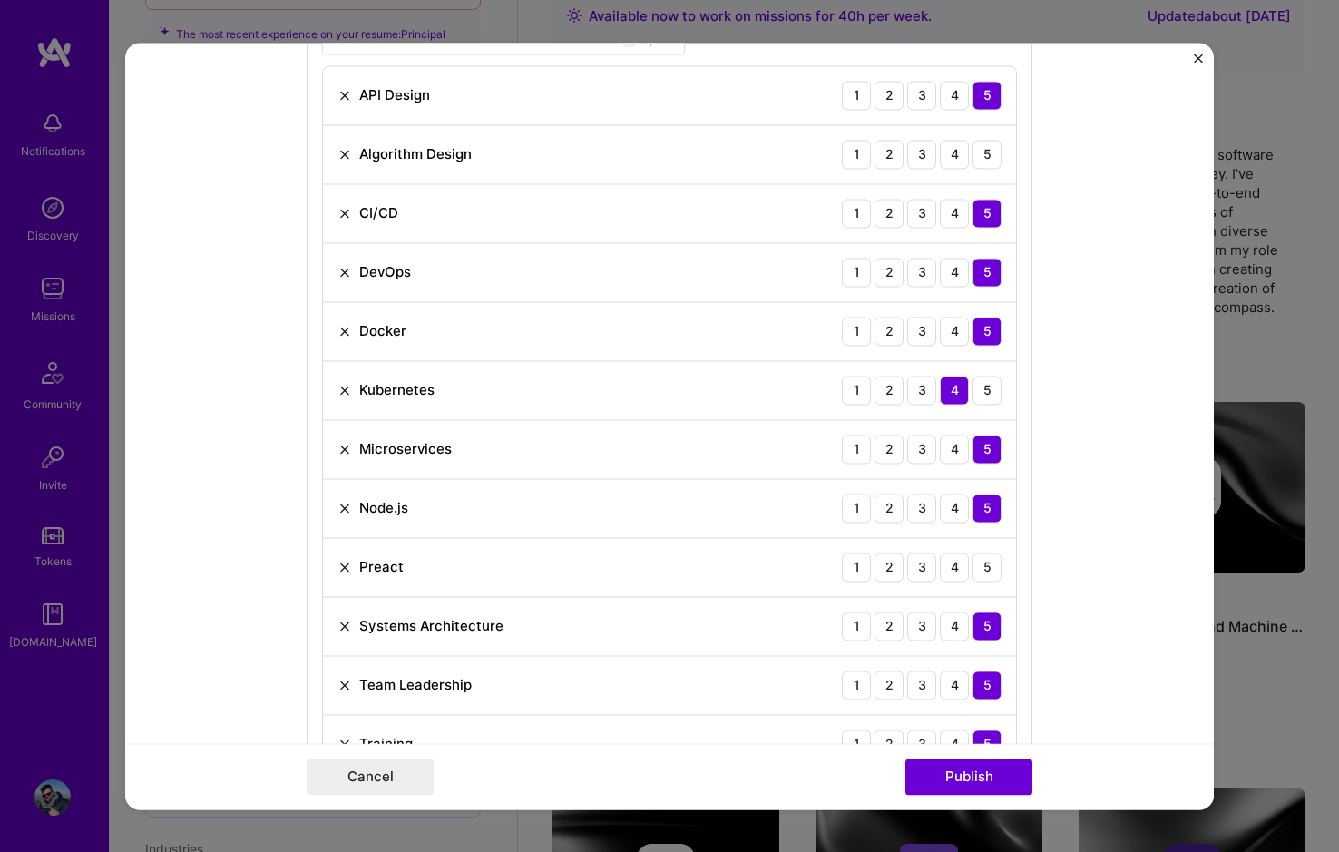
click at [339, 564] on img at bounding box center [345, 567] width 15 height 15
click at [338, 328] on img at bounding box center [345, 331] width 15 height 15
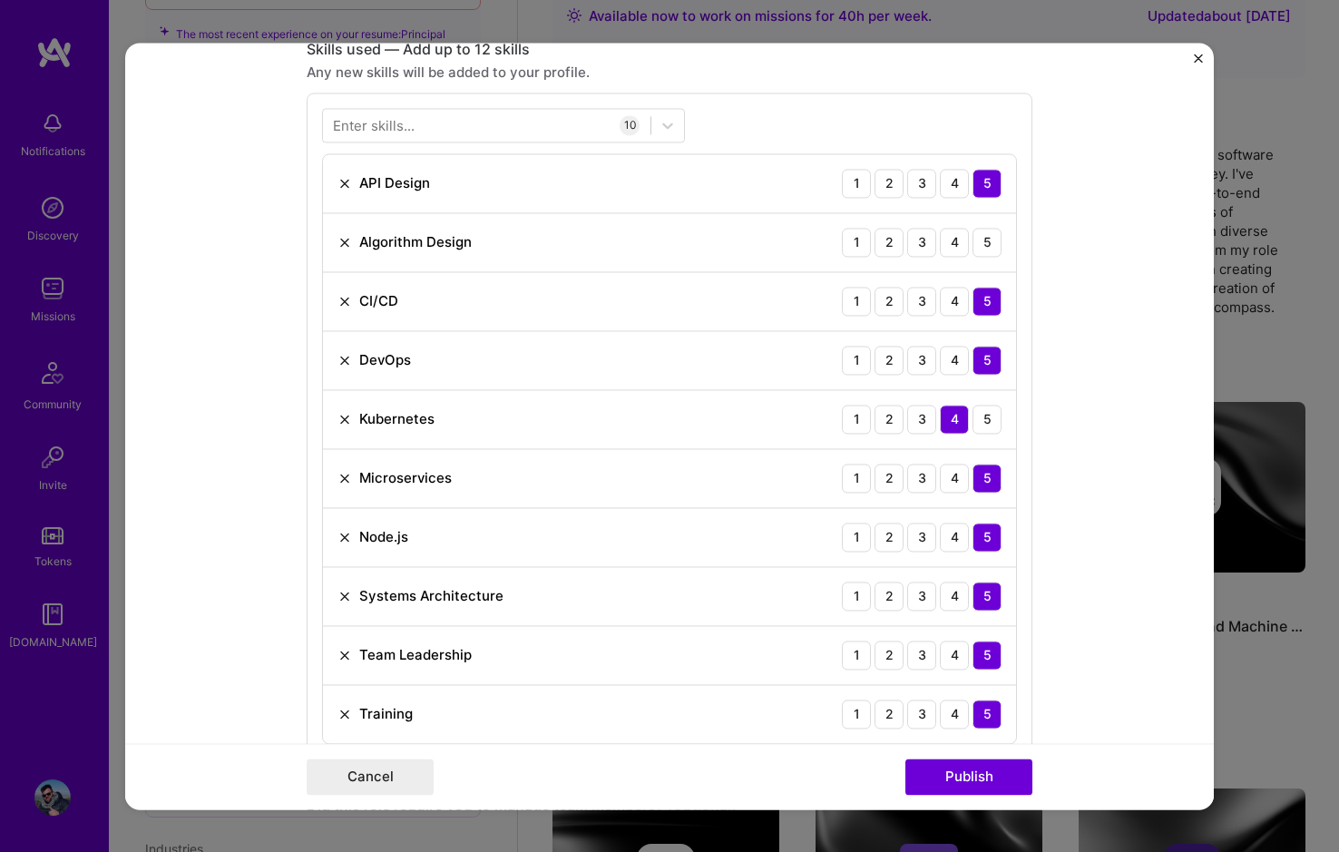
scroll to position [907, 0]
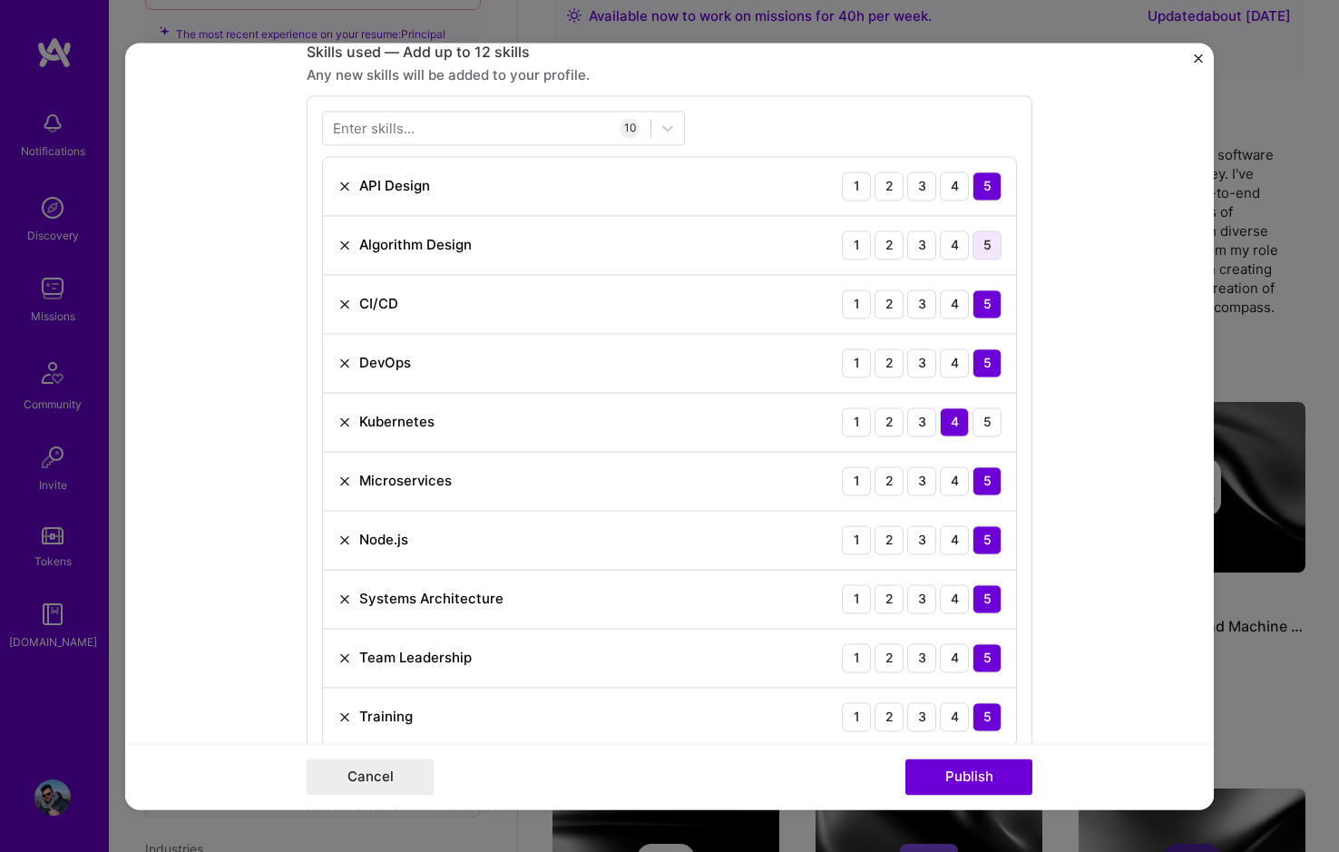
click at [973, 240] on div "5" at bounding box center [987, 244] width 29 height 29
click at [951, 239] on div "4" at bounding box center [954, 244] width 29 height 29
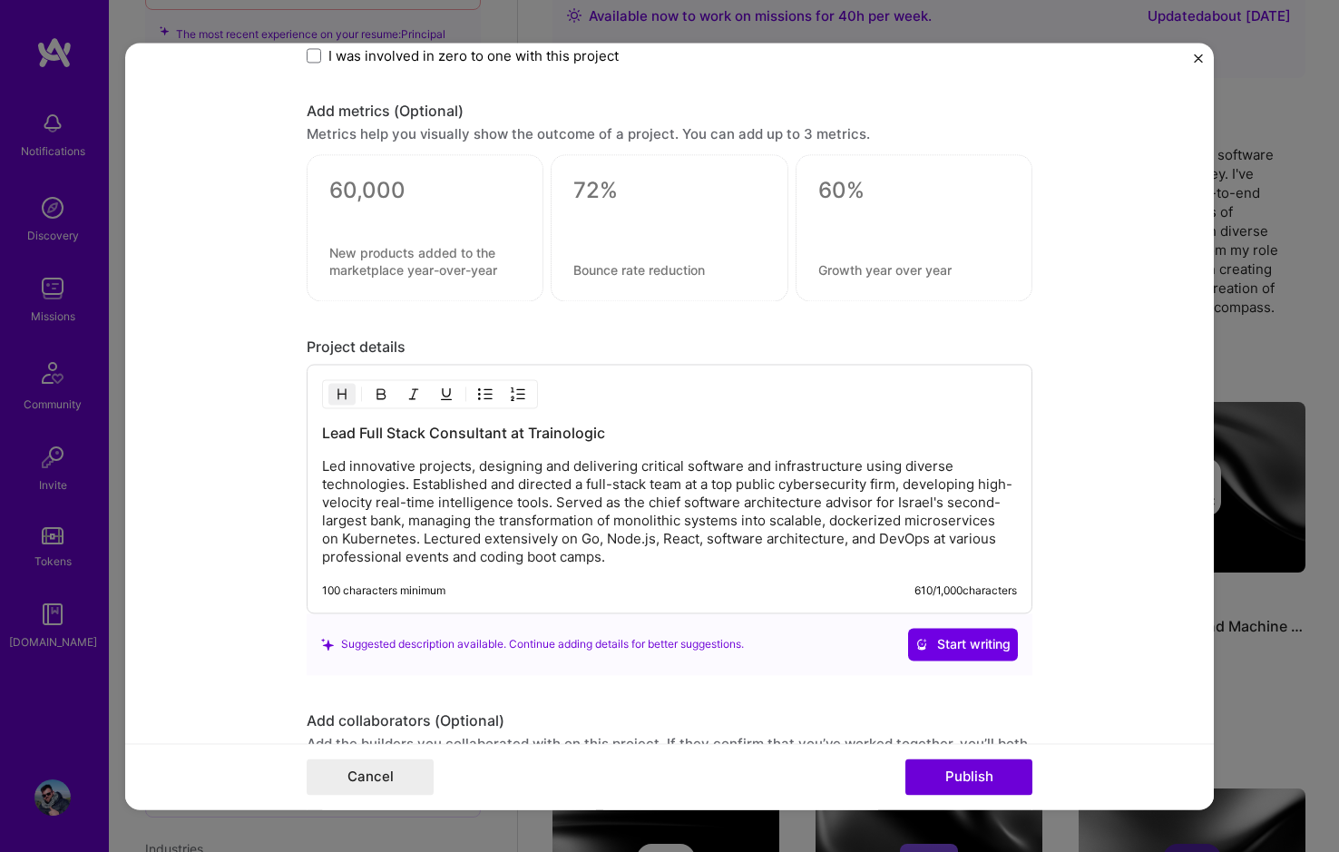
scroll to position [1829, 0]
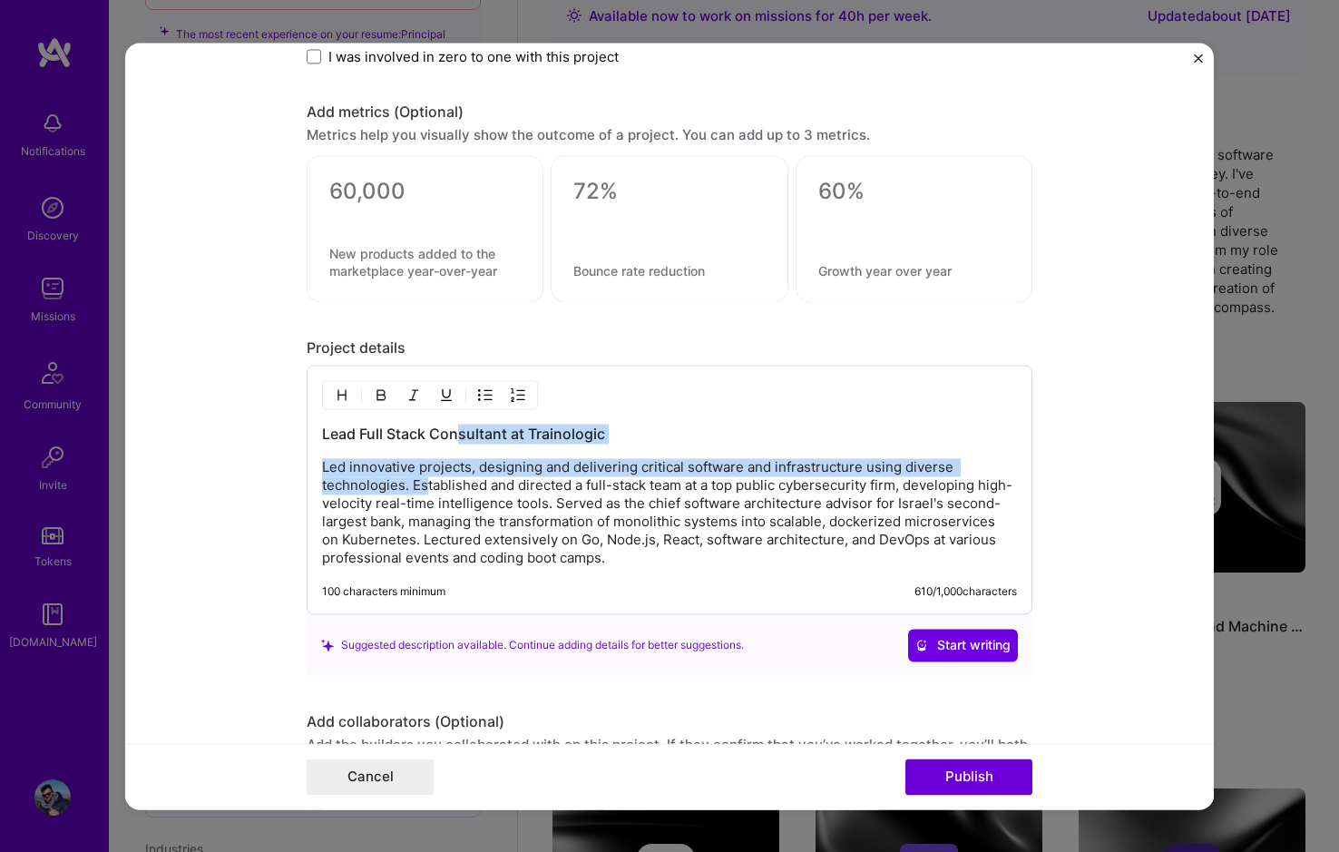
drag, startPoint x: 455, startPoint y: 426, endPoint x: 422, endPoint y: 486, distance: 69.0
click at [422, 486] on div "Lead Full Stack Consultant at Trainologic Led innovative projects, designing an…" at bounding box center [669, 495] width 695 height 143
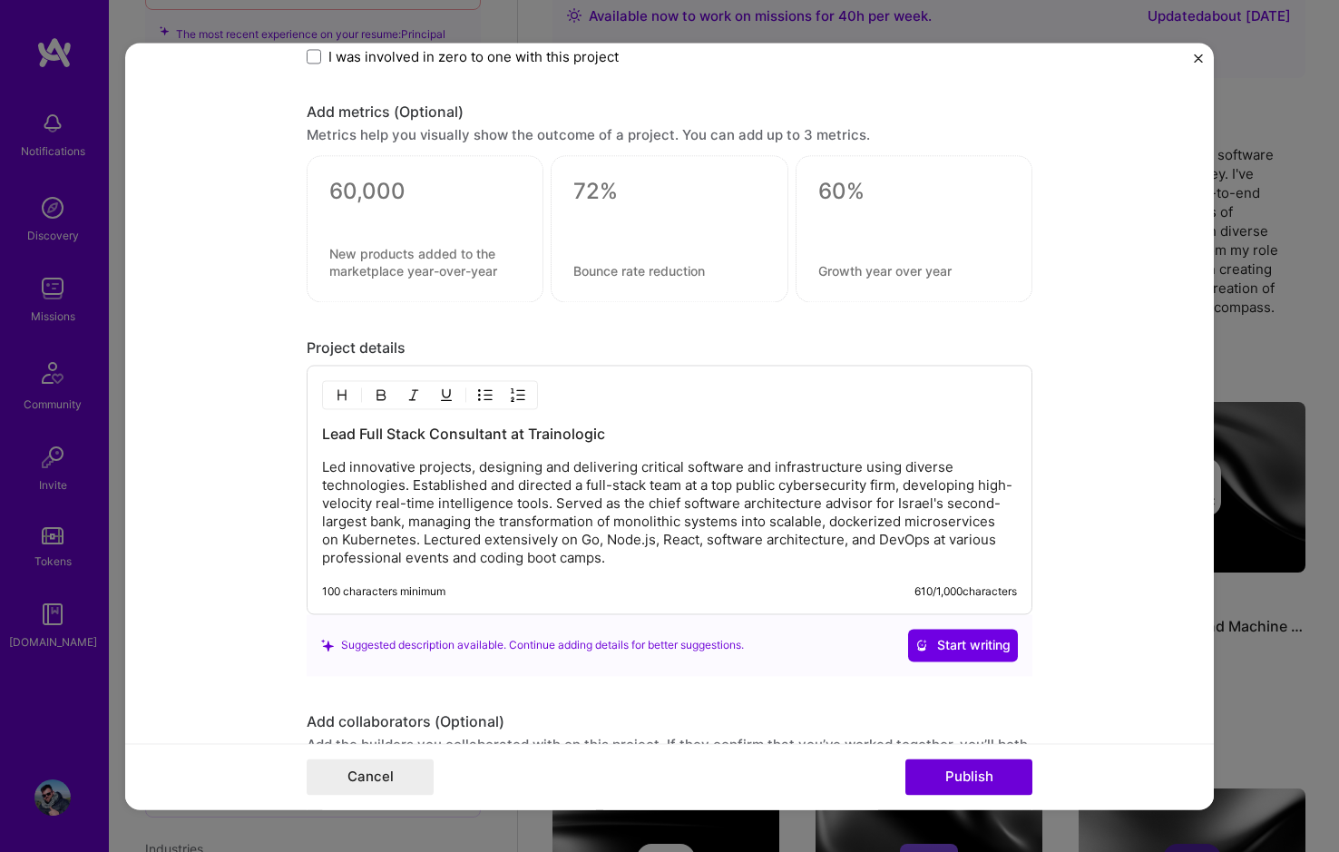
click at [425, 490] on p "Led innovative projects, designing and delivering critical software and infrast…" at bounding box center [669, 512] width 695 height 109
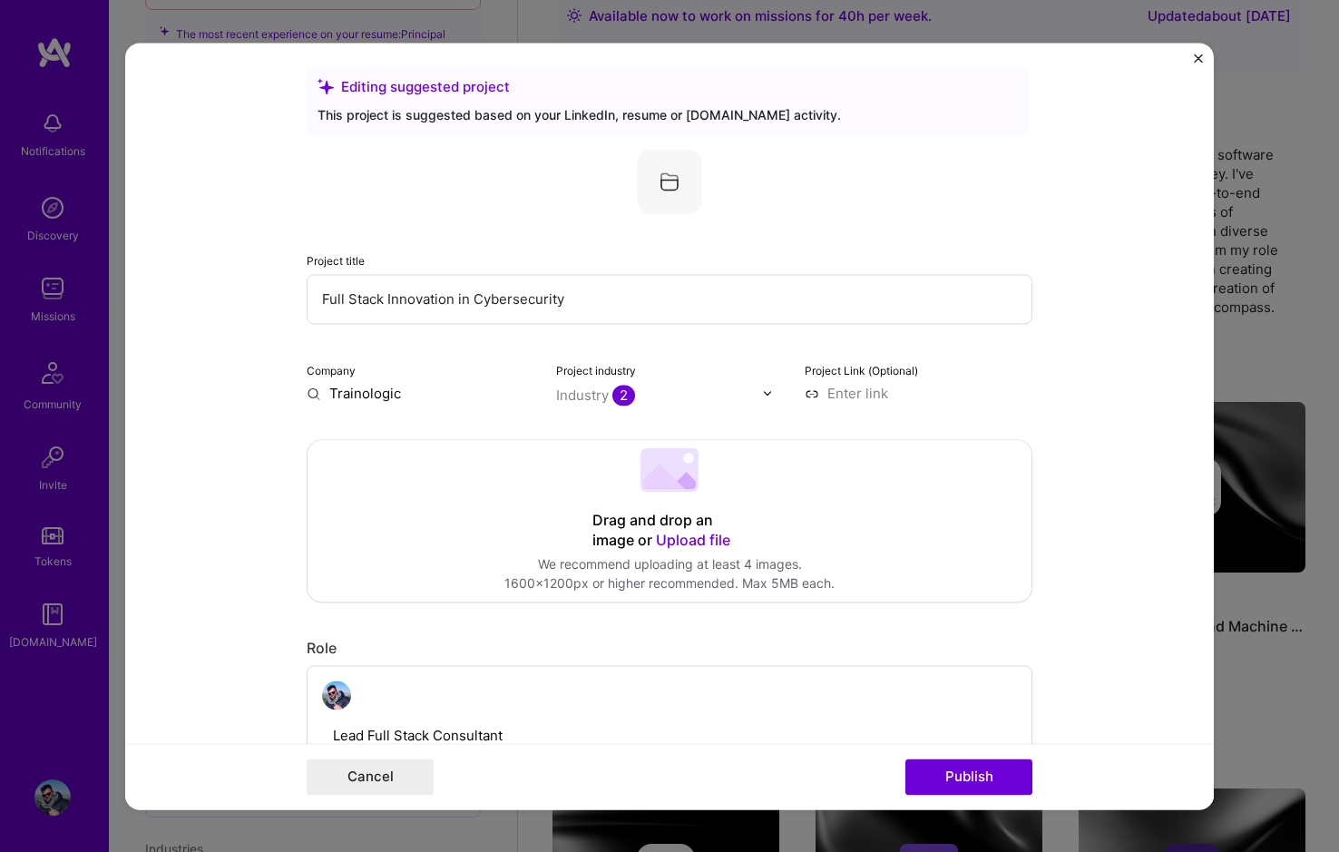
scroll to position [0, 0]
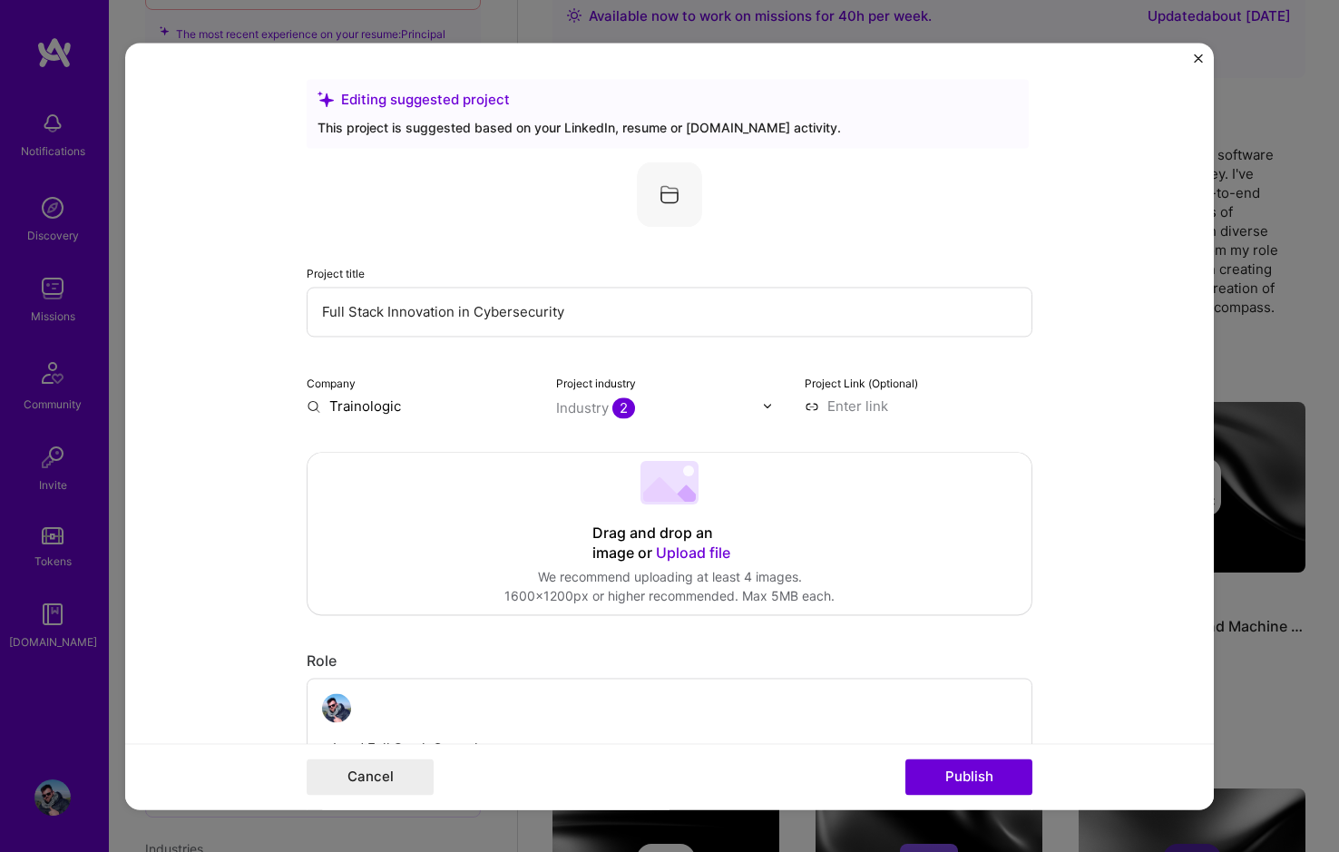
drag, startPoint x: 448, startPoint y: 309, endPoint x: 652, endPoint y: 304, distance: 203.3
click at [652, 304] on input "Full Stack Innovation in Cybersecurity" at bounding box center [670, 312] width 726 height 50
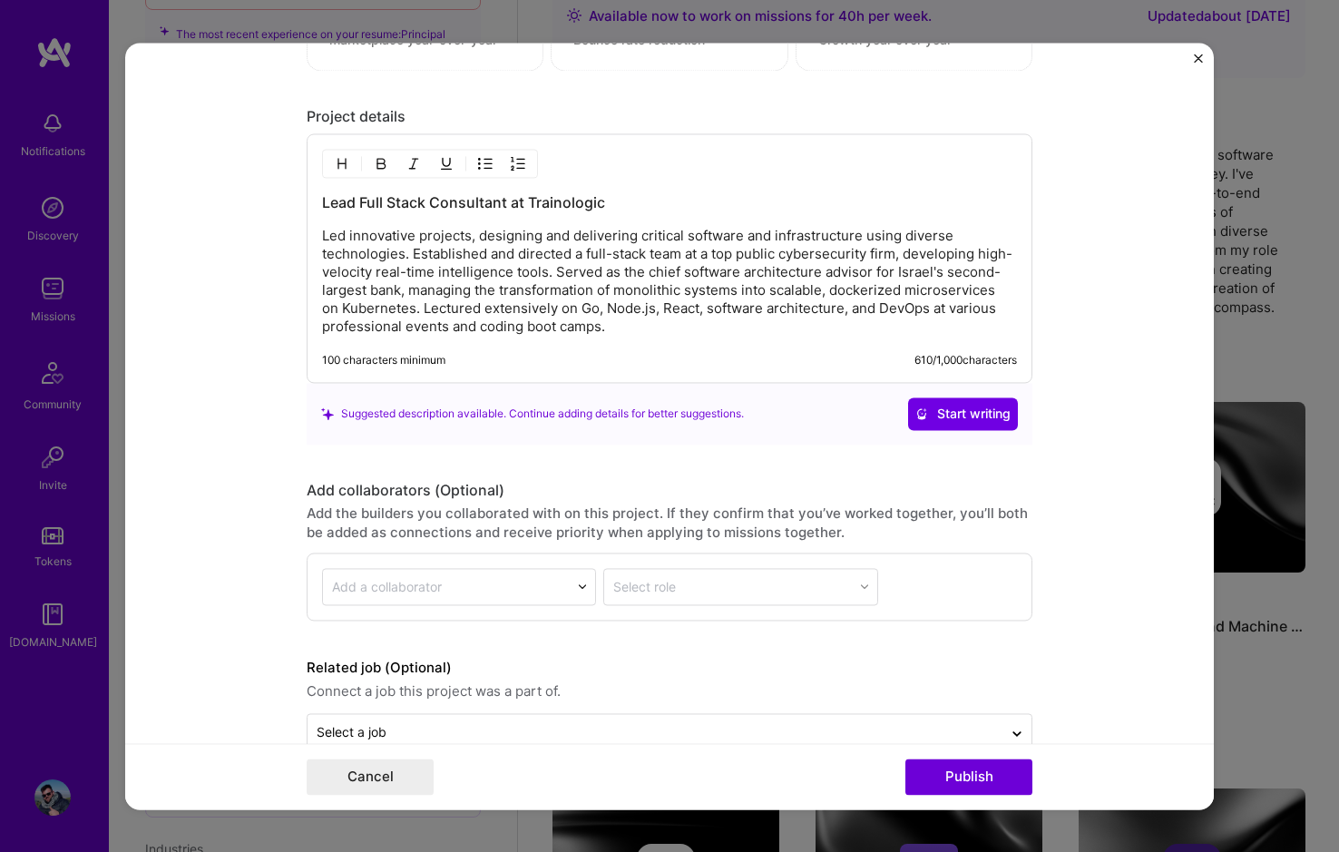
scroll to position [2102, 0]
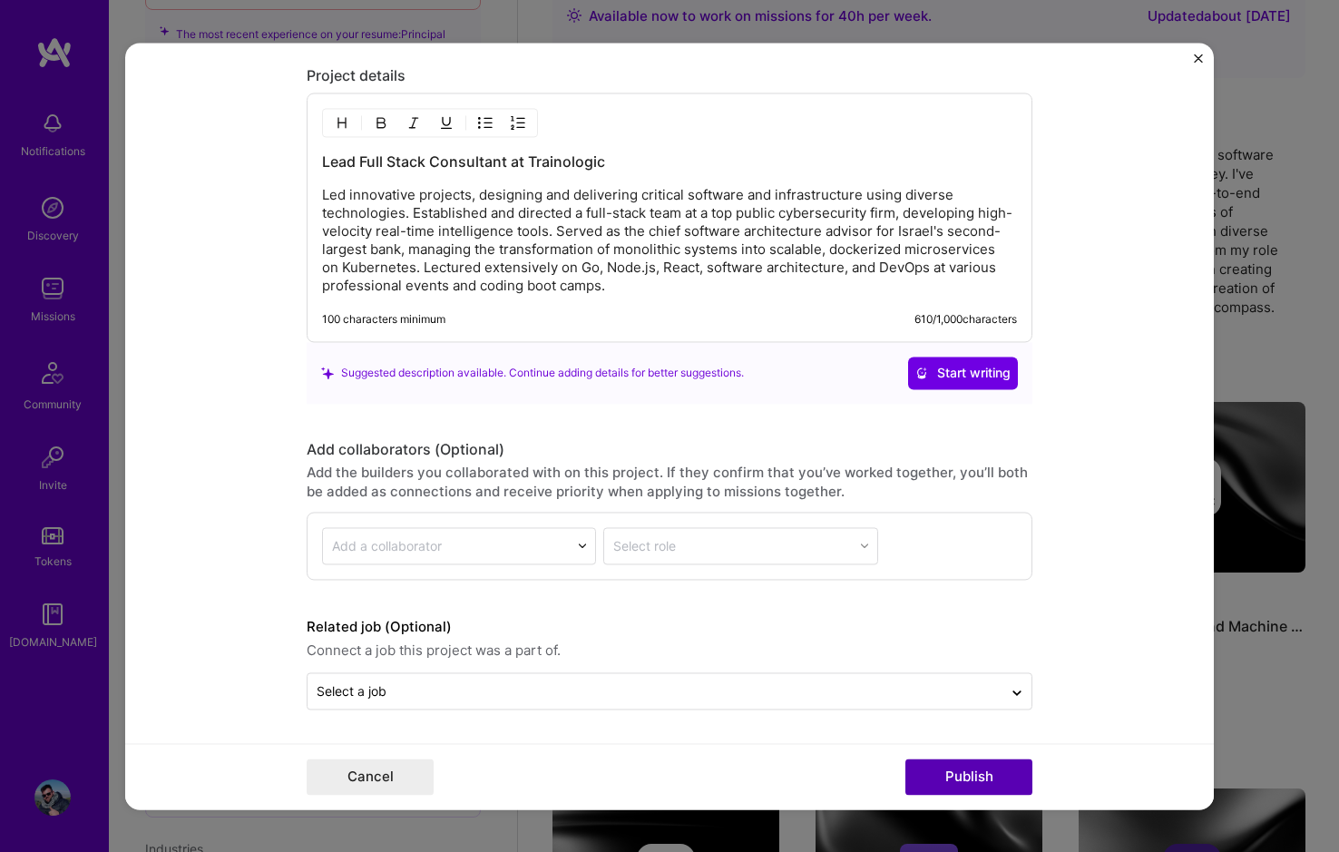
type input "Full Stack Innovation"
click at [946, 775] on button "Publish" at bounding box center [969, 777] width 127 height 36
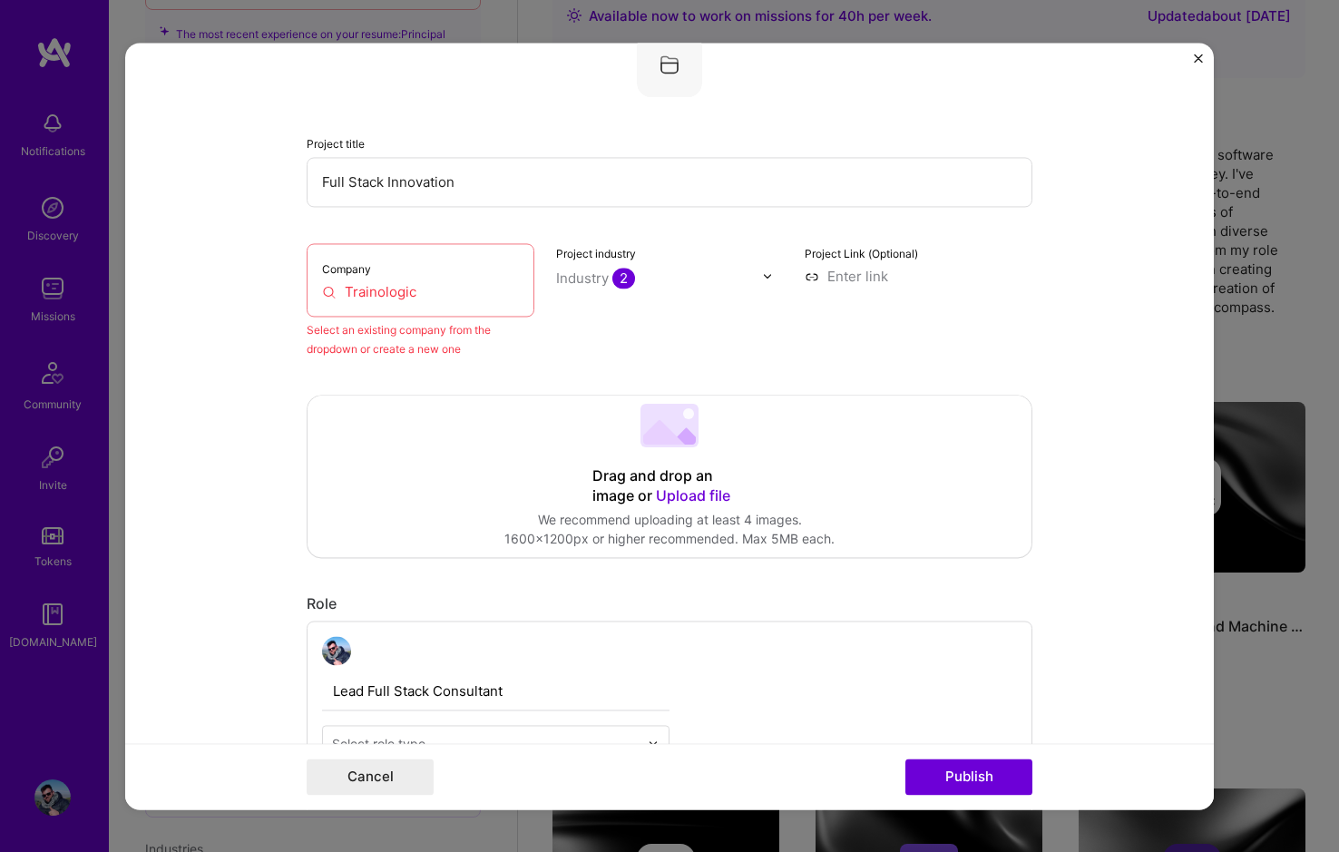
scroll to position [119, 0]
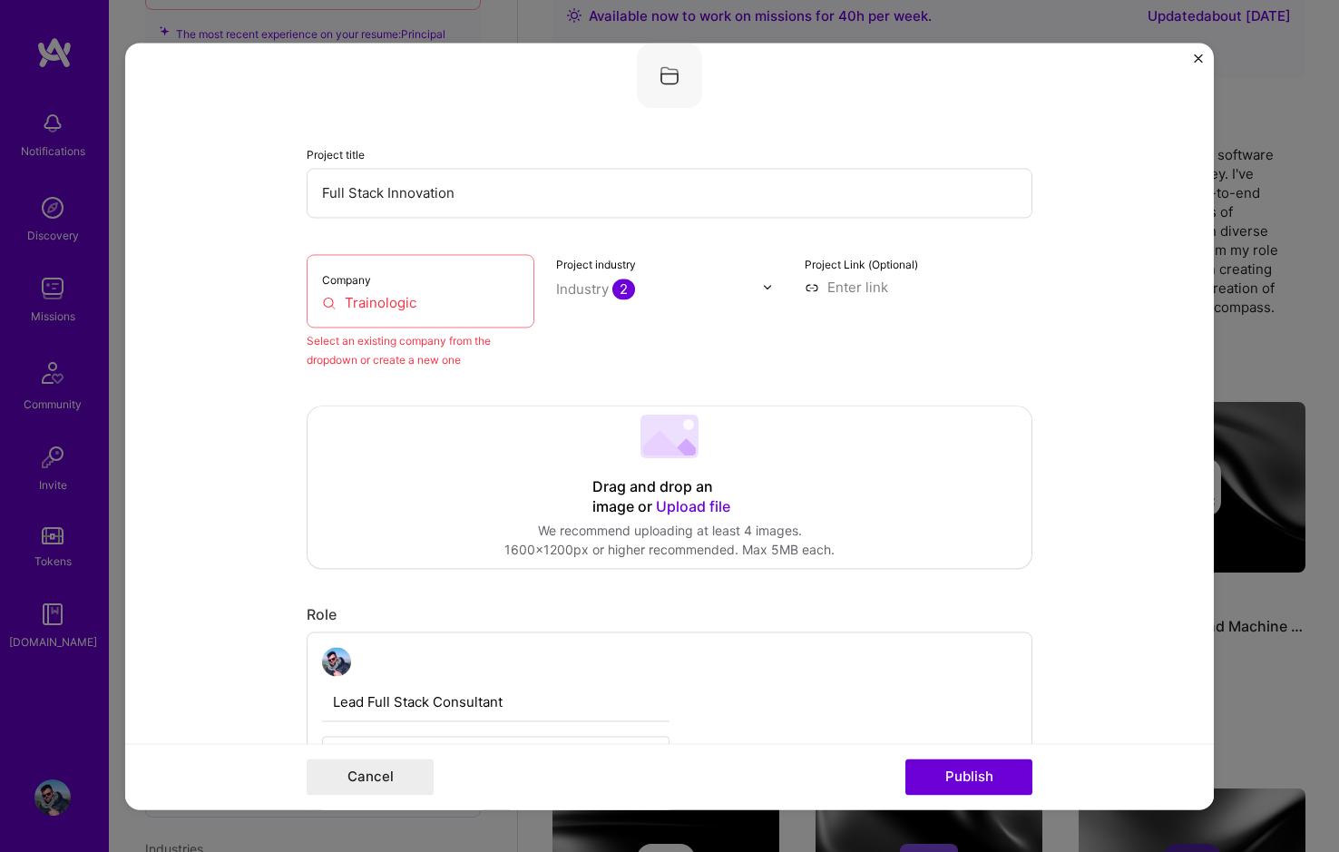
click at [313, 305] on div "Company Trainologic" at bounding box center [421, 291] width 228 height 74
click at [322, 302] on input "Trainologic" at bounding box center [420, 302] width 197 height 19
click at [364, 303] on input "Trainologic" at bounding box center [420, 302] width 197 height 19
click at [426, 303] on input "Trainologic" at bounding box center [420, 302] width 197 height 19
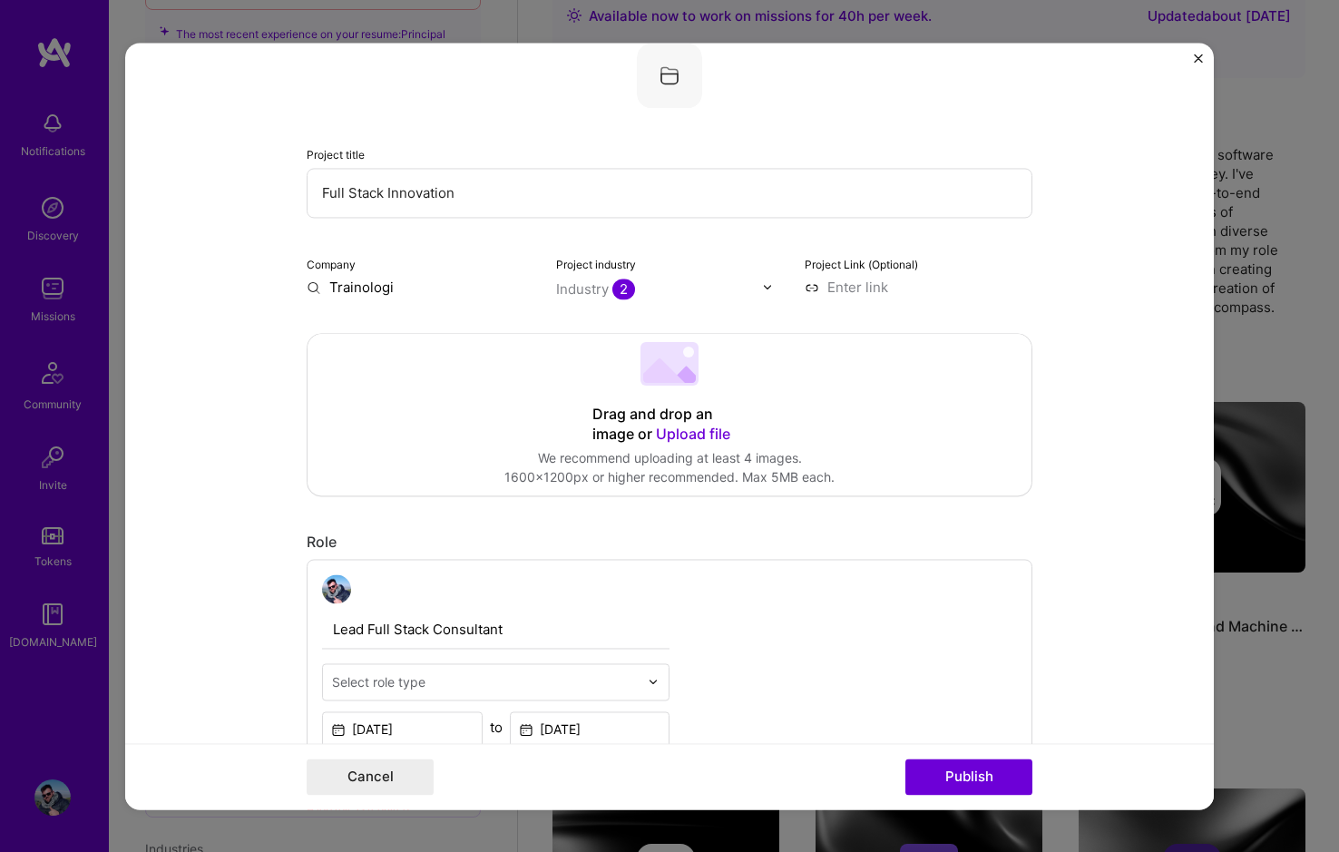
type input "Trainologic"
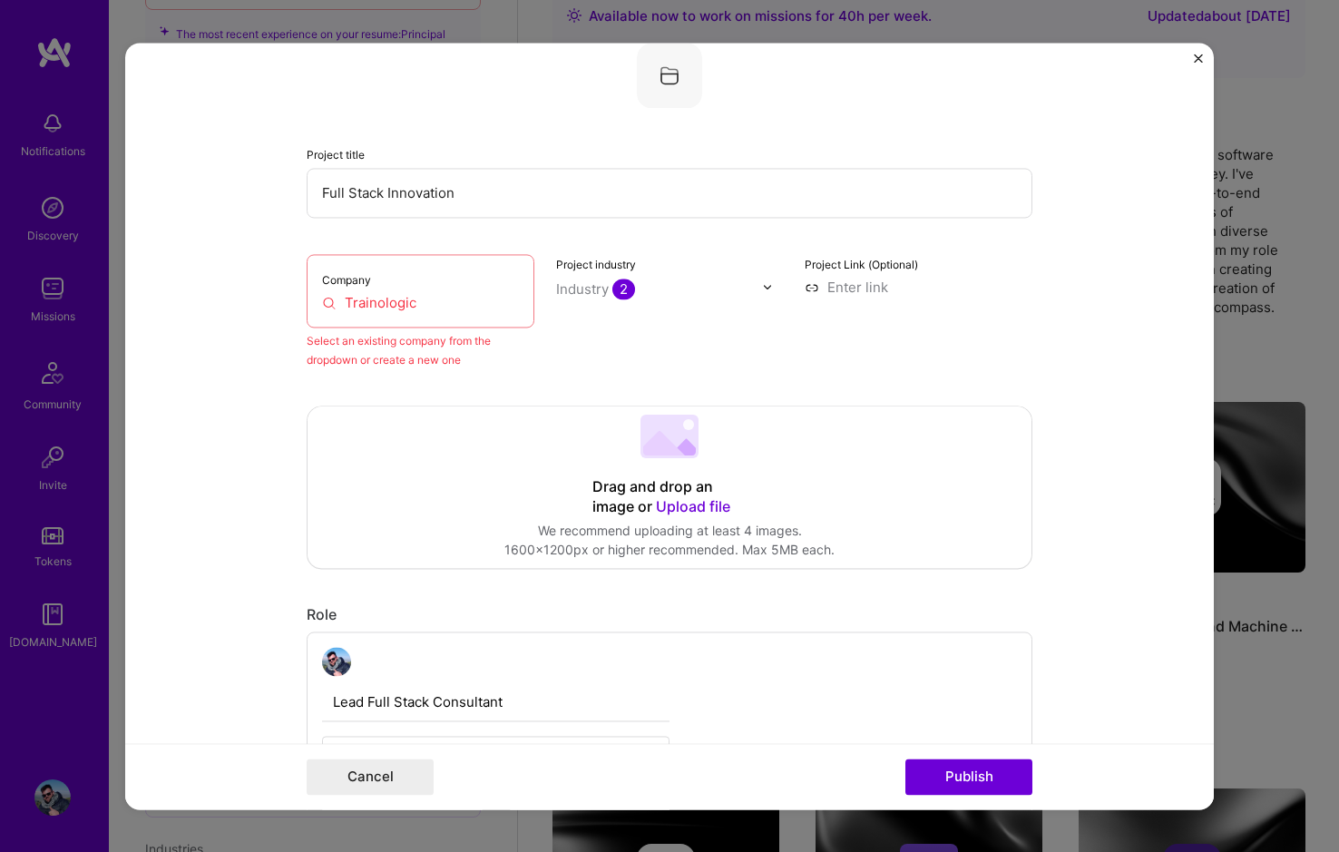
click at [435, 312] on div "Company Trainologic" at bounding box center [421, 291] width 228 height 74
click at [418, 302] on input "Trainologic" at bounding box center [420, 302] width 197 height 19
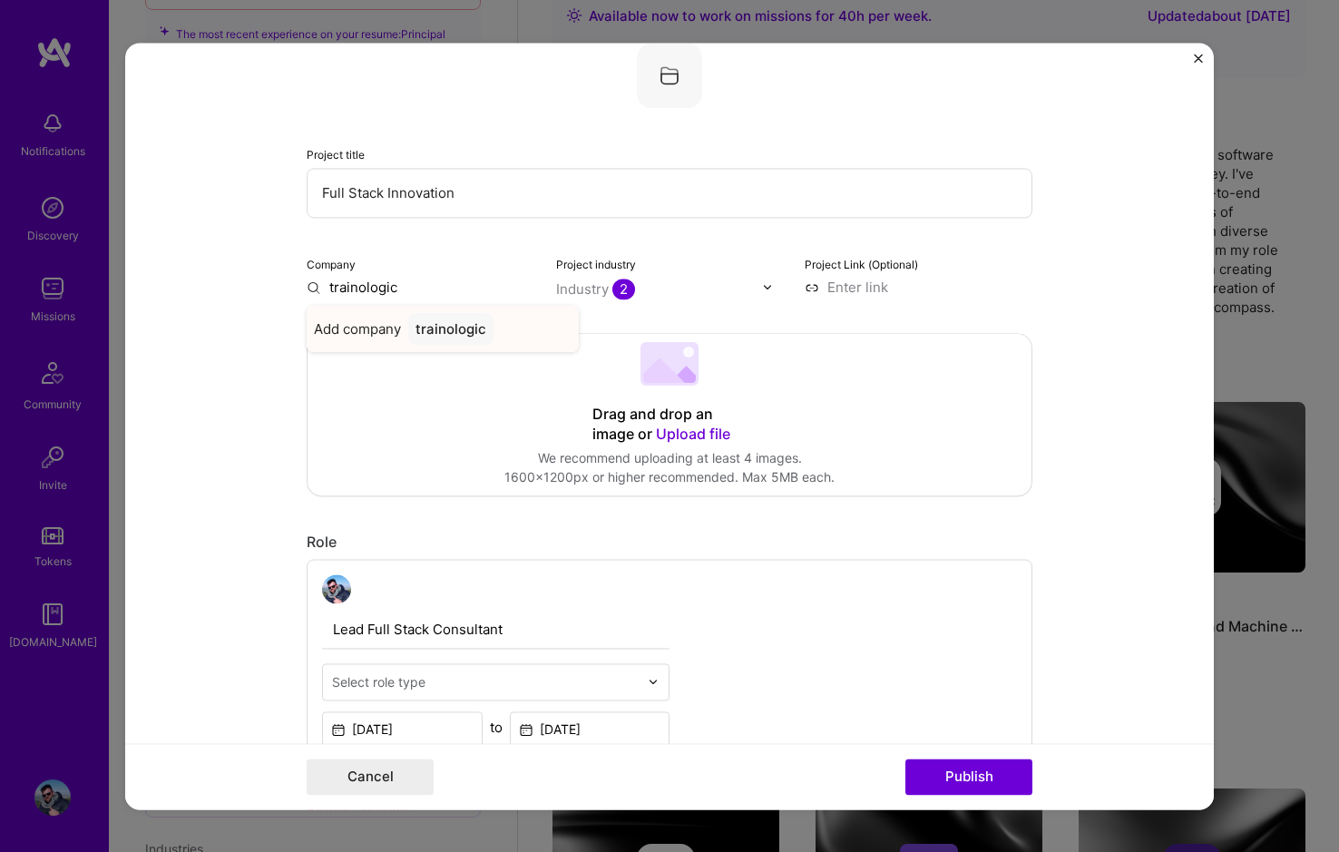
type input "trainologic"
click at [396, 342] on div "Add company trainologic" at bounding box center [443, 329] width 272 height 46
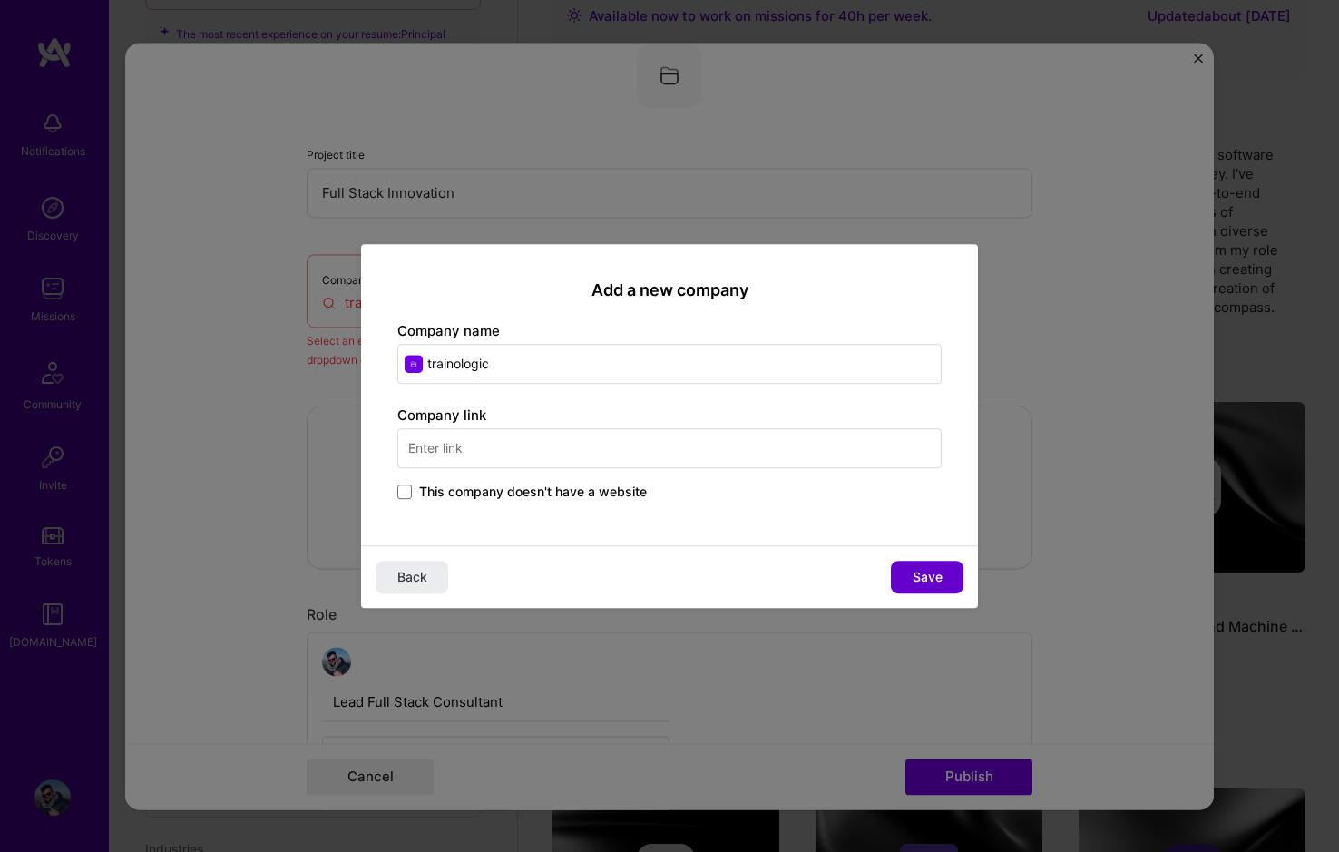
click at [922, 575] on span "Save" at bounding box center [928, 577] width 30 height 18
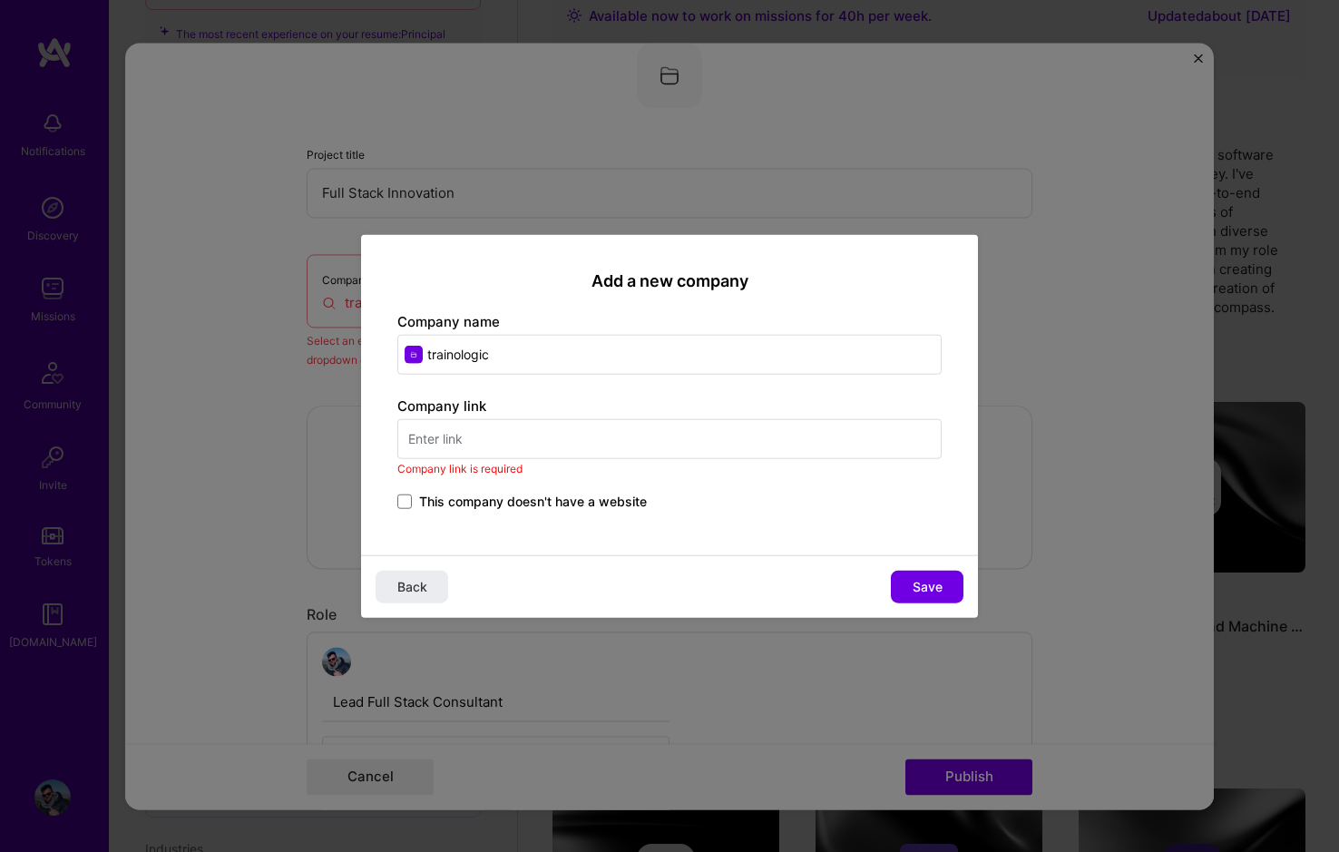
paste input "[URL][DOMAIN_NAME]"
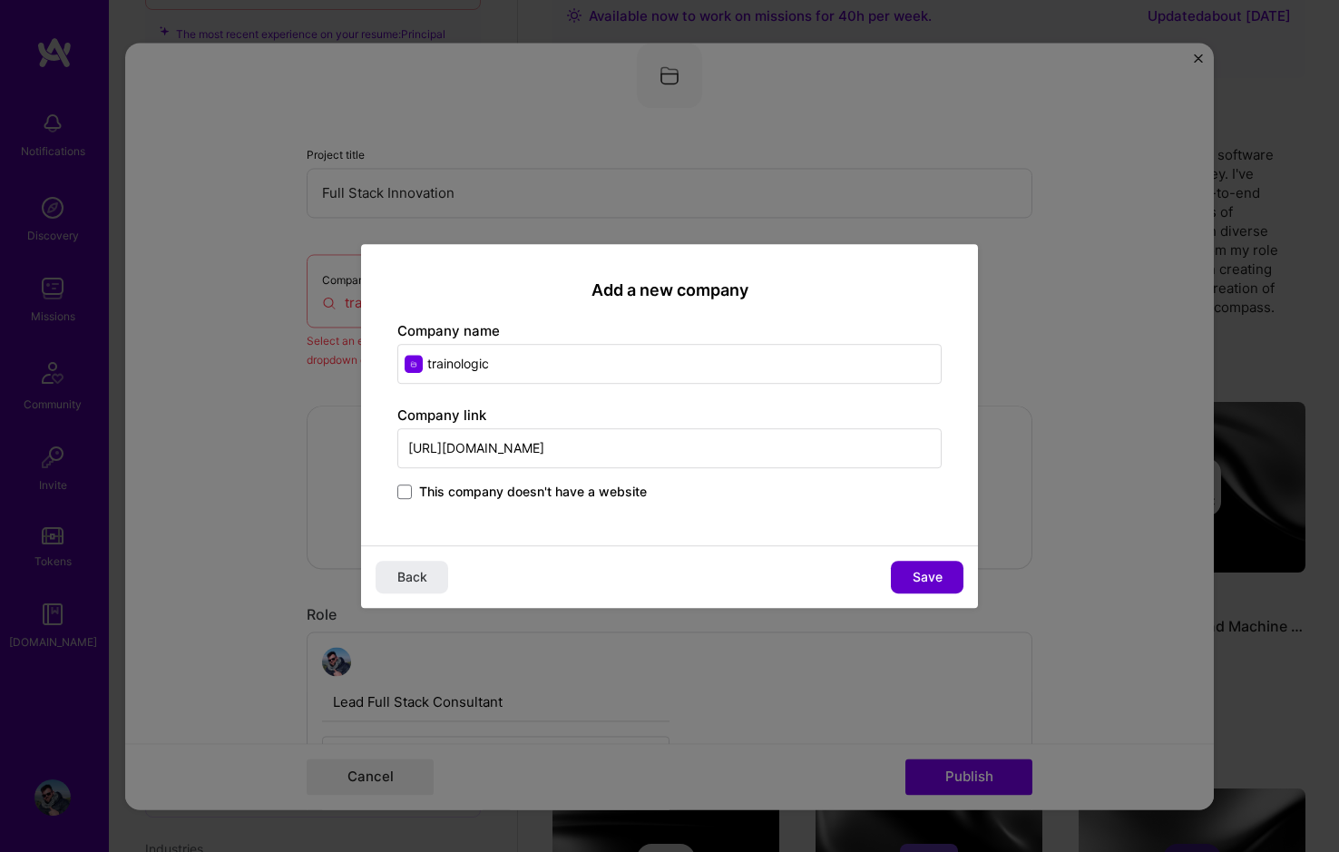
type input "[URL][DOMAIN_NAME]"
click at [932, 566] on button "Save" at bounding box center [927, 577] width 73 height 33
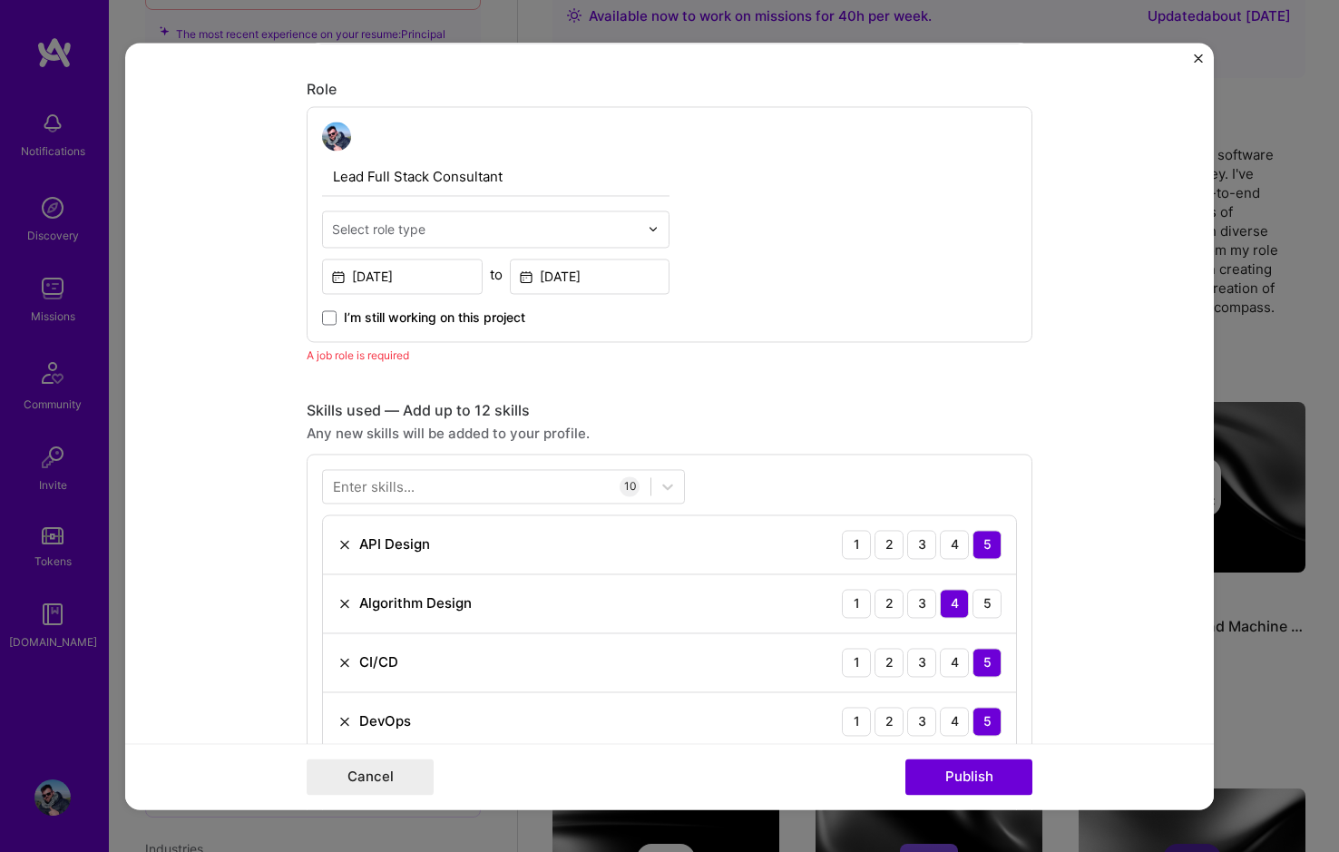
scroll to position [663, 0]
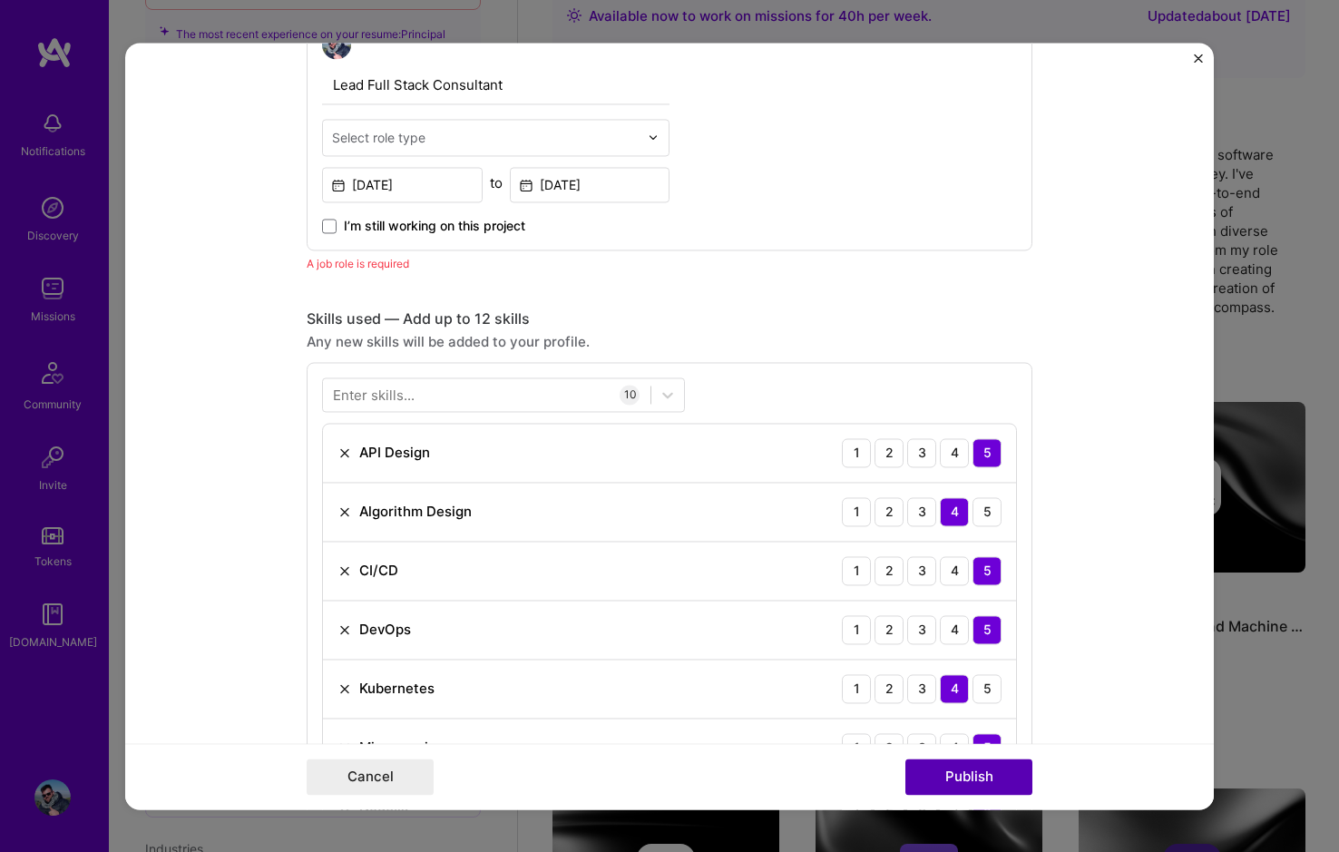
click at [936, 771] on button "Publish" at bounding box center [969, 777] width 127 height 36
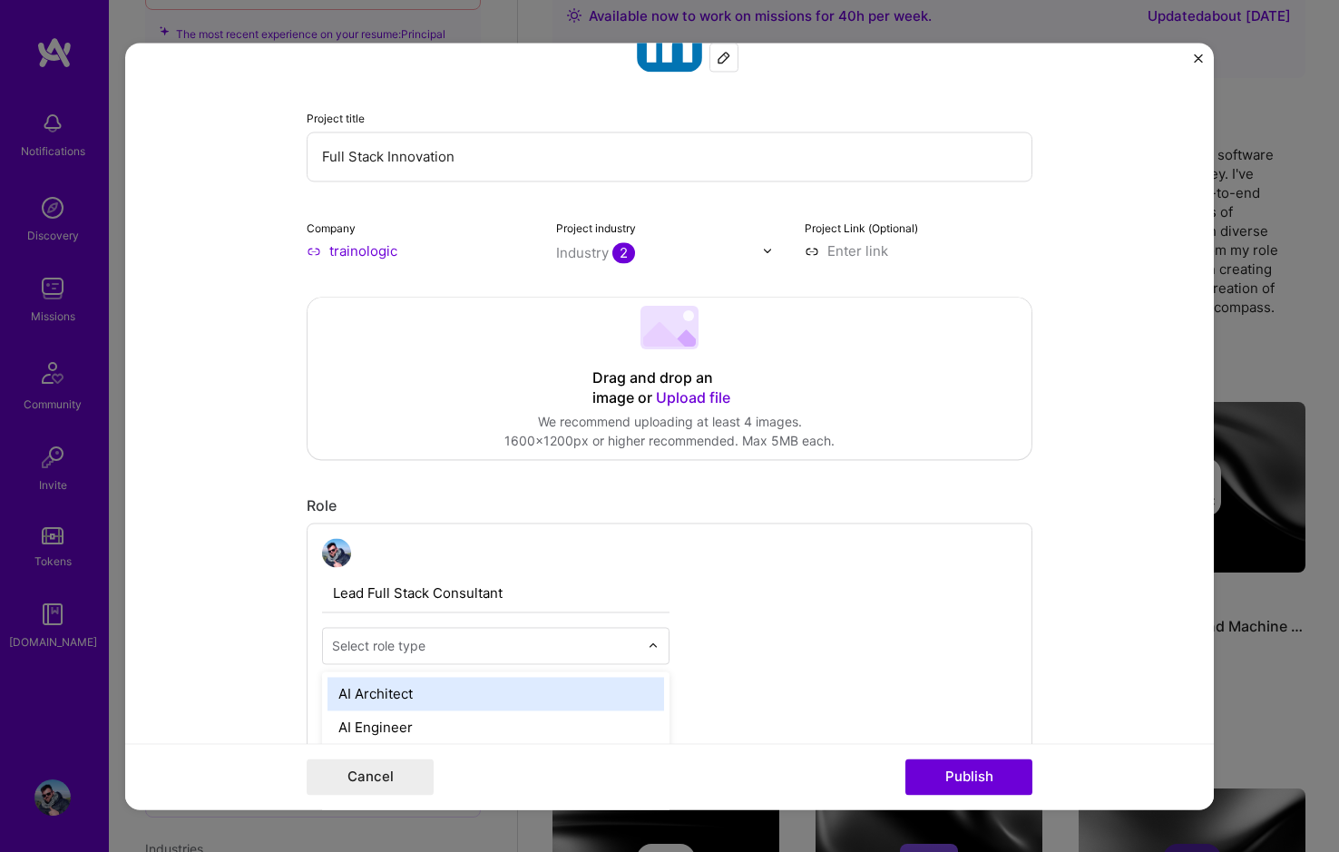
scroll to position [462, 0]
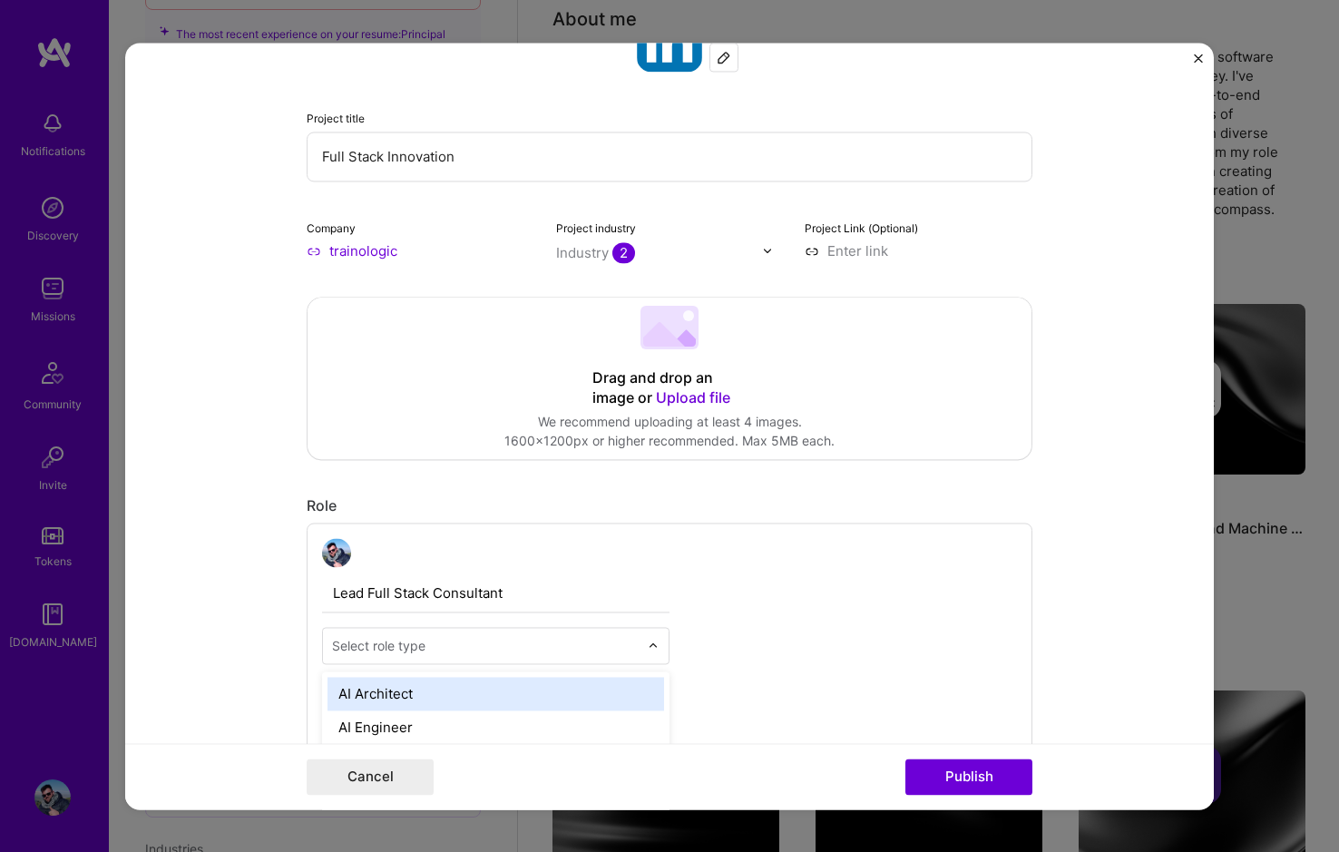
click at [455, 639] on input "text" at bounding box center [485, 645] width 307 height 19
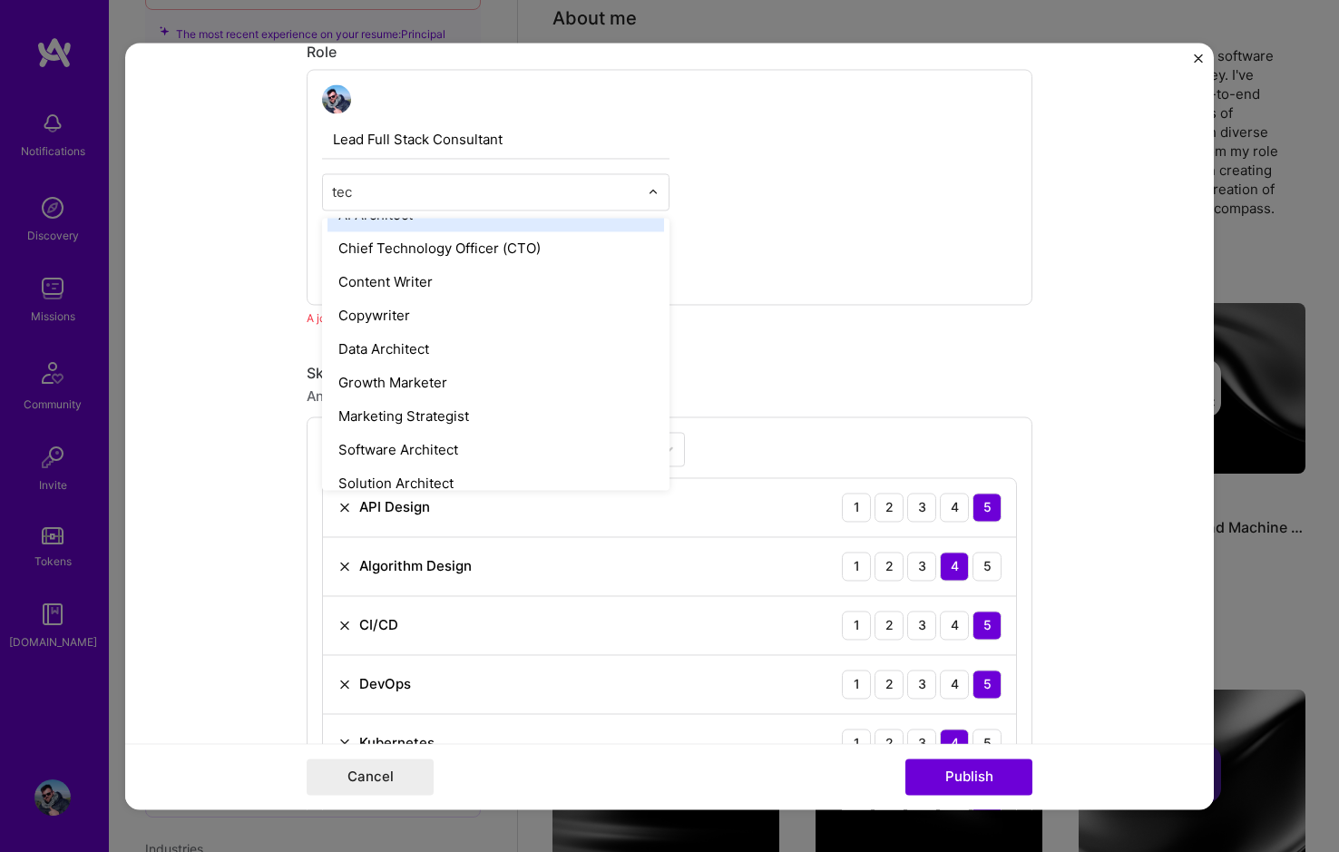
scroll to position [0, 0]
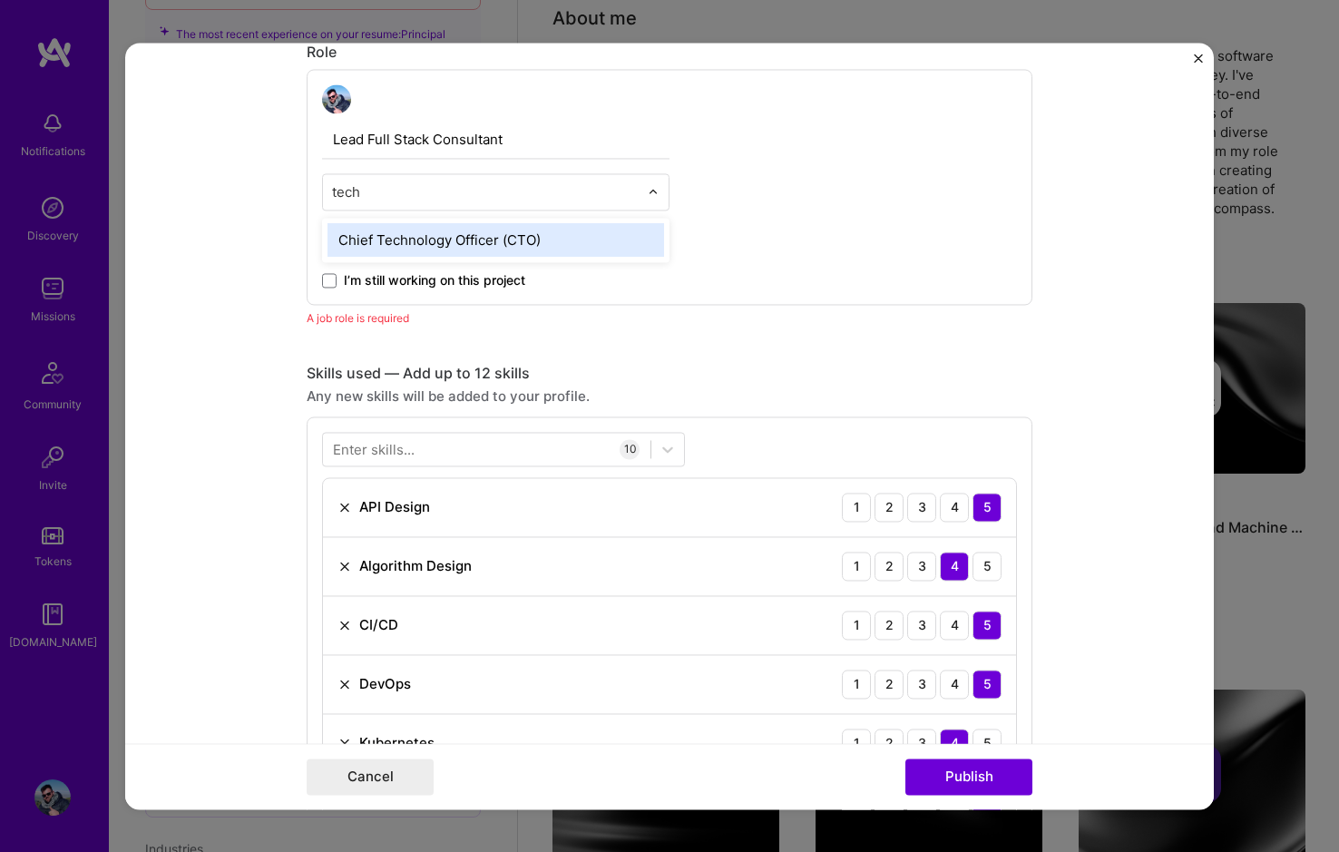
type input "tech"
click at [598, 207] on div "Select role type" at bounding box center [485, 191] width 325 height 35
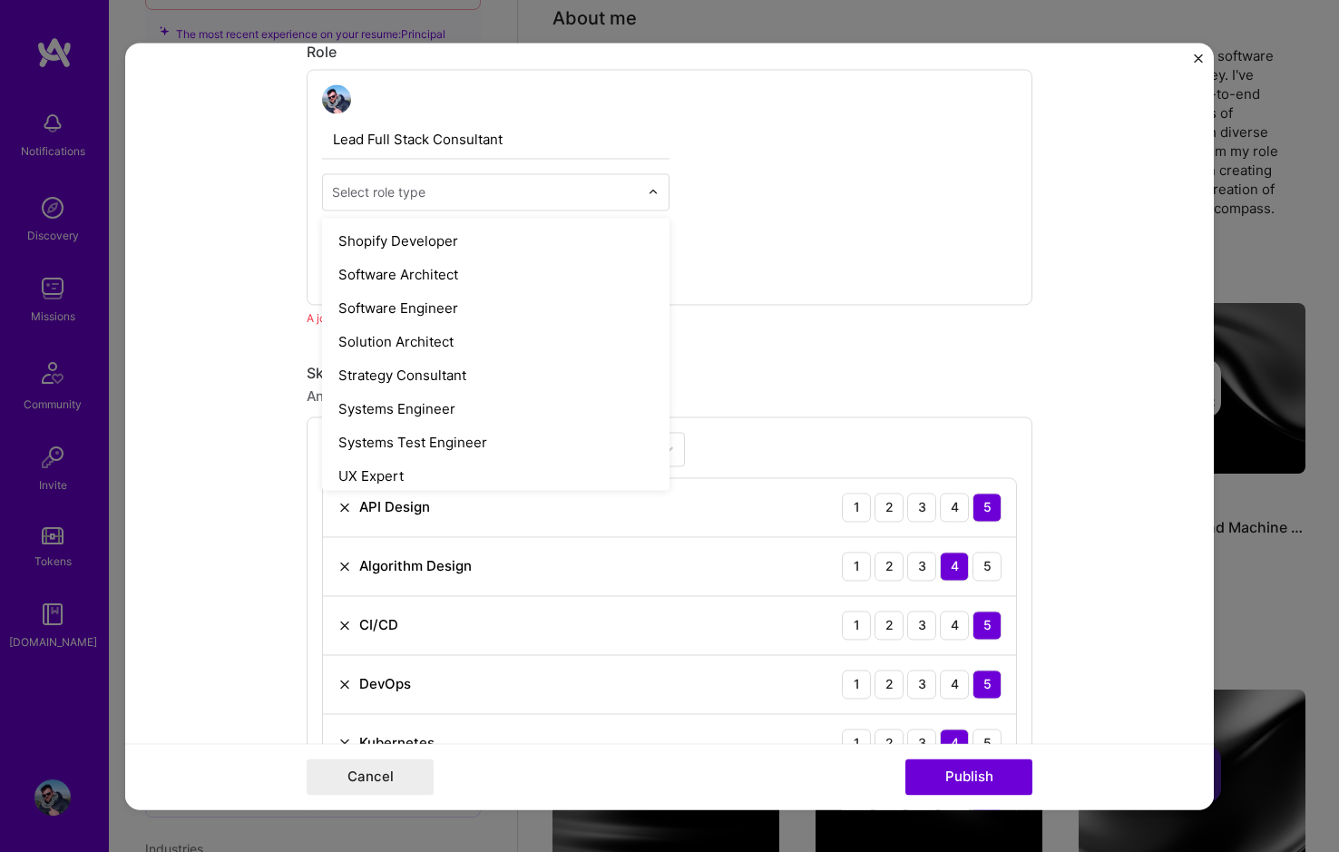
scroll to position [1937, 0]
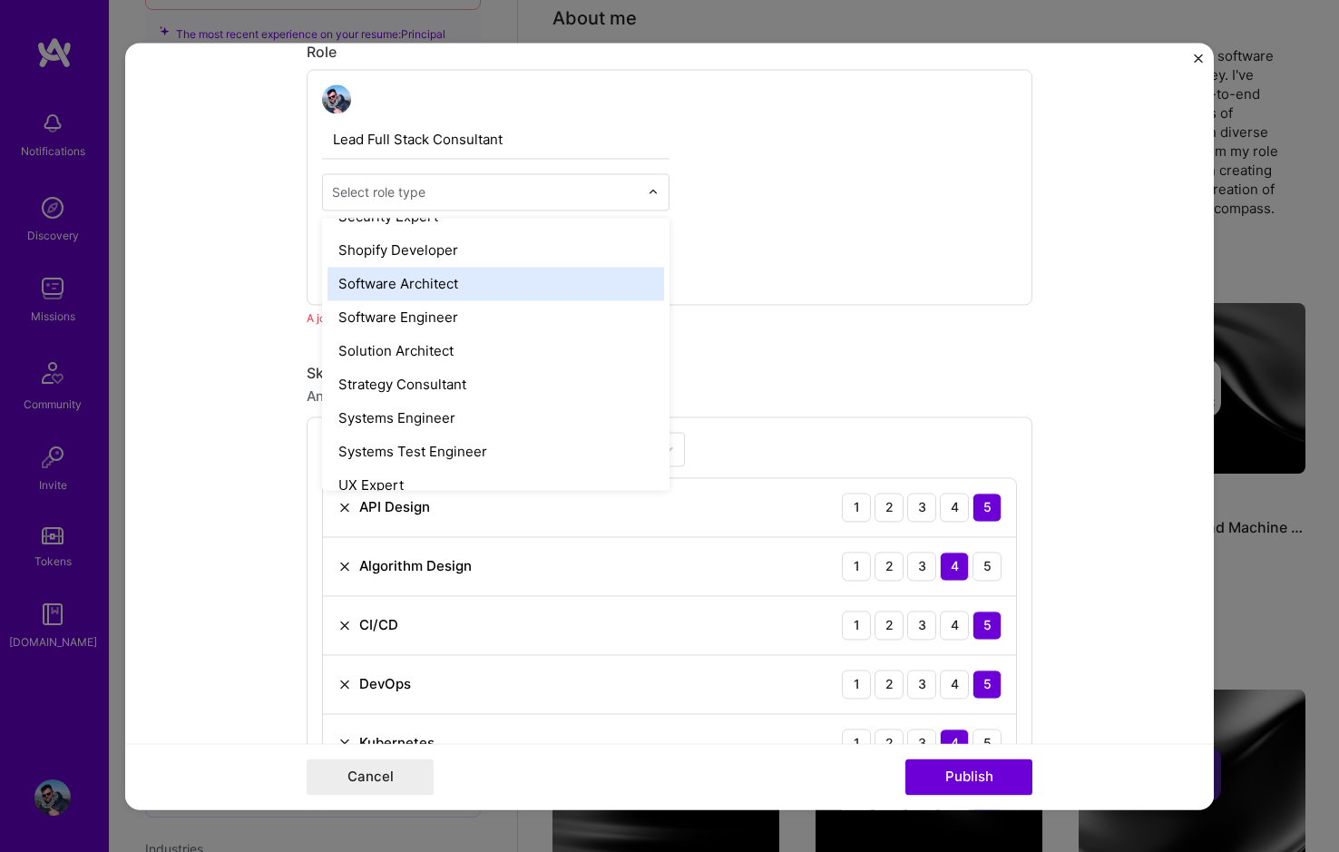
click at [514, 290] on div "Software Architect" at bounding box center [496, 284] width 337 height 34
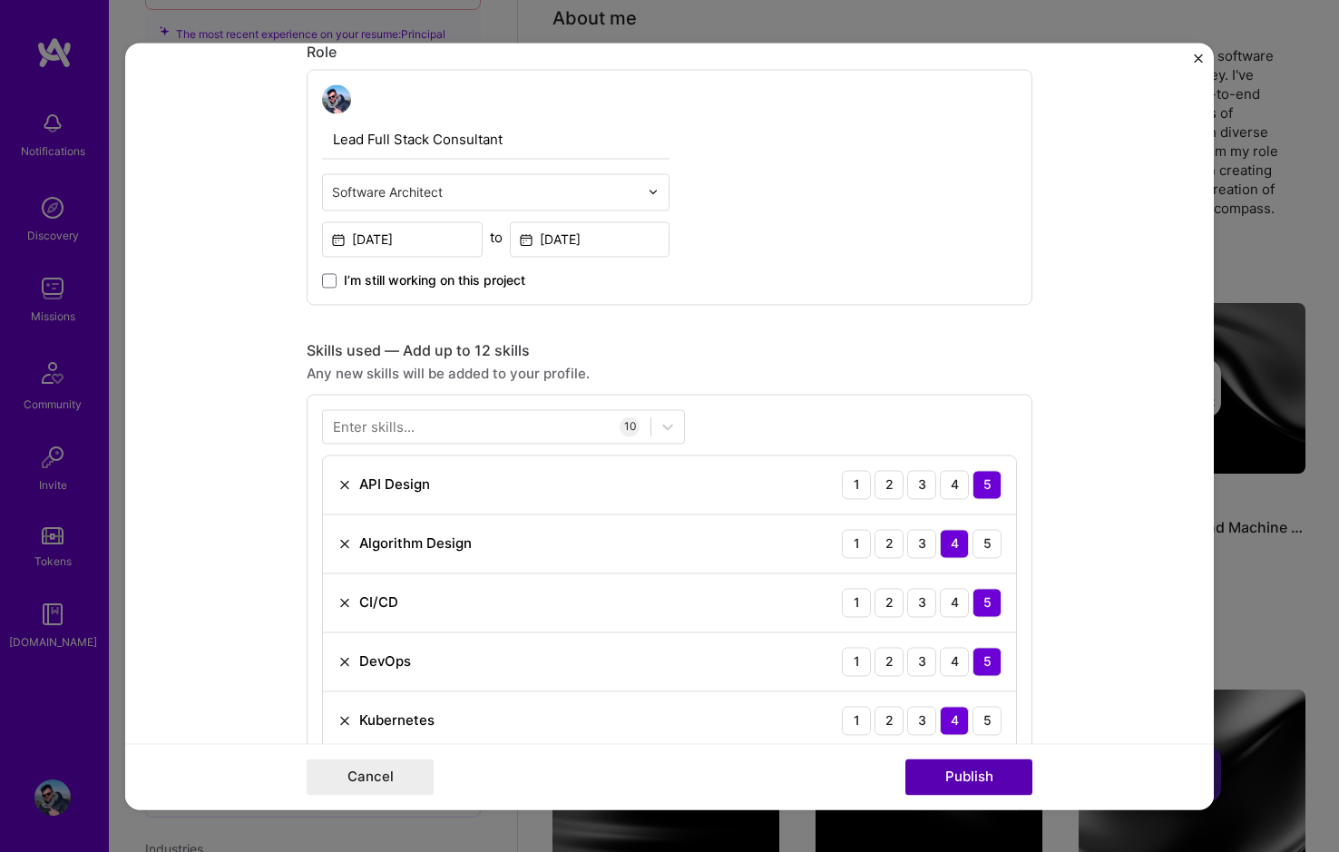
click at [948, 777] on button "Publish" at bounding box center [969, 777] width 127 height 36
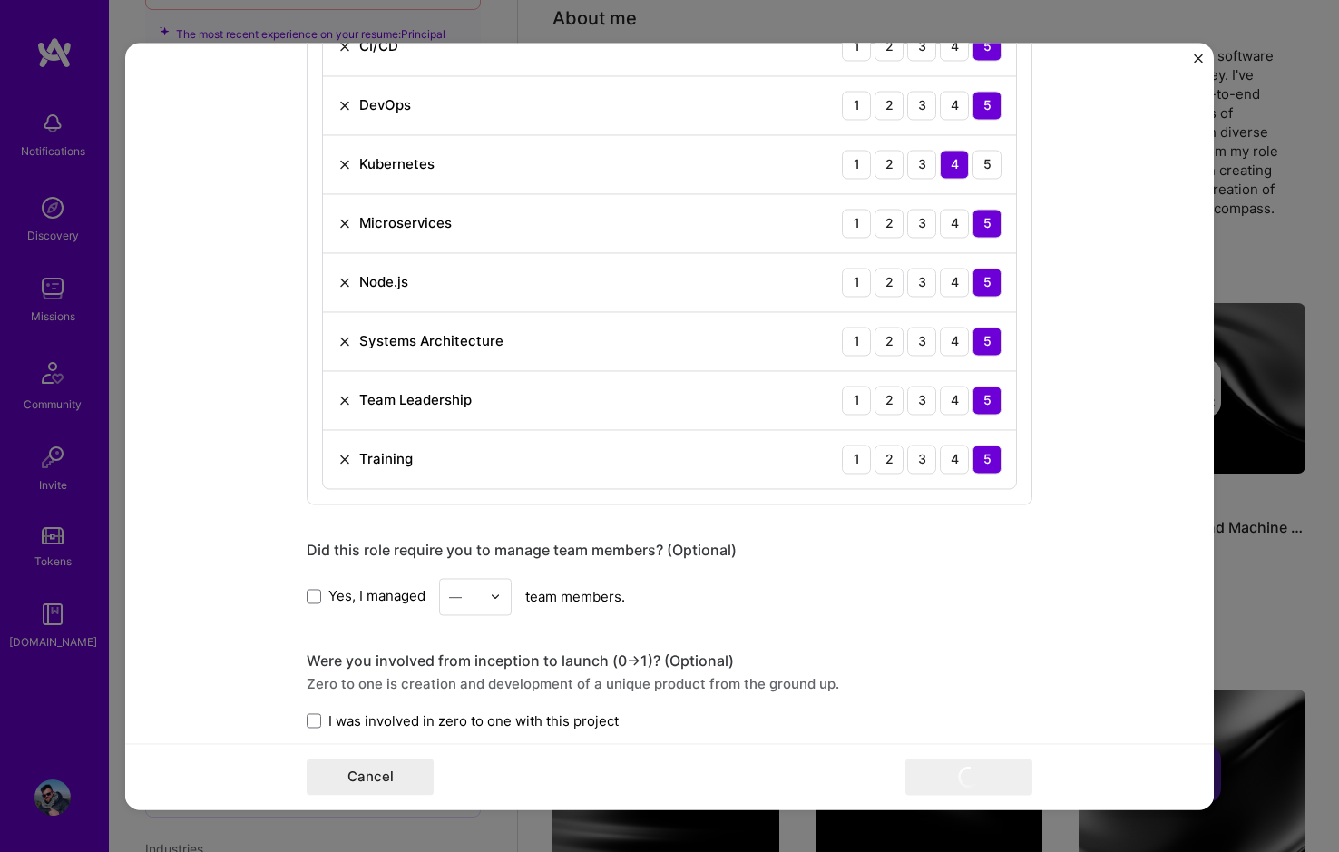
scroll to position [1244, 0]
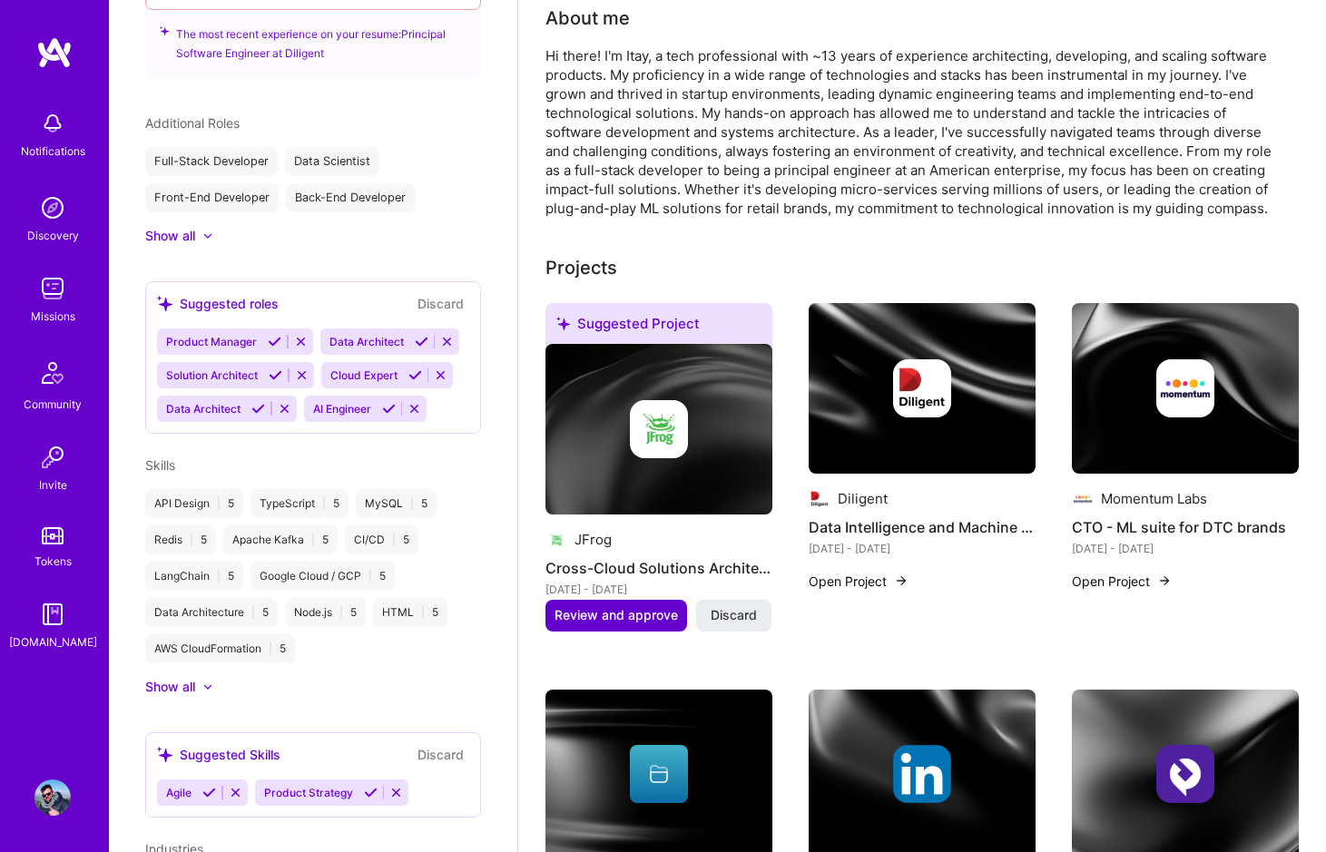
click at [627, 606] on span "Review and approve" at bounding box center [615, 615] width 123 height 18
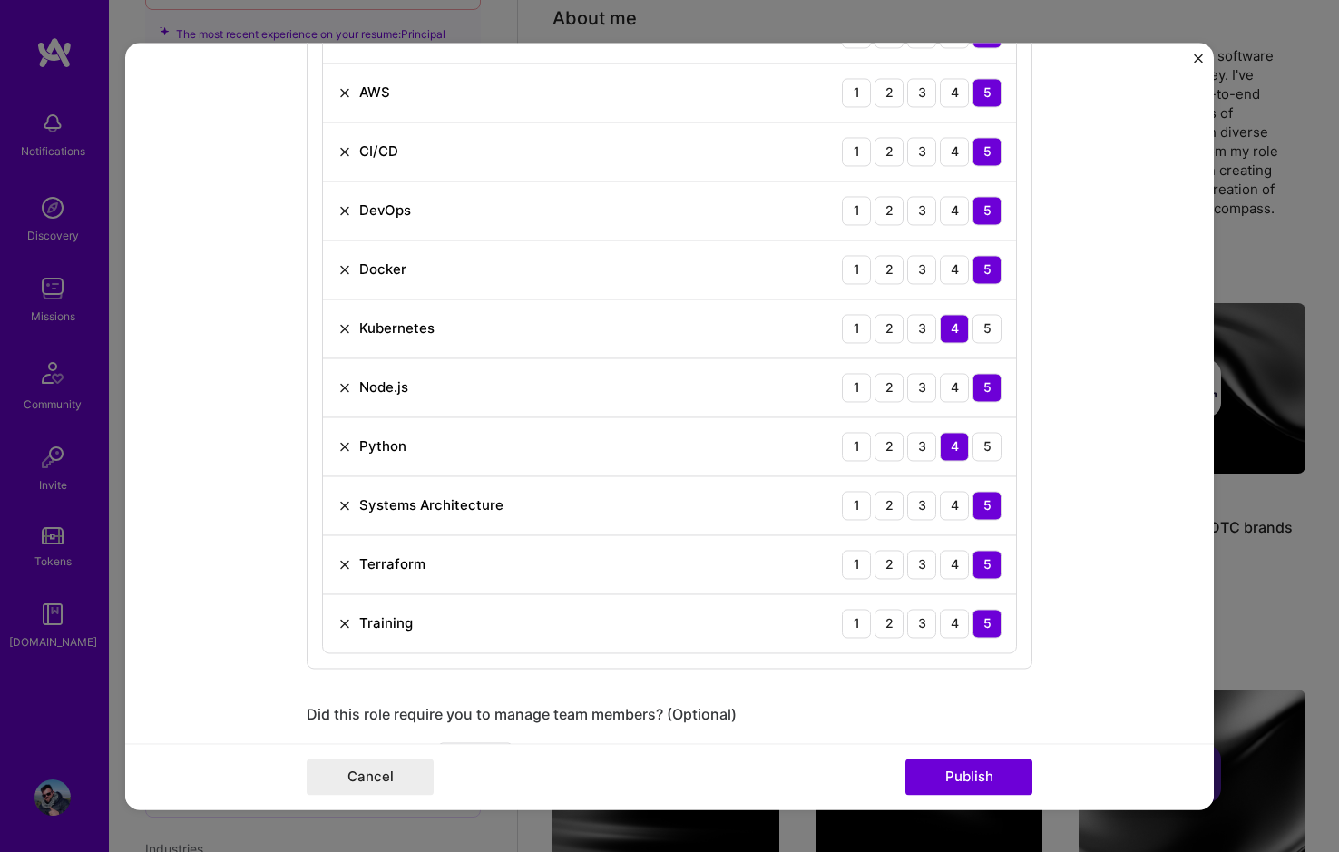
scroll to position [1180, 0]
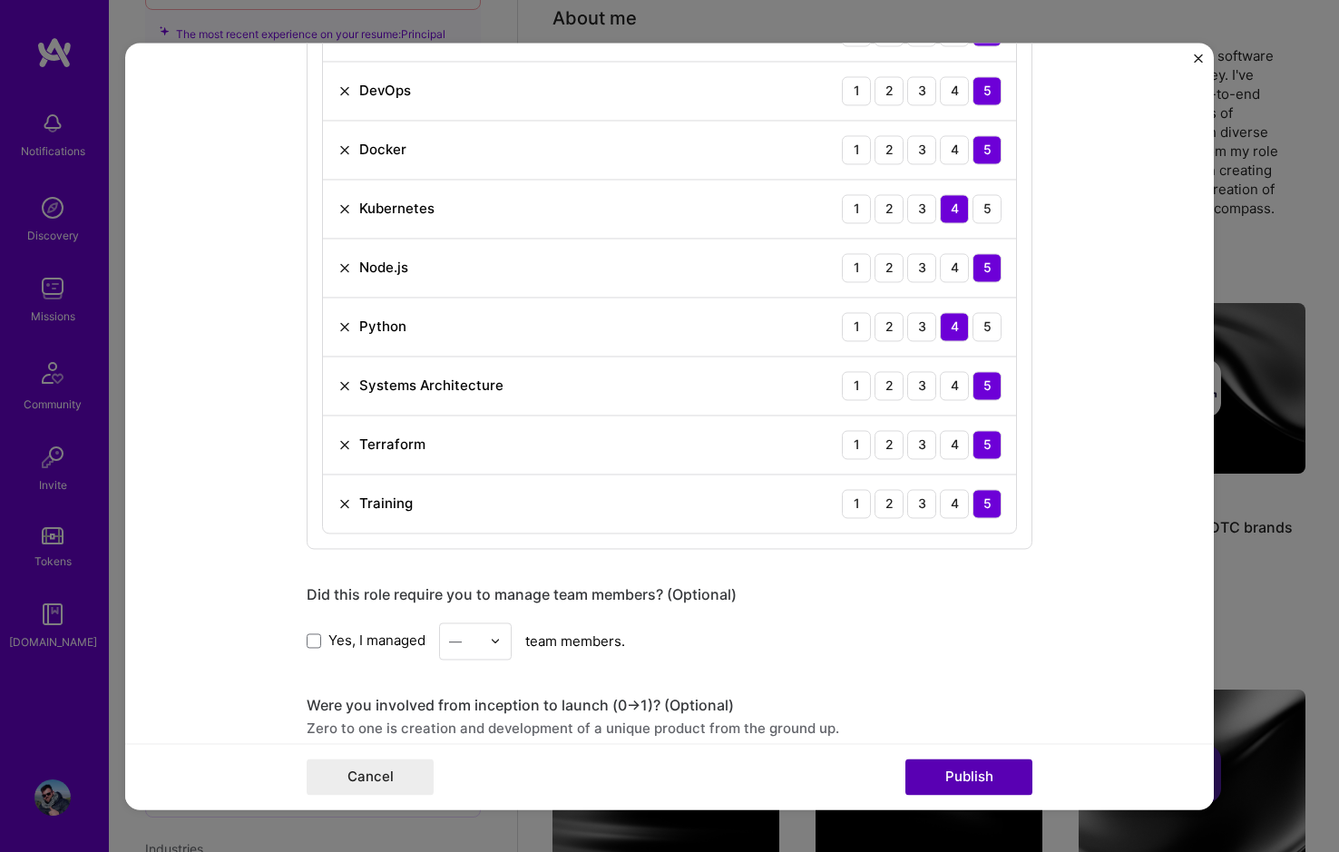
click at [954, 779] on button "Publish" at bounding box center [969, 777] width 127 height 36
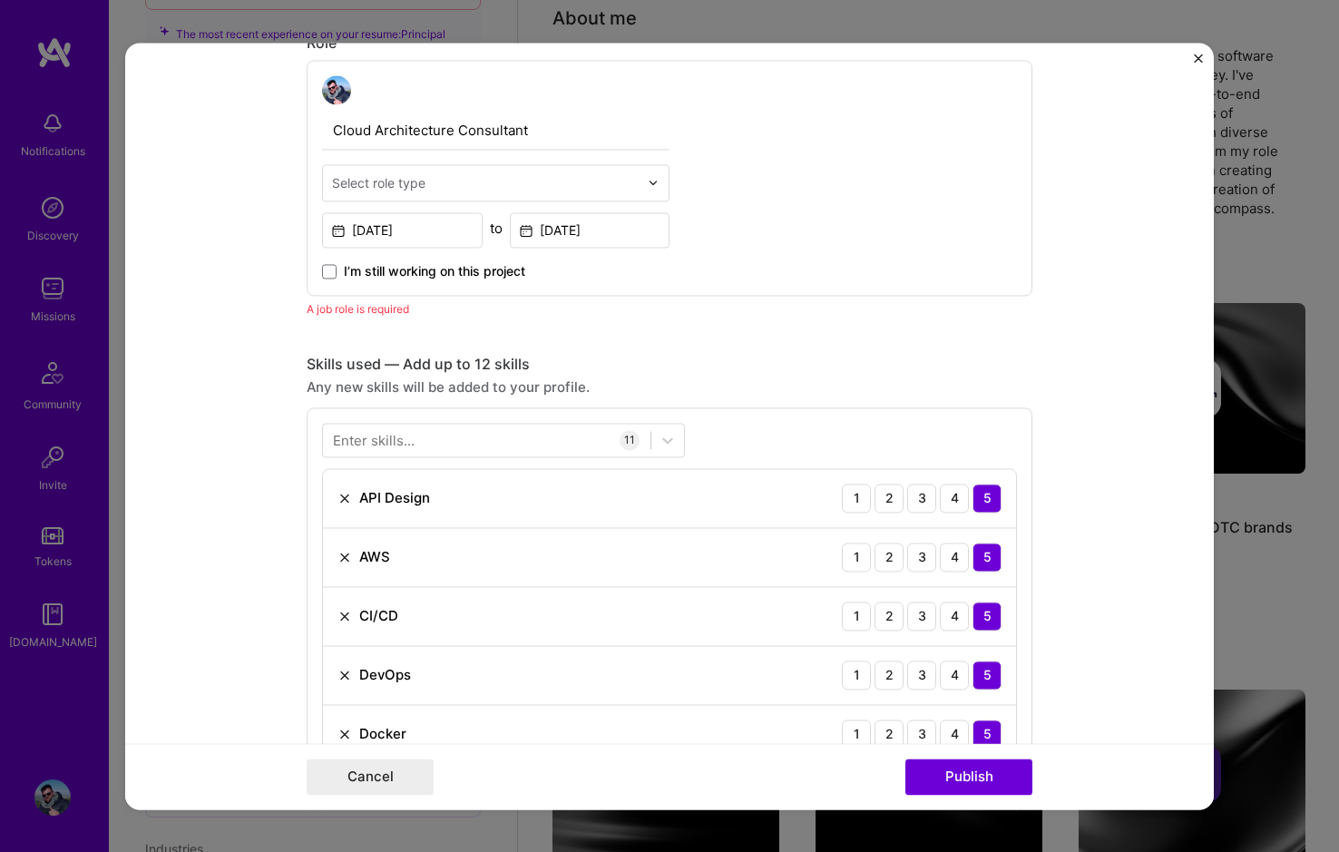
scroll to position [609, 0]
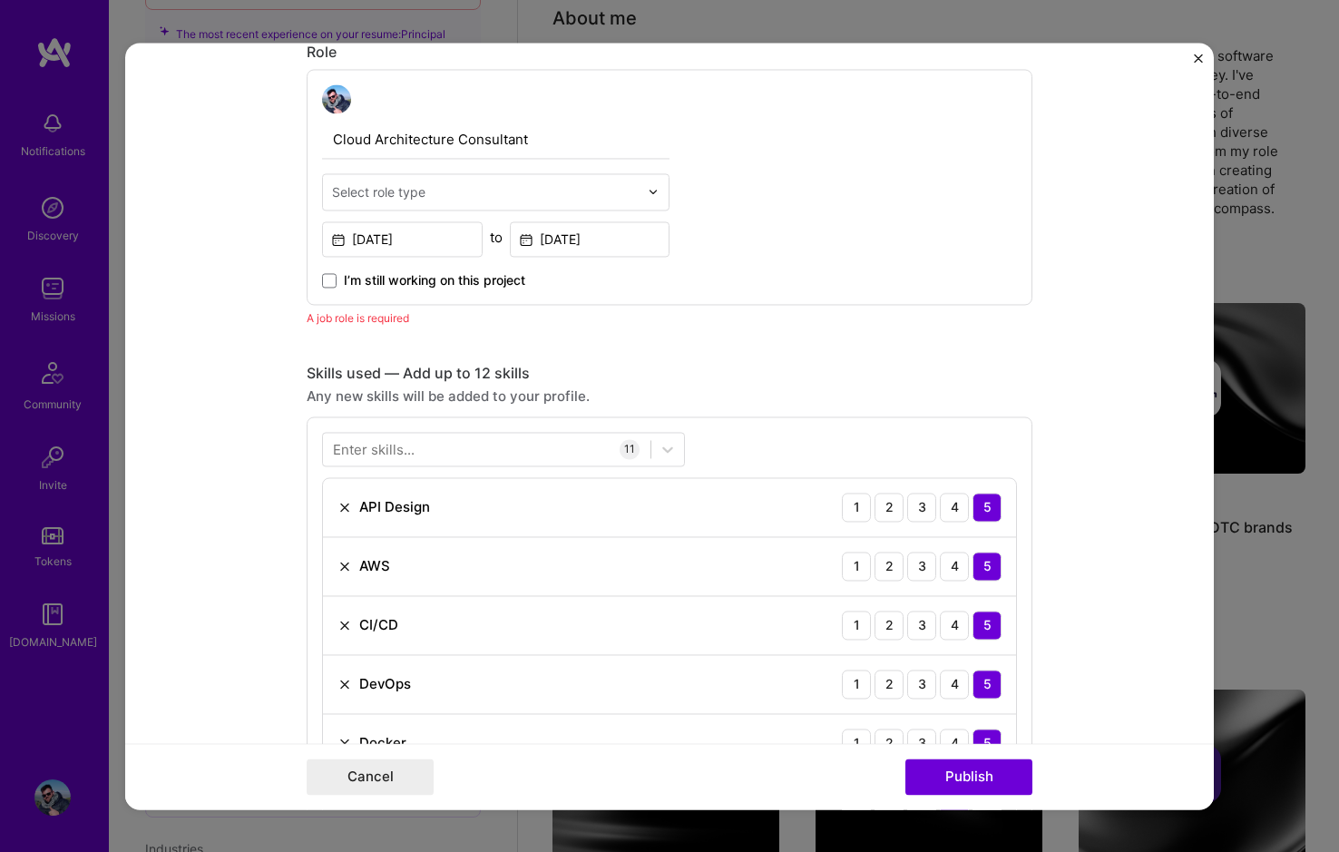
click at [485, 182] on input "text" at bounding box center [485, 191] width 307 height 19
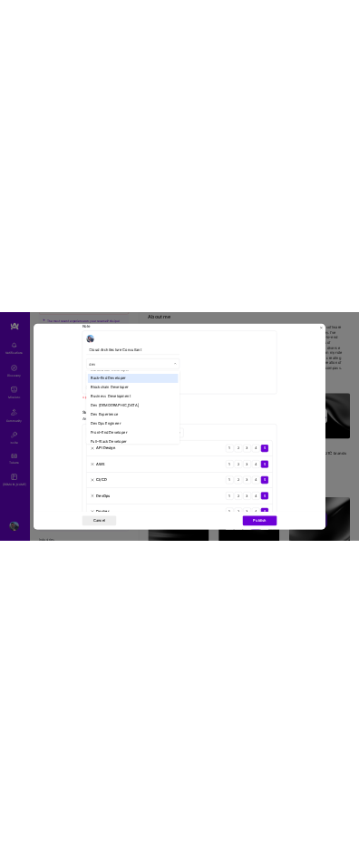
scroll to position [0, 0]
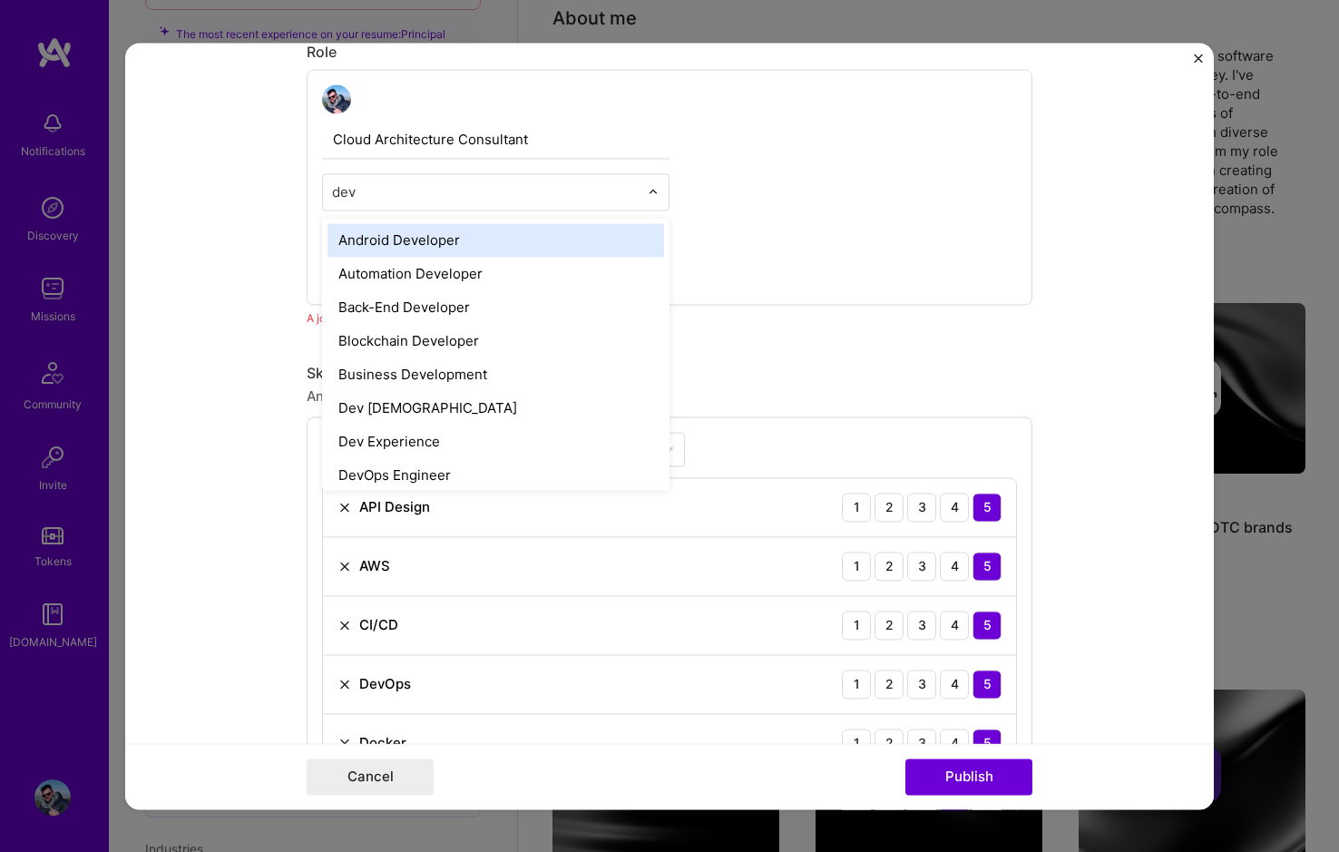
drag, startPoint x: 519, startPoint y: 192, endPoint x: 302, endPoint y: 204, distance: 217.2
click at [307, 204] on div "Cloud Architecture Consultant option Android Developer focused, 7 of 70. 15 res…" at bounding box center [670, 187] width 726 height 236
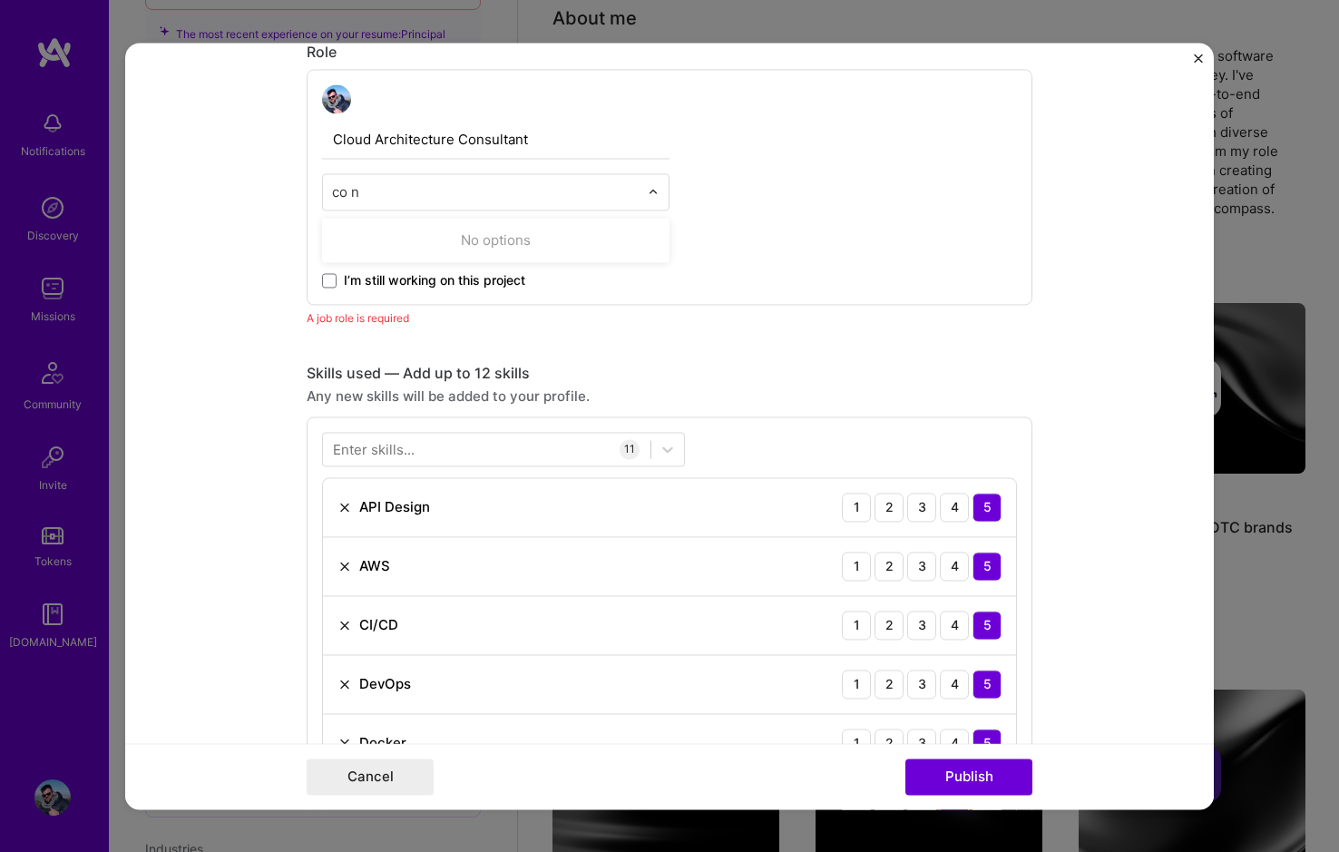
type input "co n"
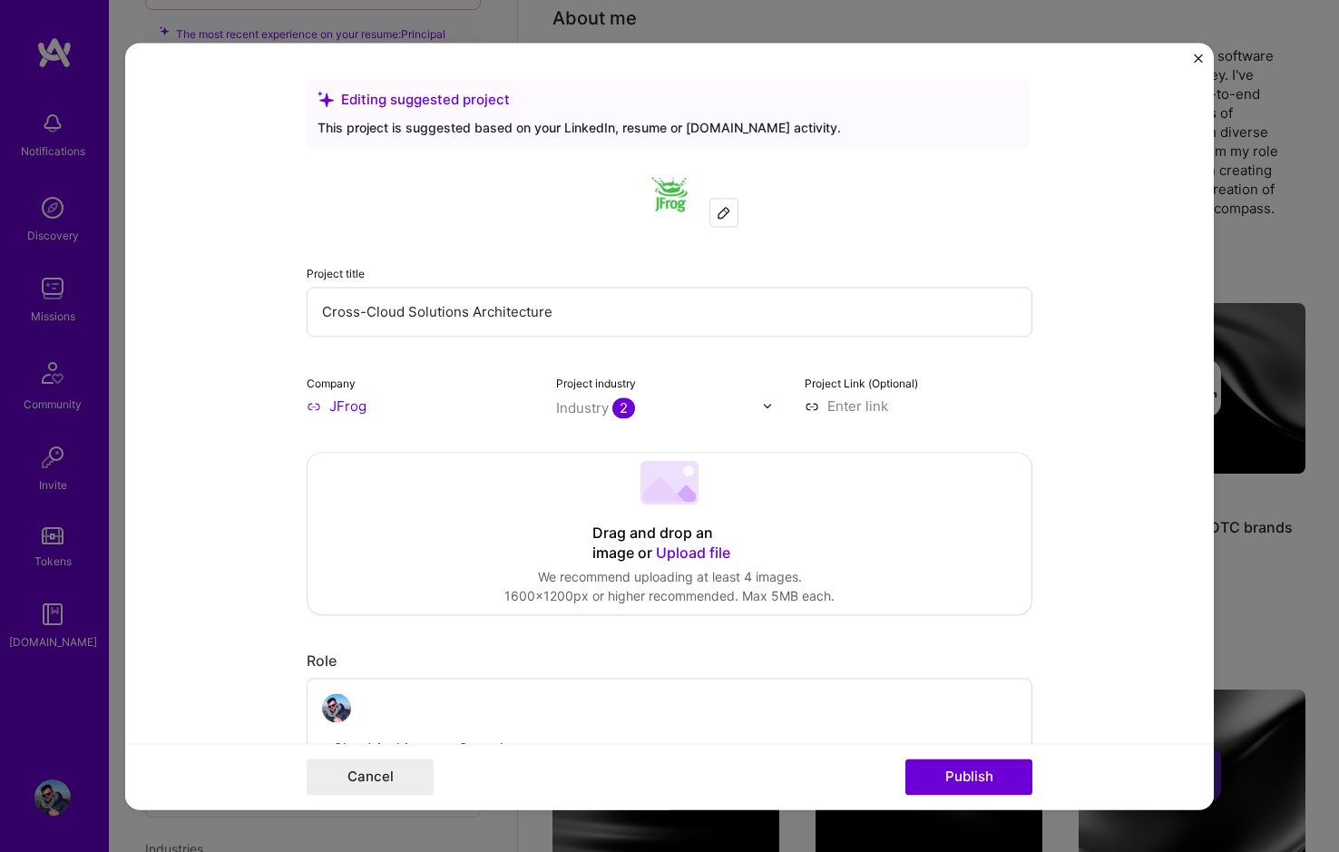
scroll to position [460, 0]
click at [381, 319] on input "Cross-Cloud Solutions Architecture" at bounding box center [670, 312] width 726 height 50
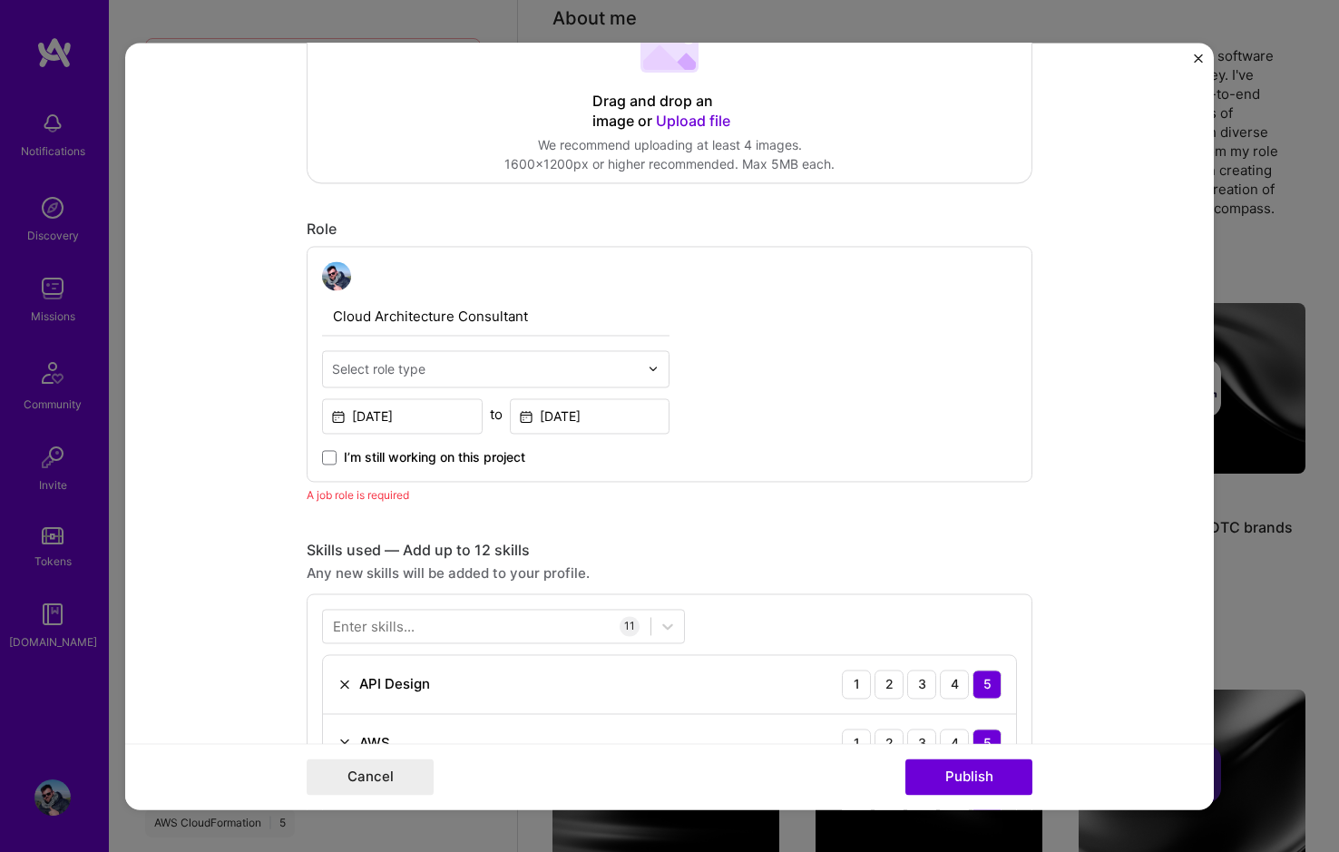
scroll to position [454, 0]
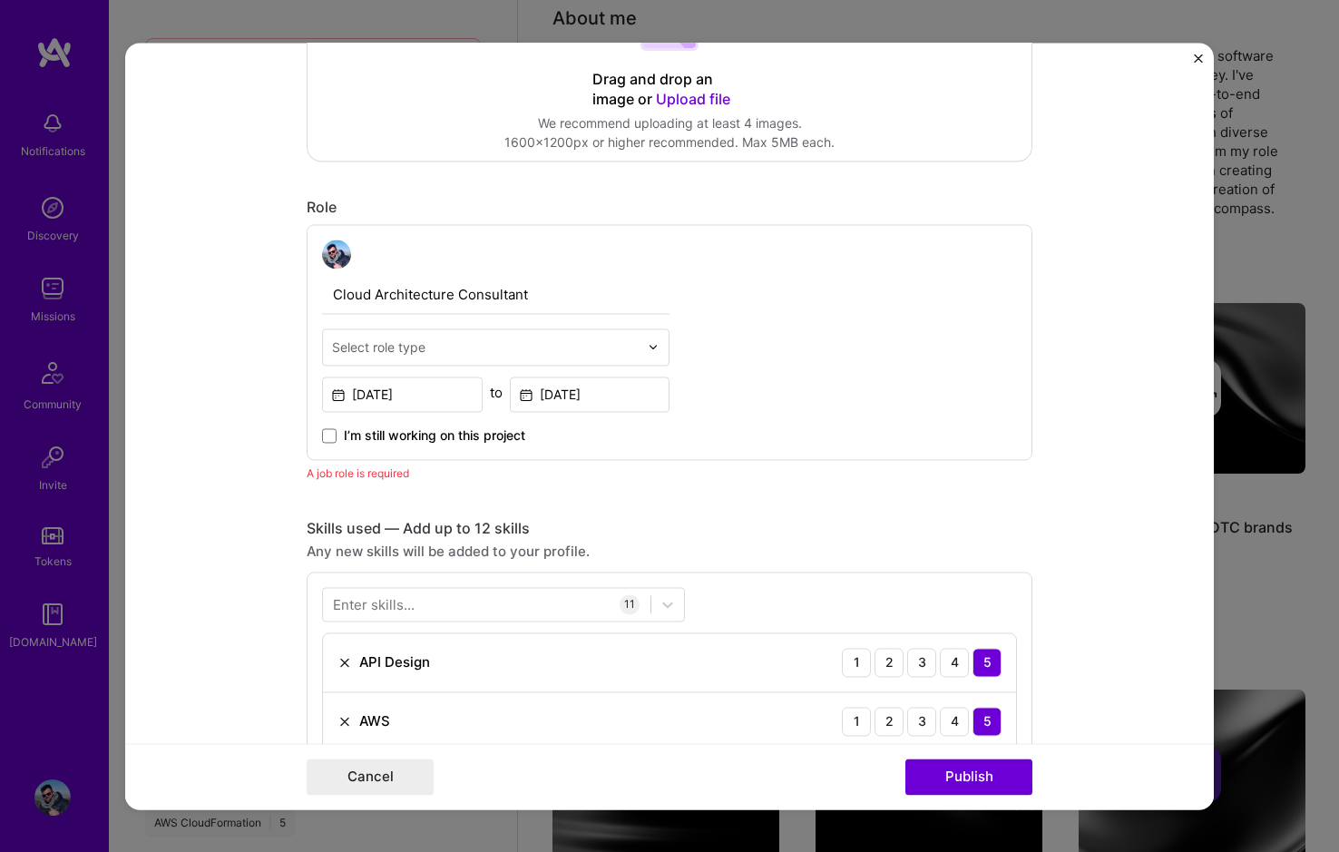
click at [430, 339] on input "text" at bounding box center [485, 347] width 307 height 19
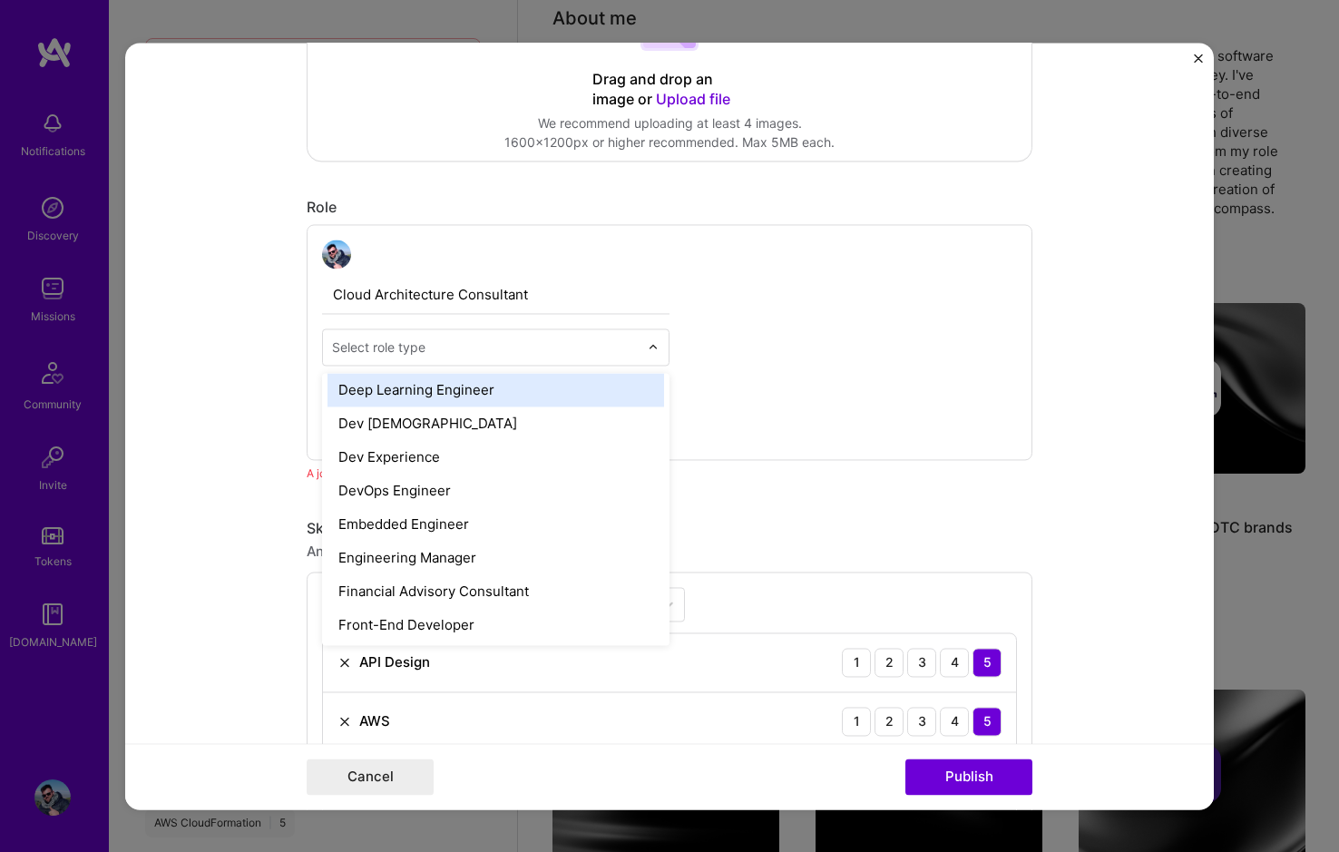
scroll to position [817, 0]
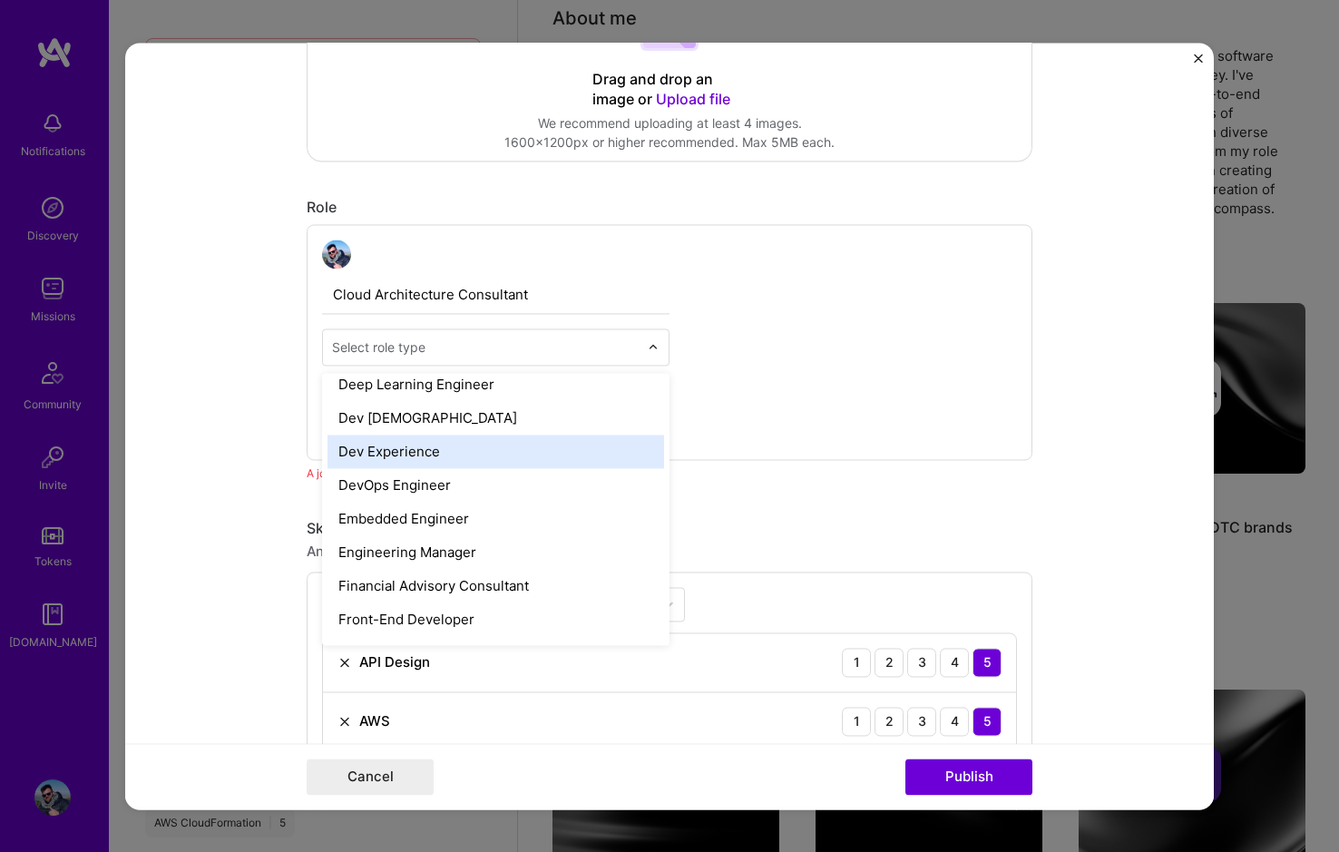
click at [531, 453] on div "Dev Experience" at bounding box center [496, 452] width 337 height 34
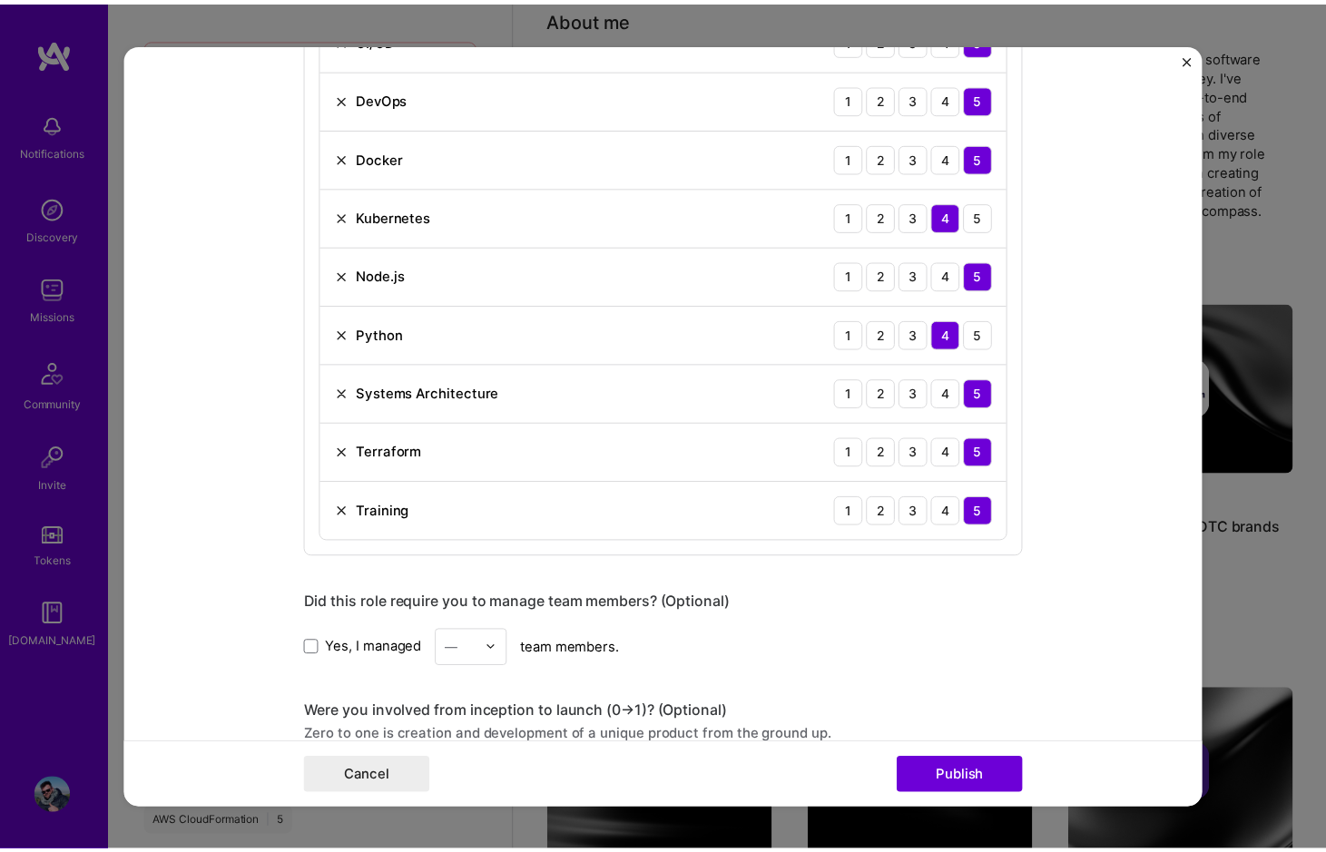
scroll to position [1180, 0]
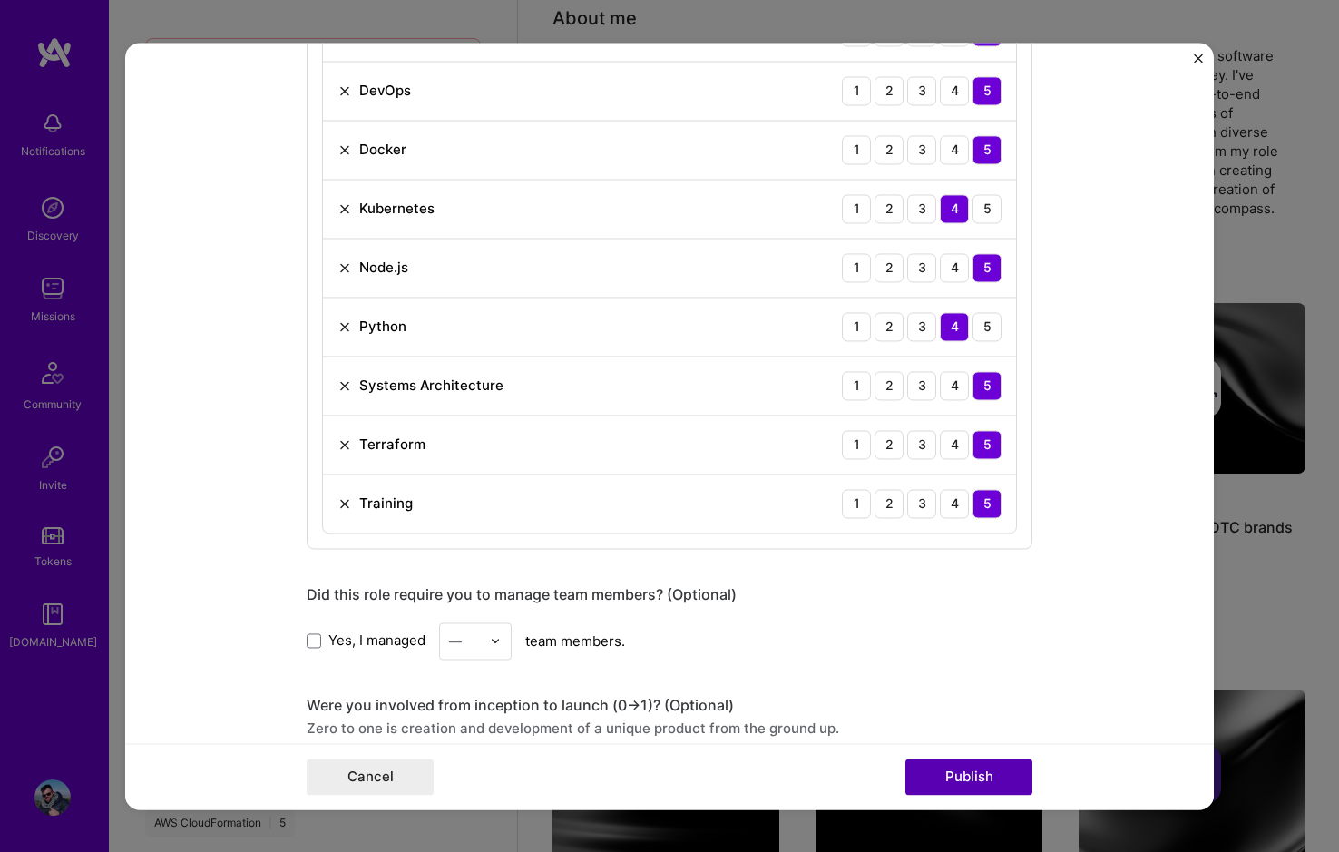
click at [946, 768] on button "Publish" at bounding box center [969, 777] width 127 height 36
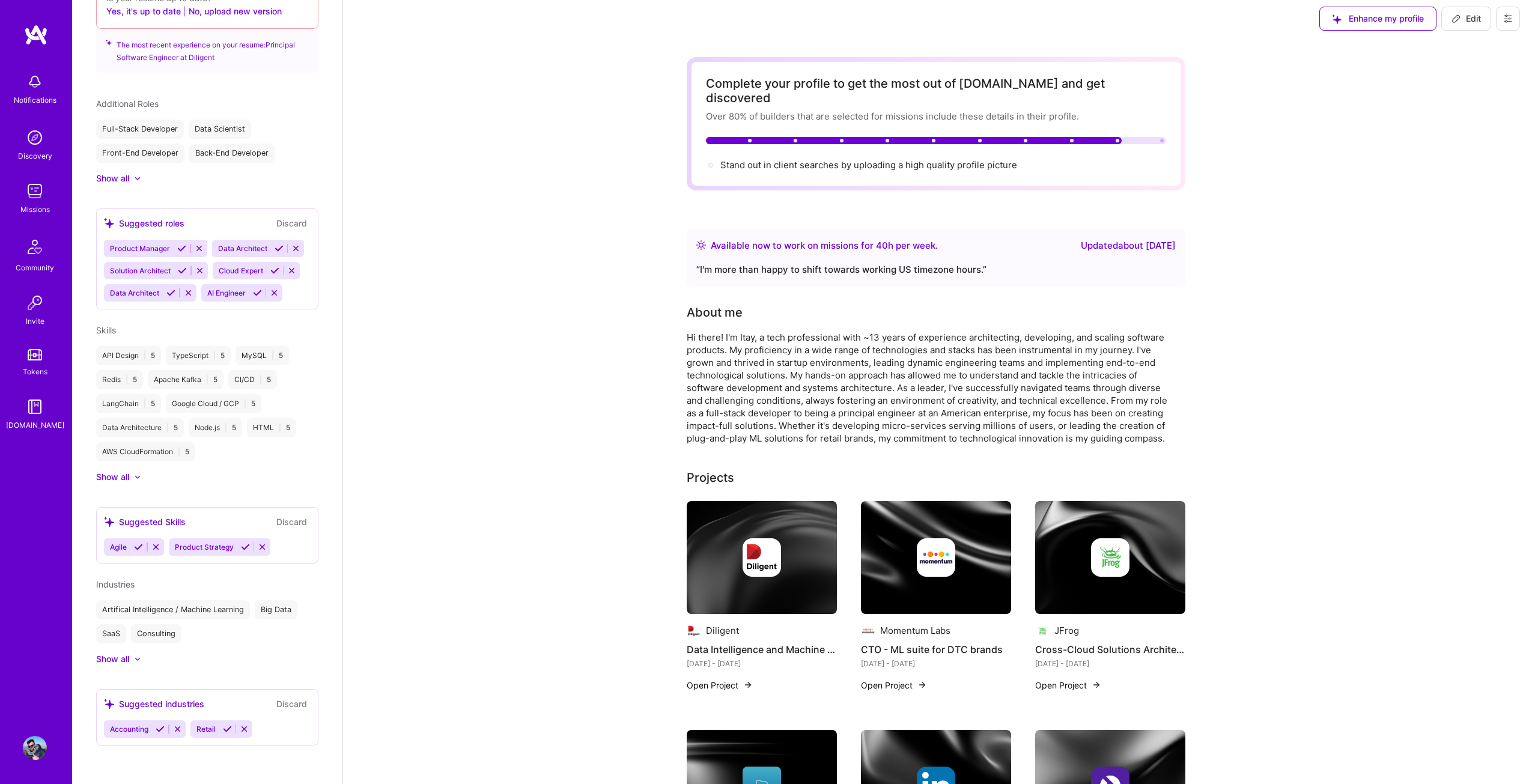
scroll to position [0, 0]
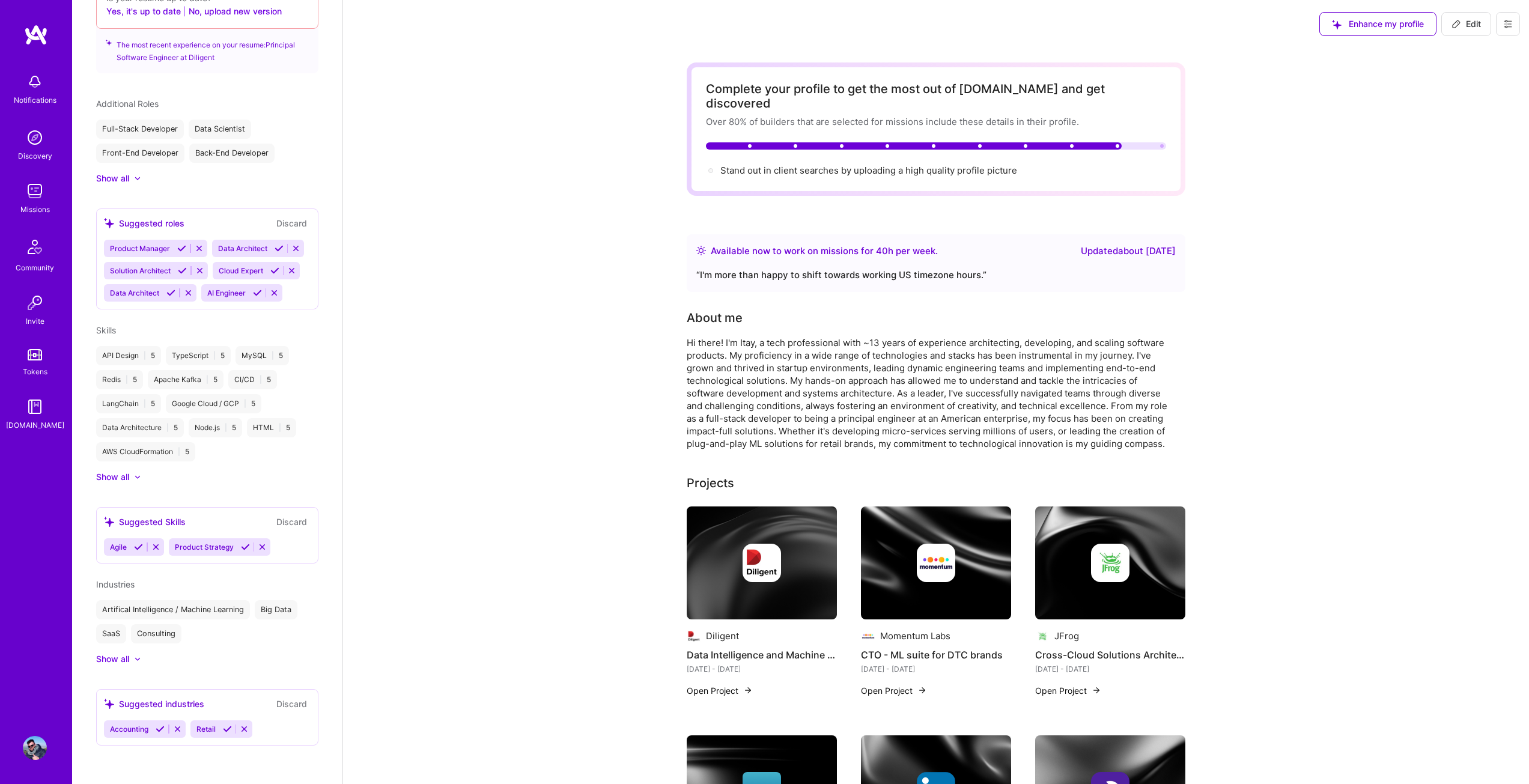
click at [29, 40] on img at bounding box center [36, 34] width 24 height 22
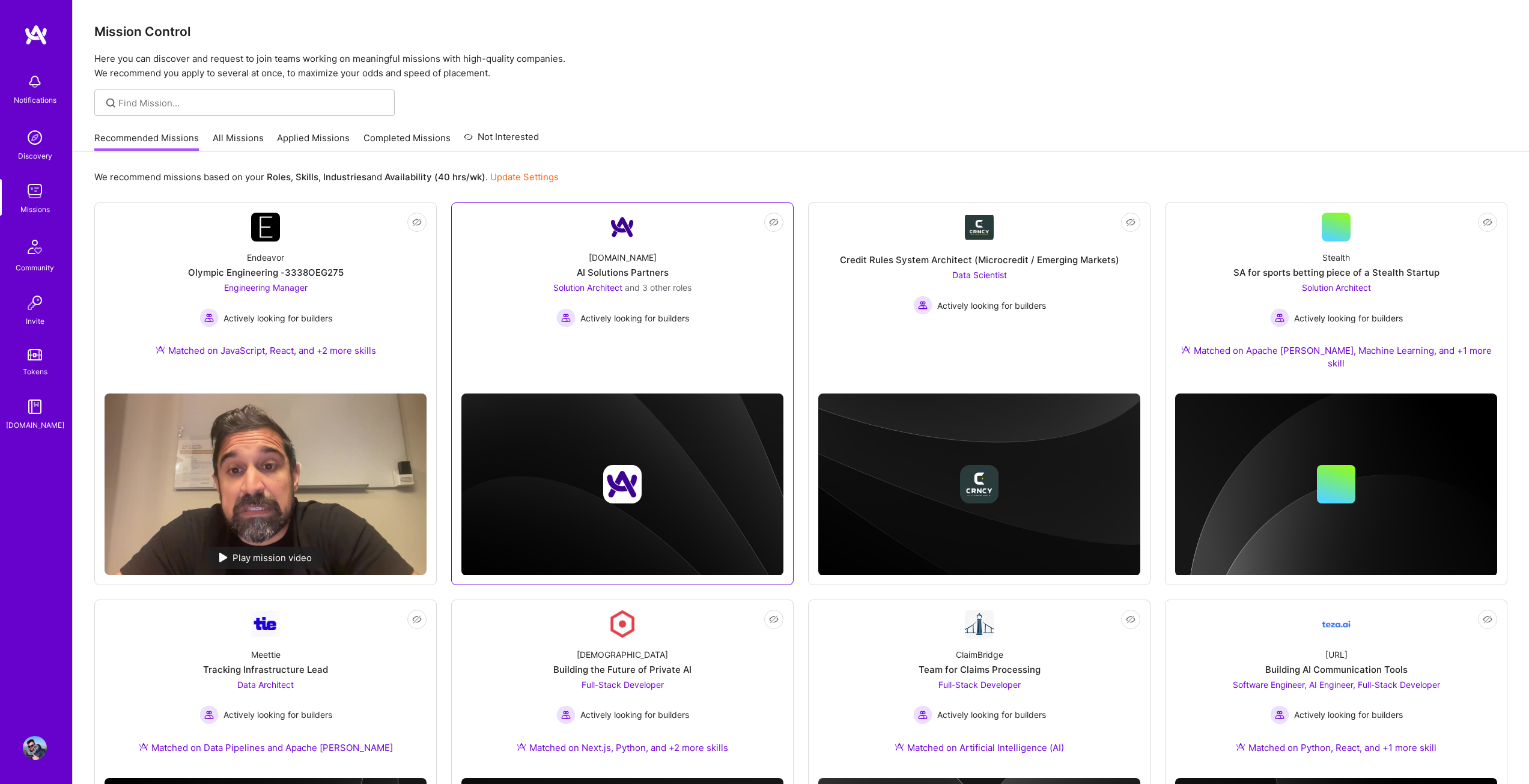
click at [533, 262] on div "[DOMAIN_NAME] AI Solutions Partners Solution Architect and 3 other roles Active…" at bounding box center [622, 285] width 322 height 86
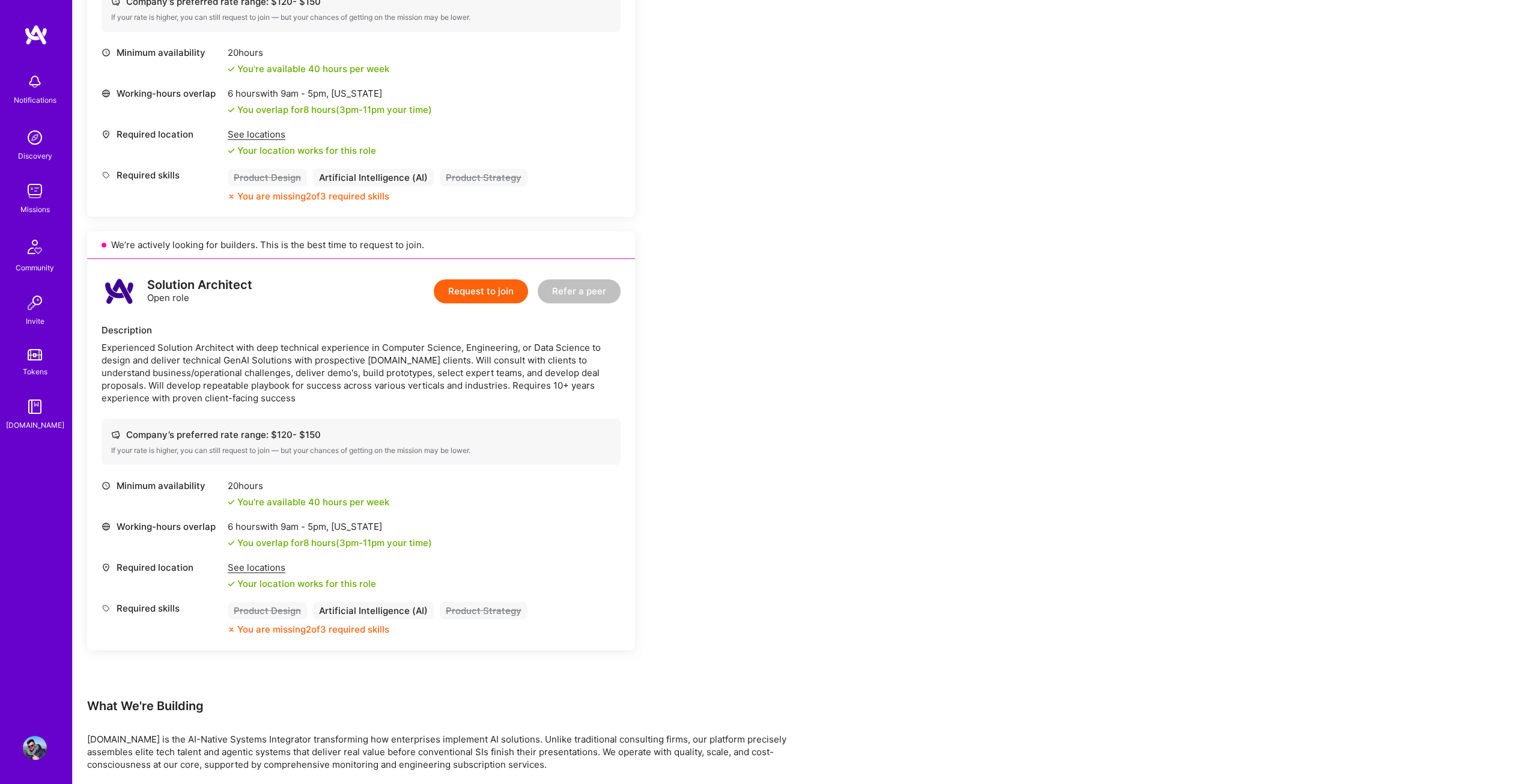
scroll to position [1479, 0]
